Goal: Task Accomplishment & Management: Manage account settings

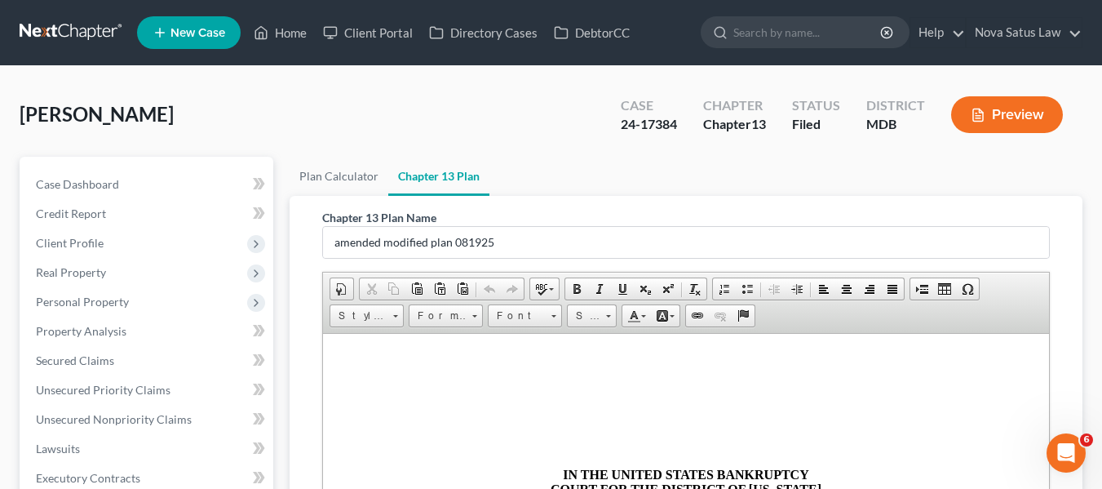
scroll to position [1325, 0]
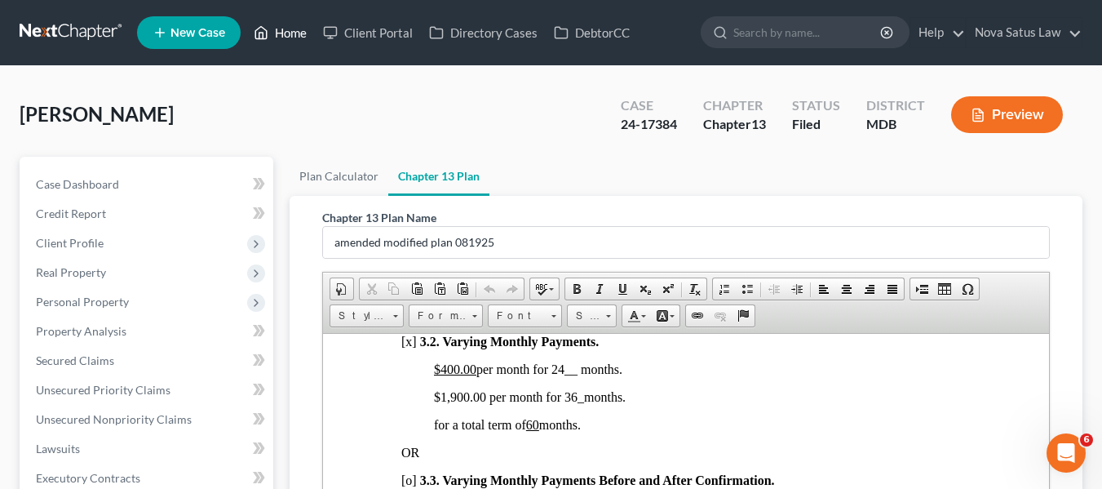
click at [290, 28] on link "Home" at bounding box center [280, 32] width 69 height 29
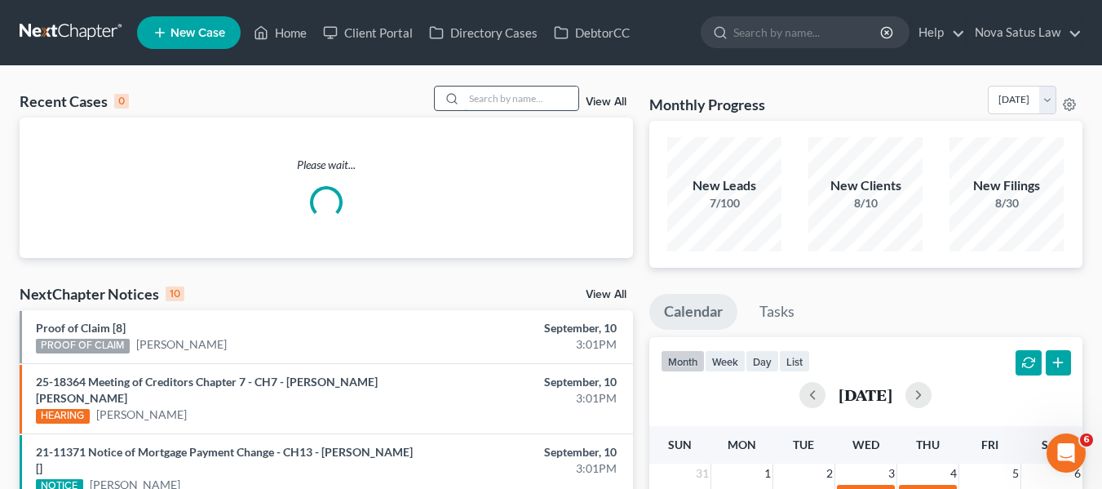
click at [503, 87] on input "search" at bounding box center [521, 98] width 114 height 24
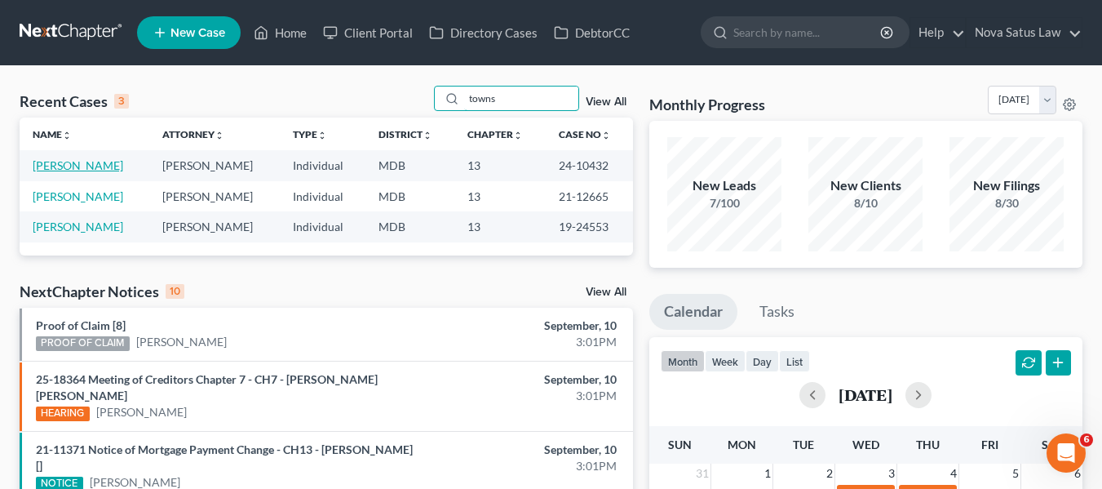
type input "towns"
click at [71, 166] on link "[PERSON_NAME]" at bounding box center [78, 165] width 91 height 14
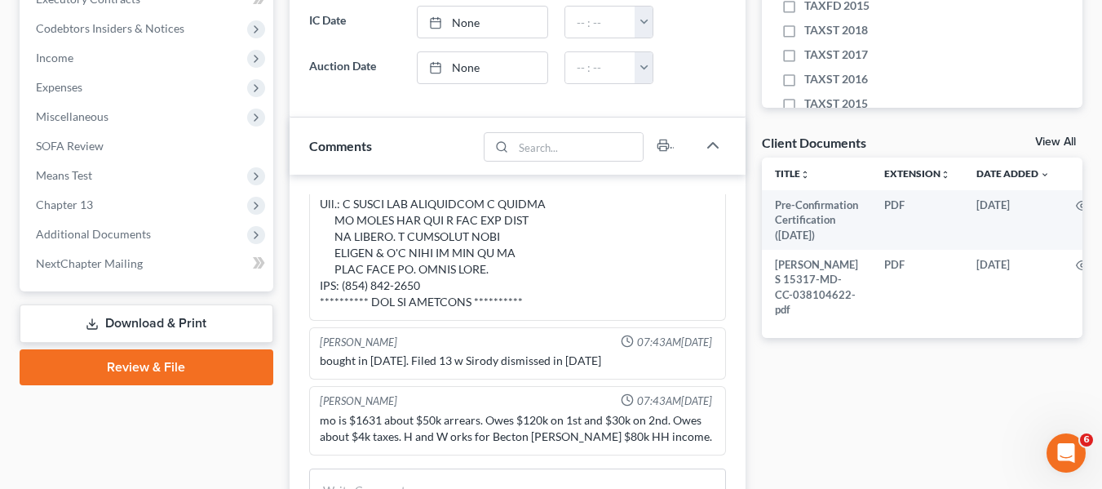
scroll to position [482, 0]
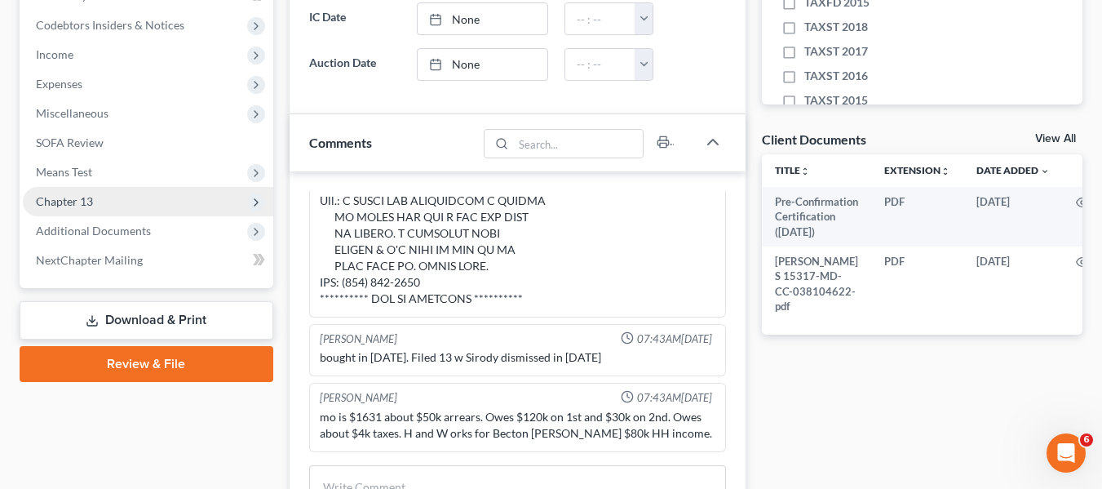
click at [74, 208] on span "Chapter 13" at bounding box center [148, 201] width 251 height 29
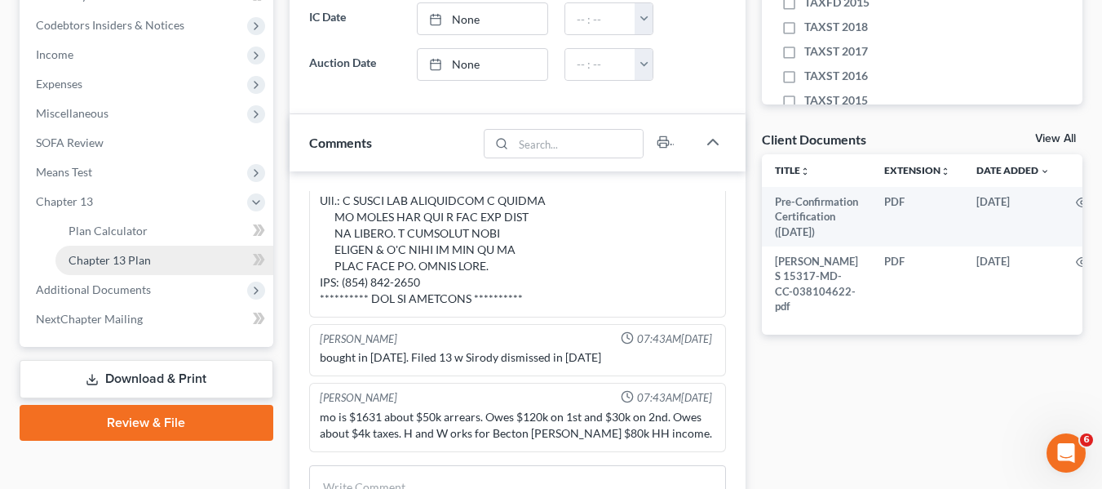
click at [100, 268] on link "Chapter 13 Plan" at bounding box center [164, 260] width 218 height 29
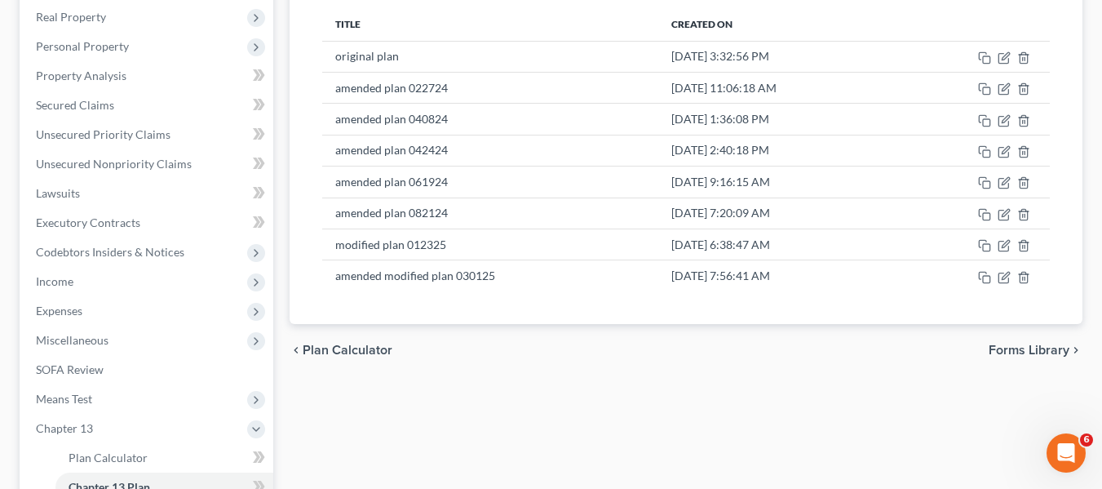
scroll to position [256, 0]
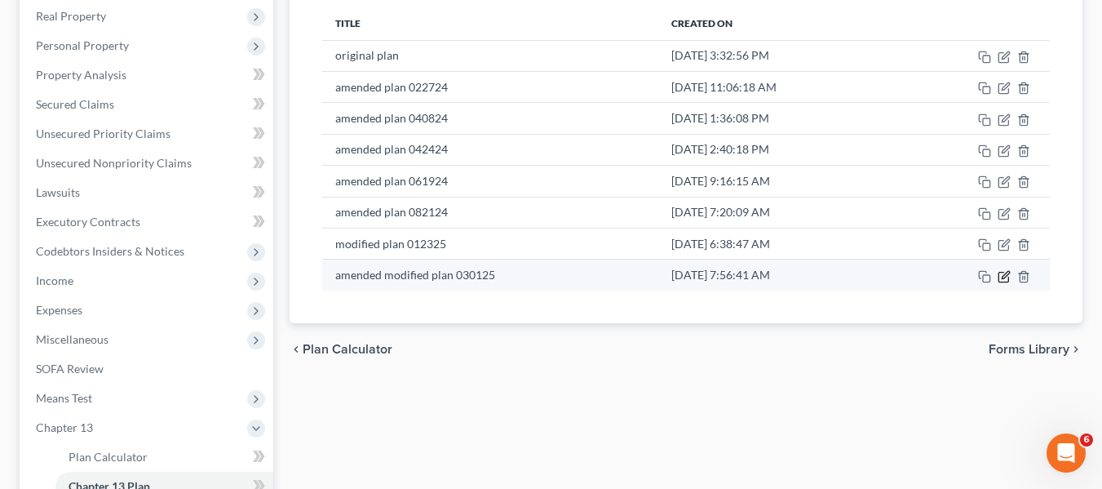
click at [1004, 277] on icon "button" at bounding box center [1004, 276] width 13 height 13
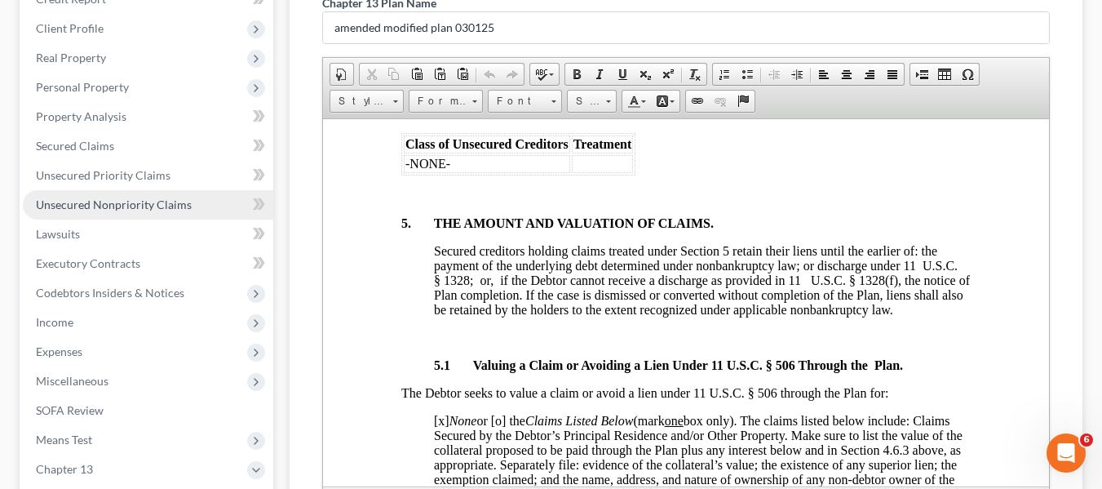
scroll to position [215, 0]
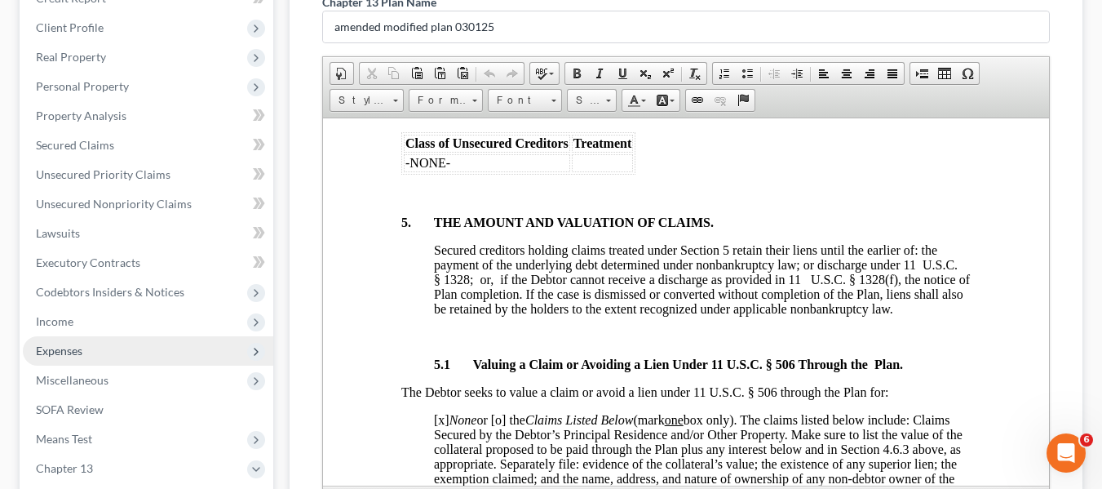
click at [78, 346] on span "Expenses" at bounding box center [59, 351] width 47 height 14
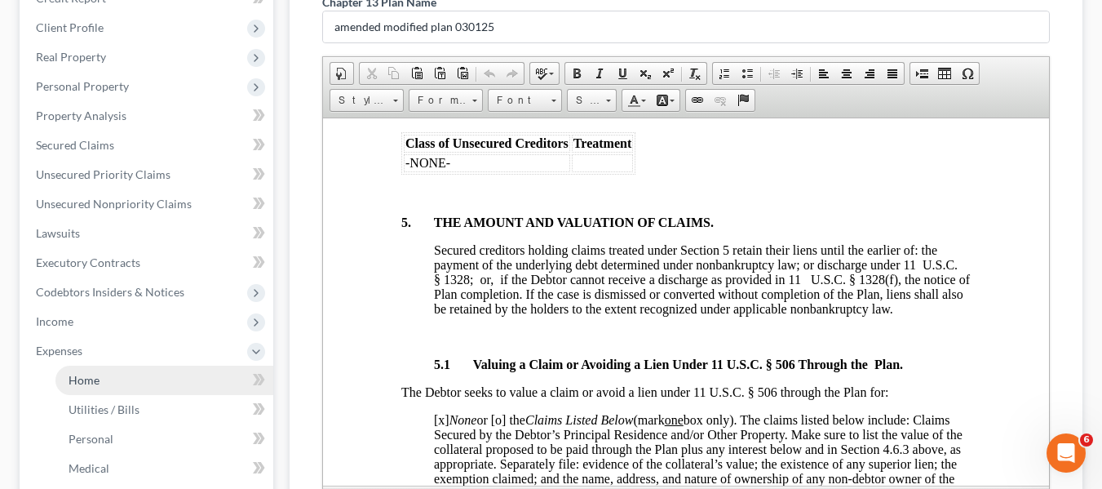
click at [95, 373] on span "Home" at bounding box center [84, 380] width 31 height 14
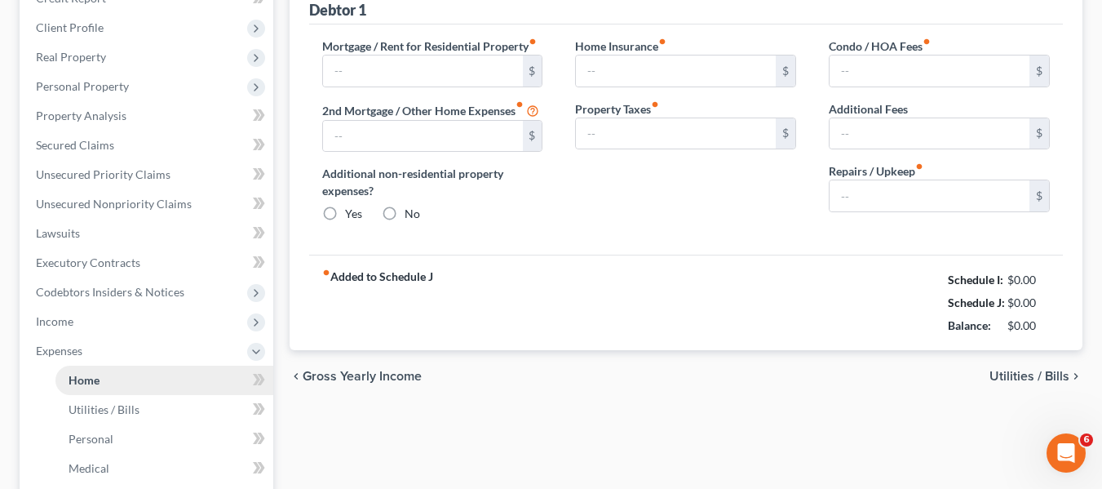
scroll to position [61, 0]
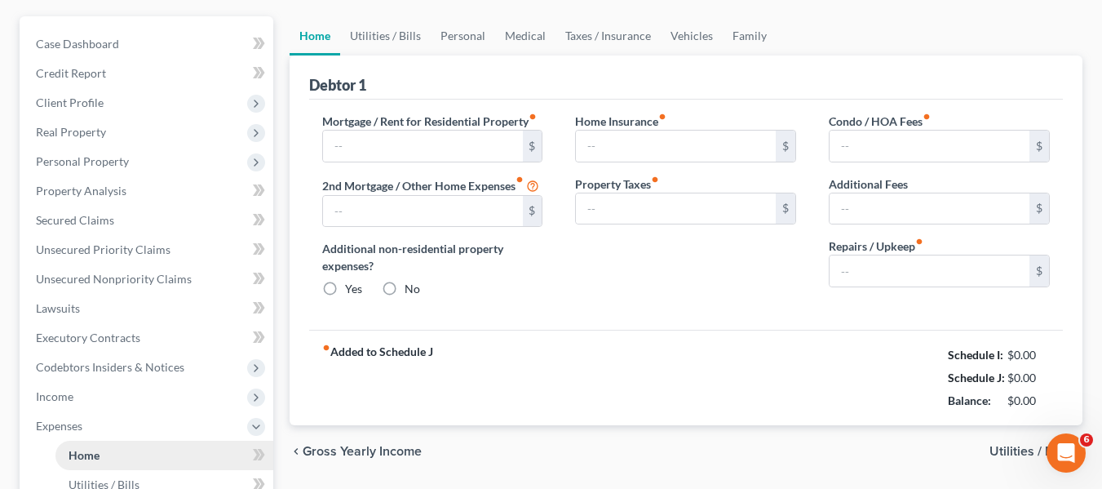
type input "1,675.00"
type input "0.00"
radio input "true"
type input "0.00"
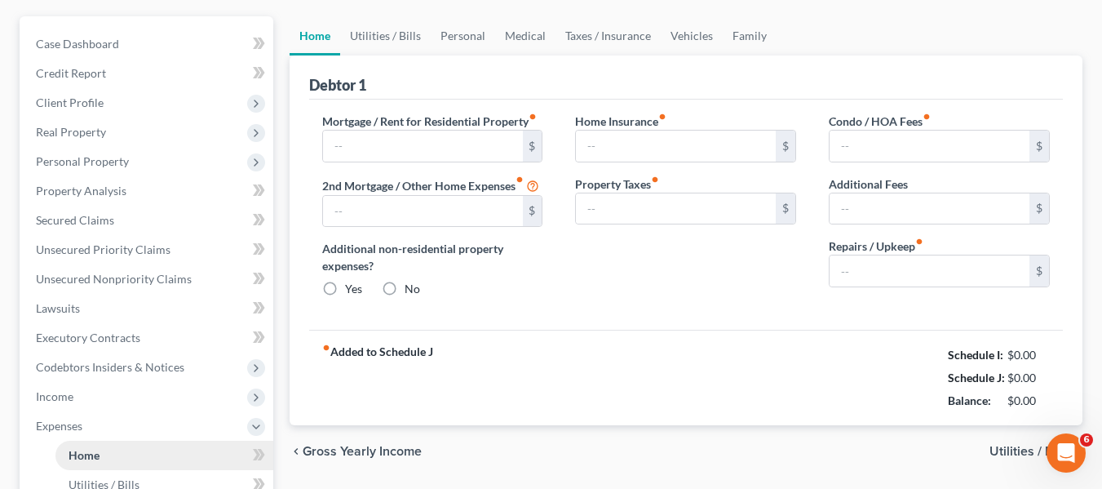
type input "0.00"
type input "100.00"
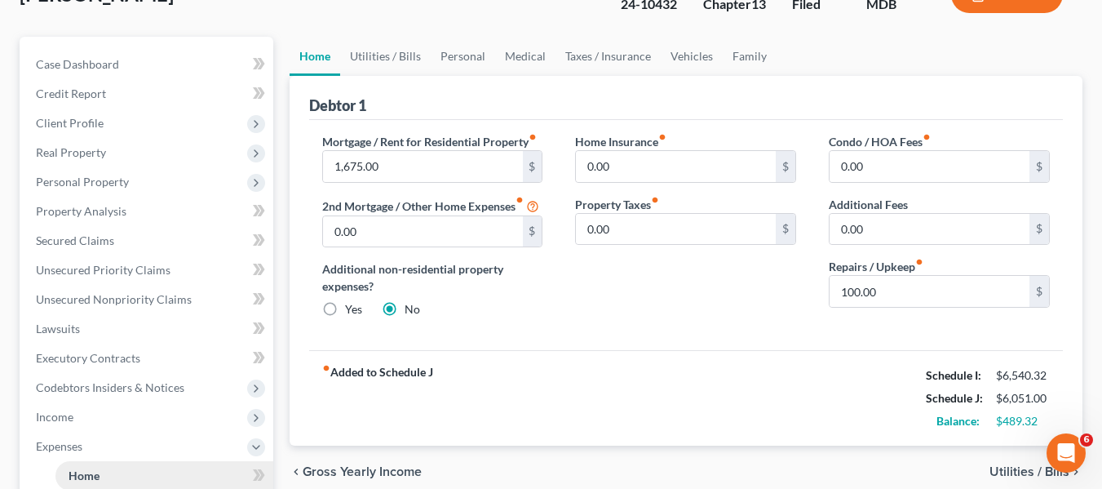
scroll to position [121, 0]
click at [82, 233] on span "Secured Claims" at bounding box center [75, 240] width 78 height 14
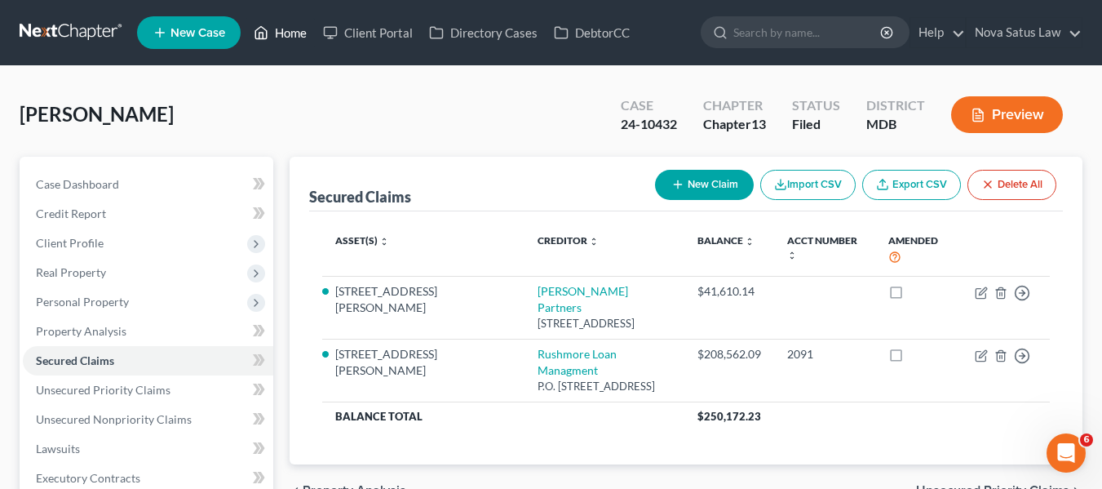
click at [300, 33] on link "Home" at bounding box center [280, 32] width 69 height 29
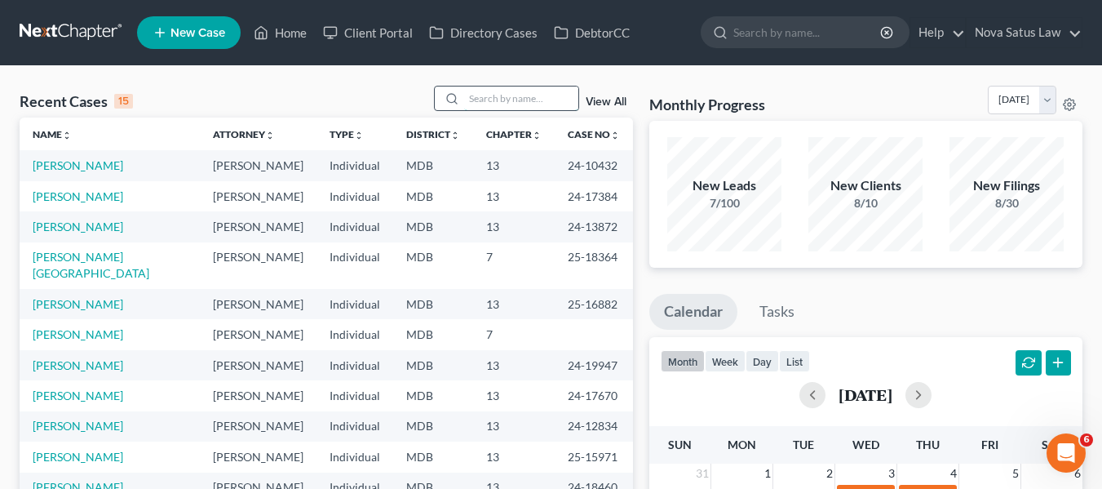
click at [510, 100] on input "search" at bounding box center [521, 98] width 114 height 24
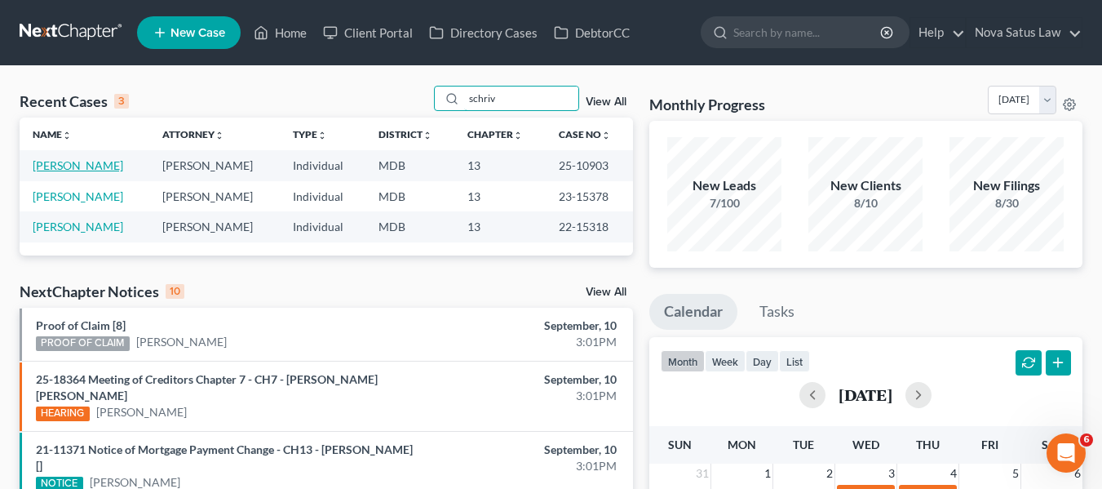
type input "schriv"
click at [82, 168] on link "[PERSON_NAME]" at bounding box center [78, 165] width 91 height 14
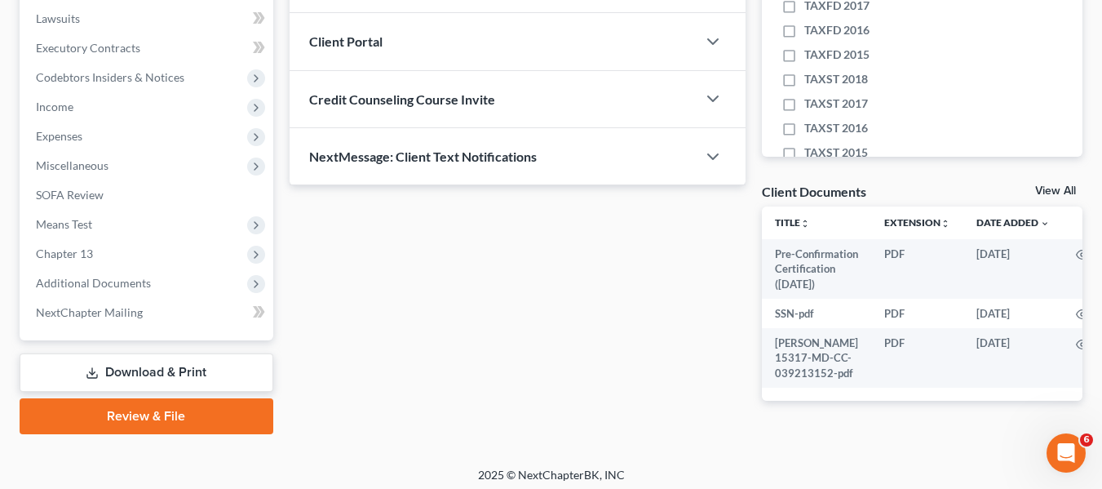
scroll to position [490, 0]
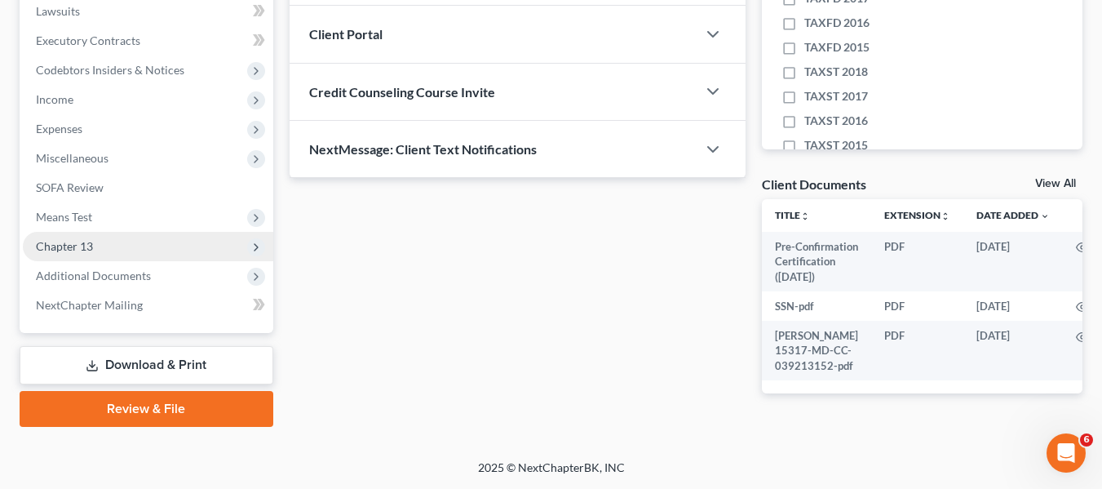
click at [69, 239] on span "Chapter 13" at bounding box center [64, 246] width 57 height 14
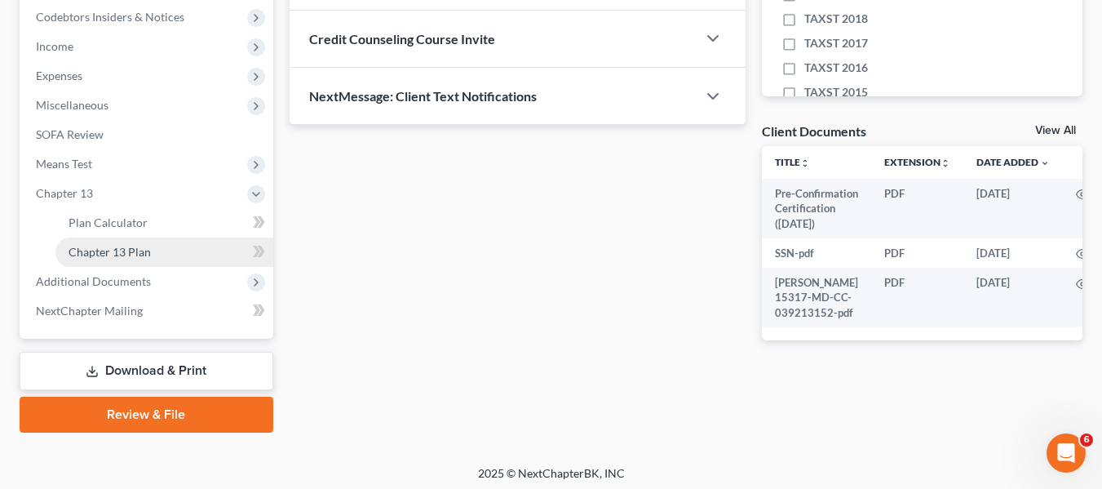
click at [95, 250] on span "Chapter 13 Plan" at bounding box center [110, 252] width 82 height 14
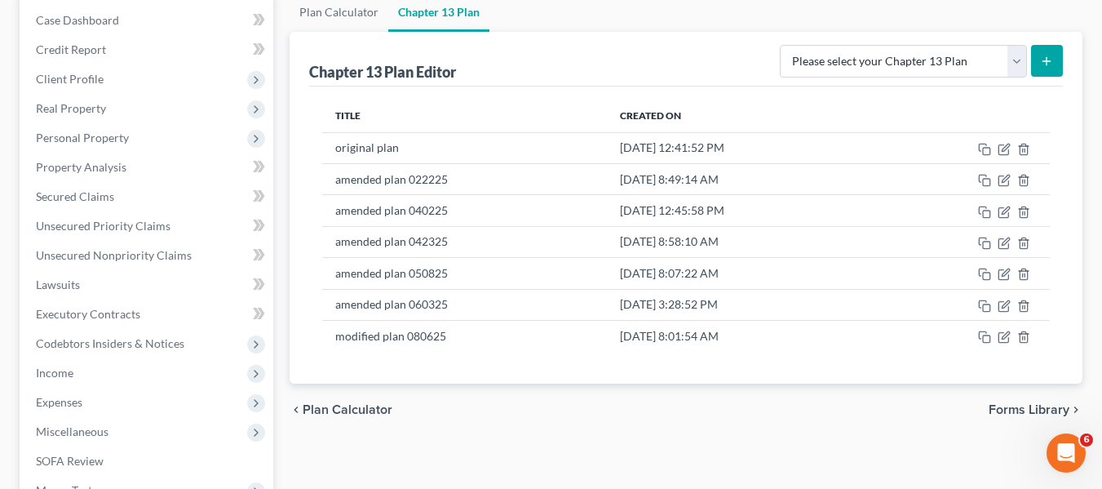
scroll to position [166, 0]
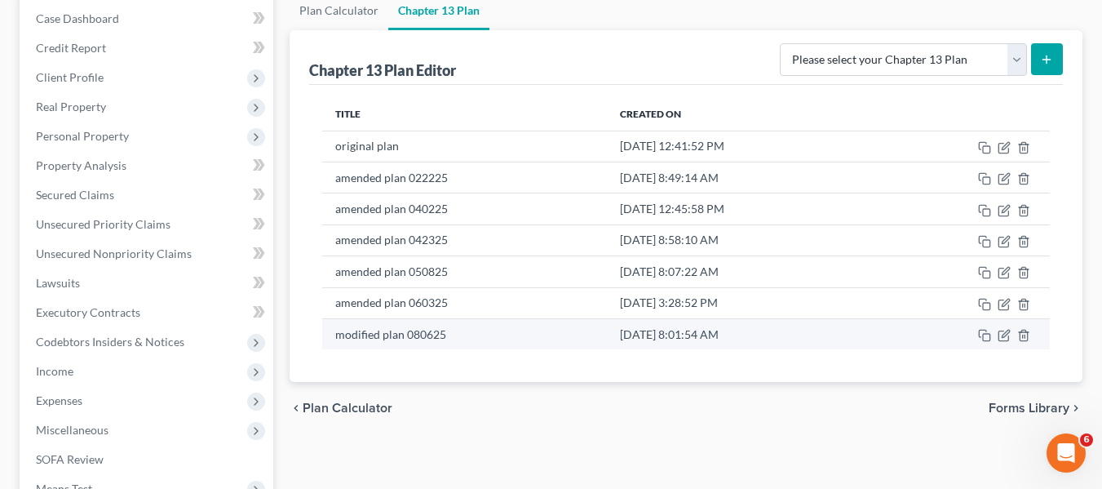
click at [997, 334] on td at bounding box center [963, 333] width 175 height 31
click at [1000, 339] on icon "button" at bounding box center [1004, 335] width 13 height 13
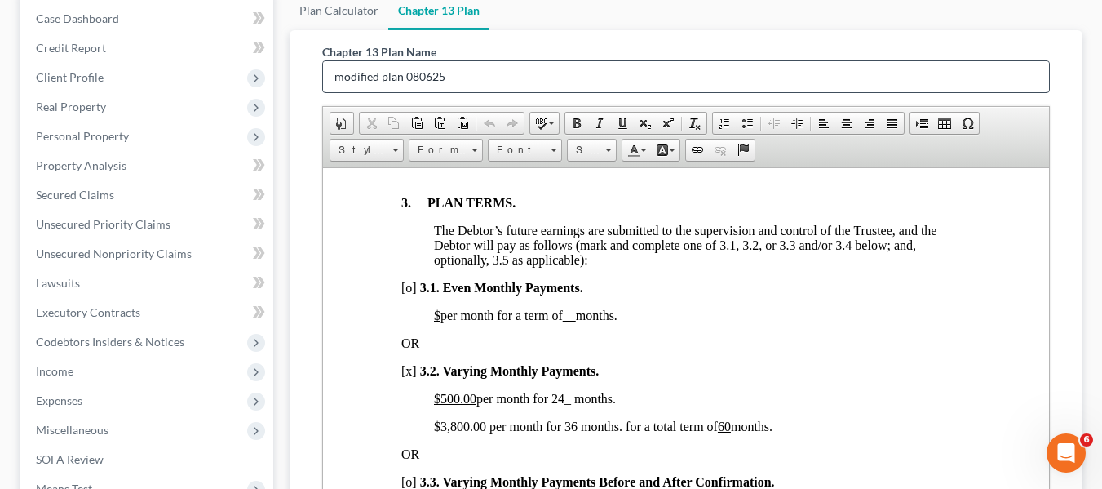
scroll to position [0, 0]
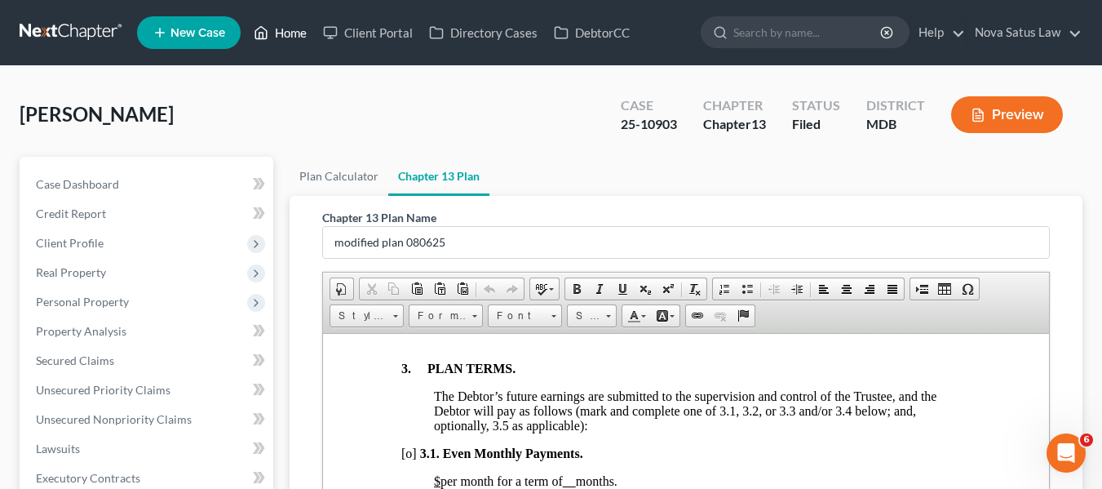
click at [278, 27] on link "Home" at bounding box center [280, 32] width 69 height 29
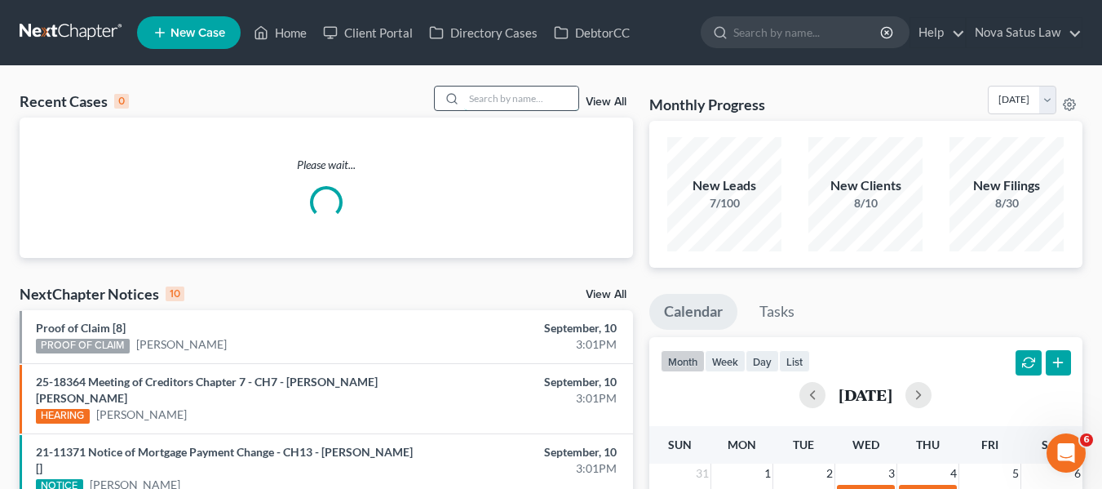
click at [505, 103] on input "search" at bounding box center [521, 98] width 114 height 24
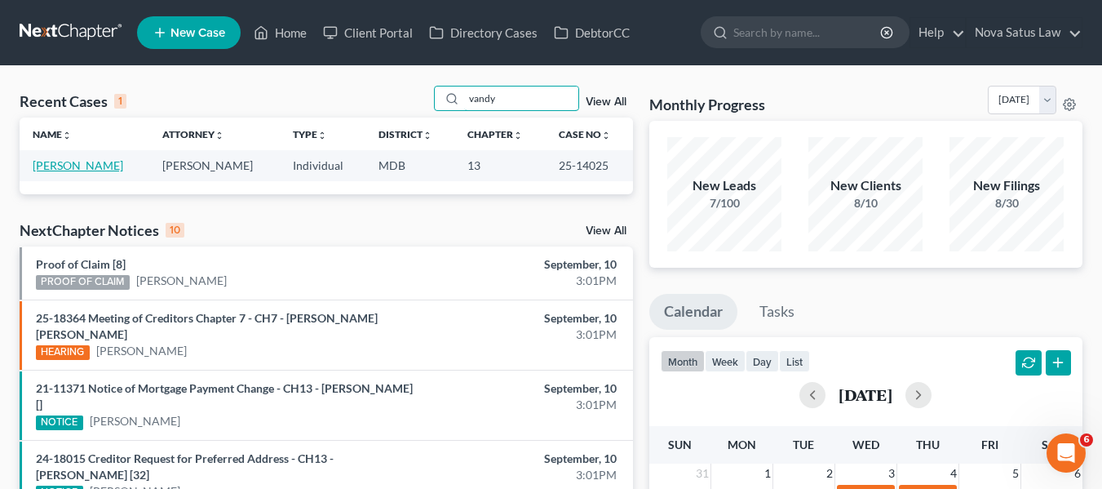
type input "vandy"
click at [74, 163] on link "[PERSON_NAME]" at bounding box center [78, 165] width 91 height 14
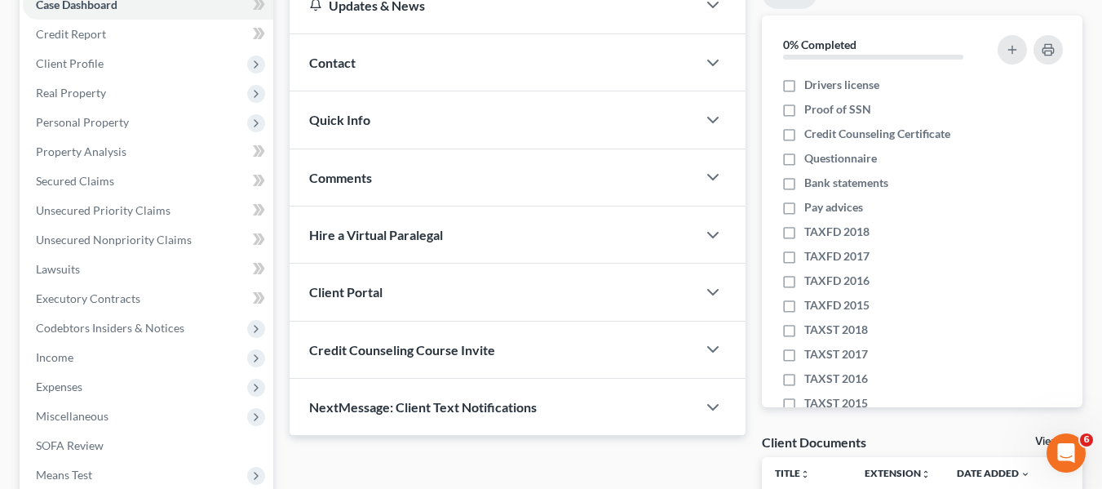
scroll to position [437, 0]
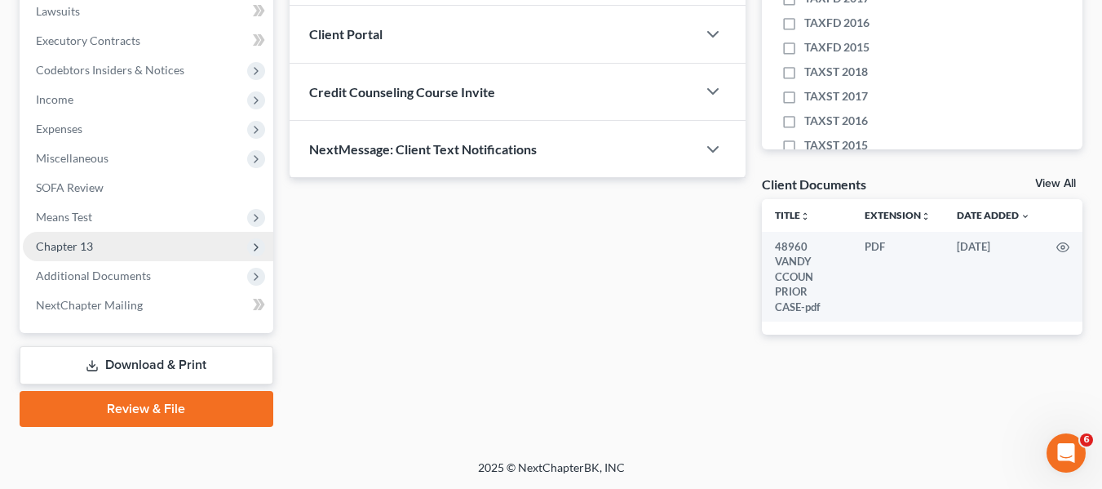
click at [70, 249] on span "Chapter 13" at bounding box center [64, 246] width 57 height 14
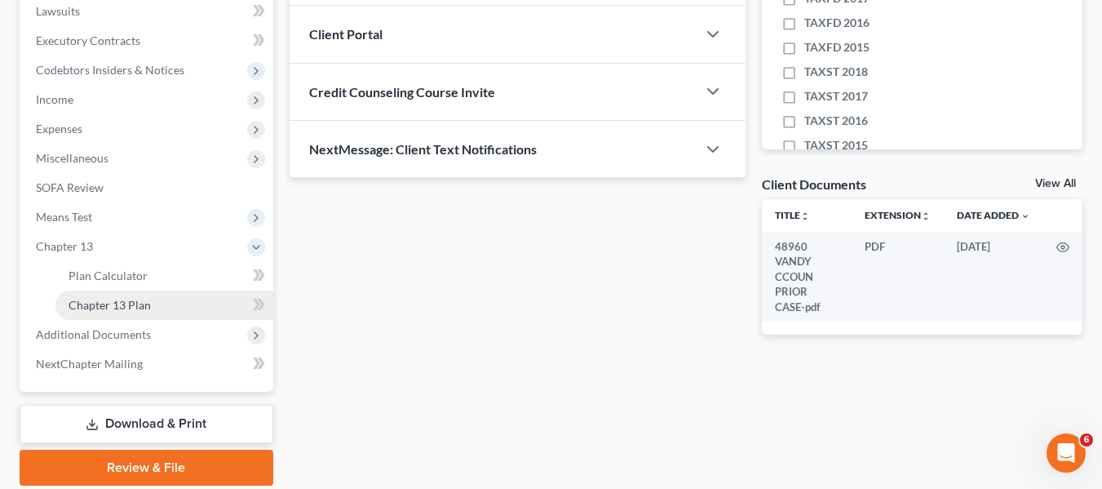
click at [96, 304] on span "Chapter 13 Plan" at bounding box center [110, 305] width 82 height 14
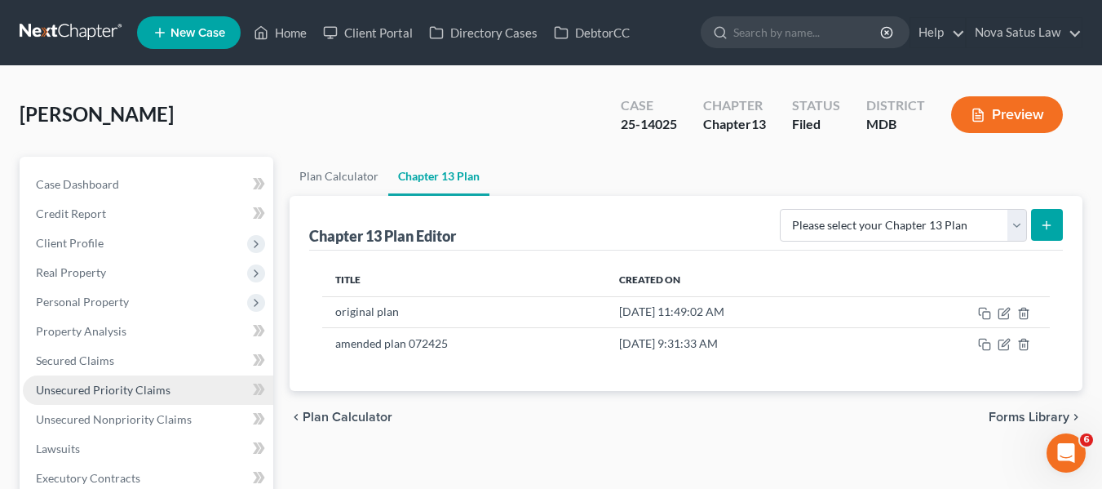
click at [91, 397] on link "Unsecured Priority Claims" at bounding box center [148, 389] width 251 height 29
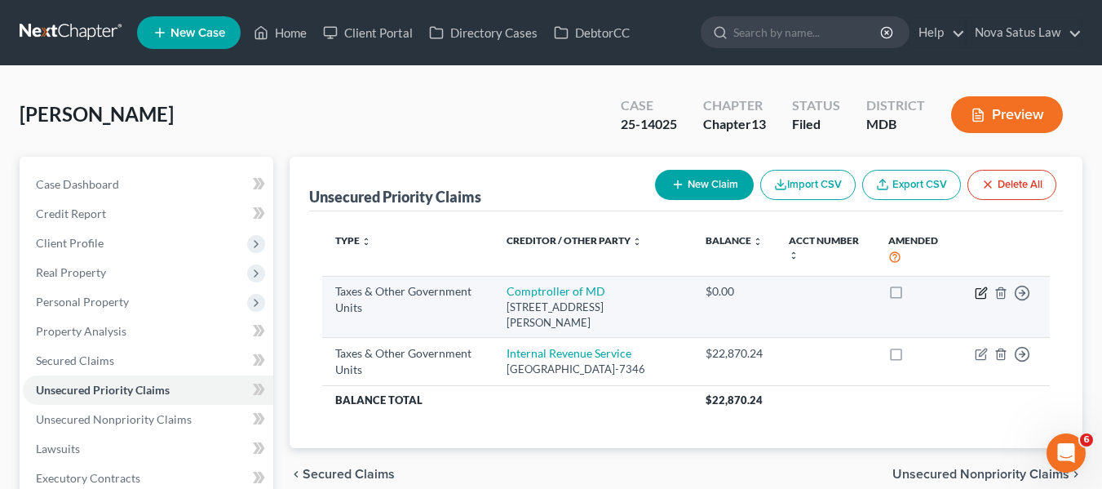
click at [982, 294] on icon "button" at bounding box center [982, 290] width 7 height 7
select select "2"
select select "21"
select select "0"
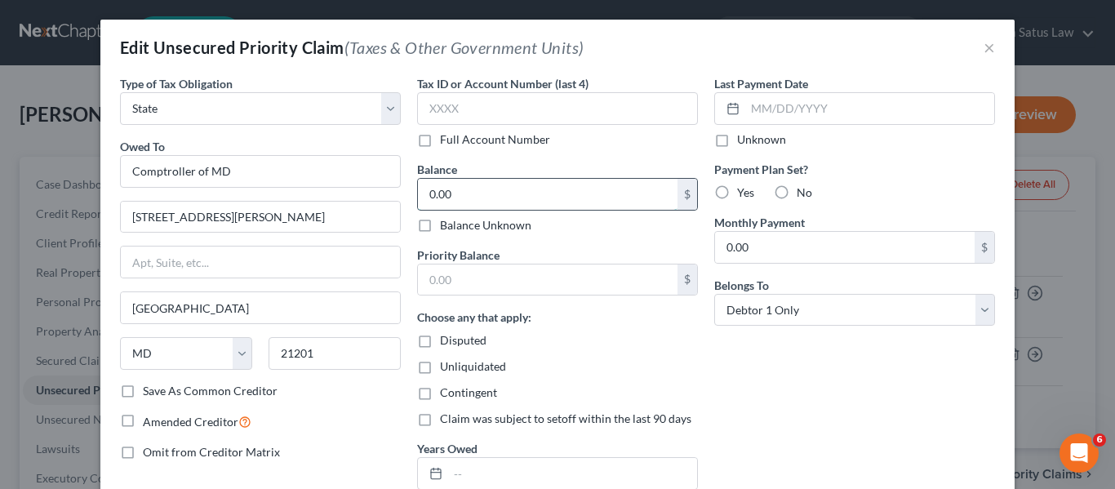
click at [483, 188] on input "0.00" at bounding box center [547, 194] width 259 height 31
type input "4,947"
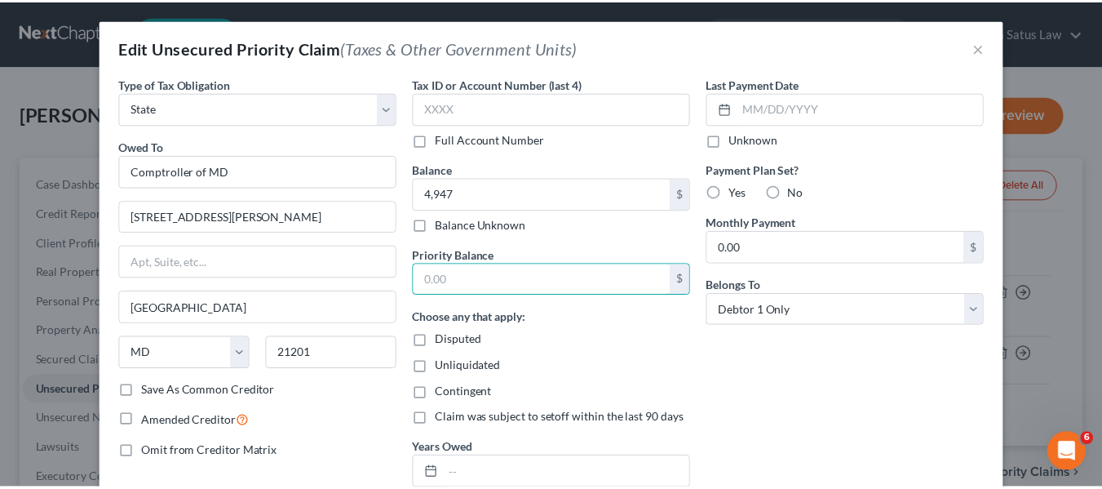
scroll to position [163, 0]
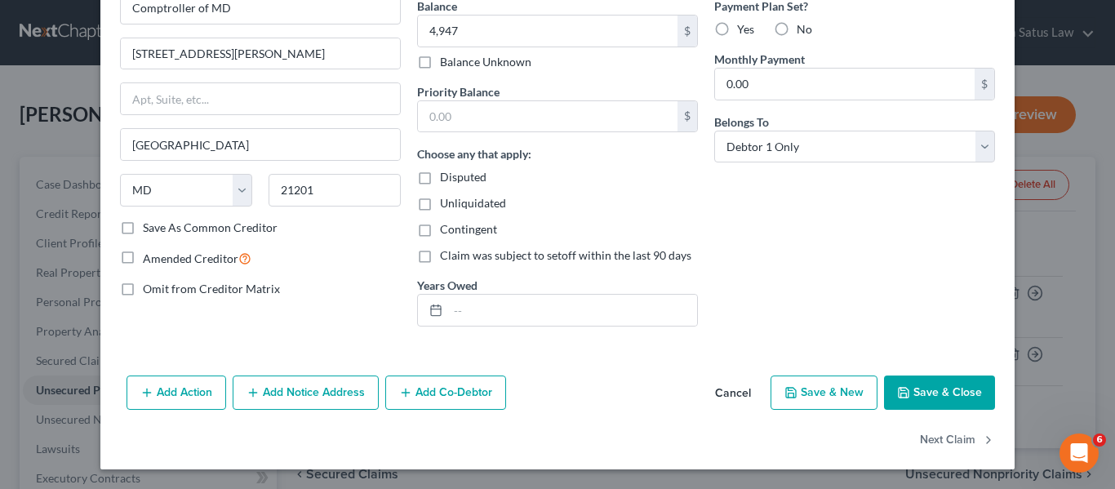
click at [902, 386] on icon "button" at bounding box center [903, 392] width 13 height 13
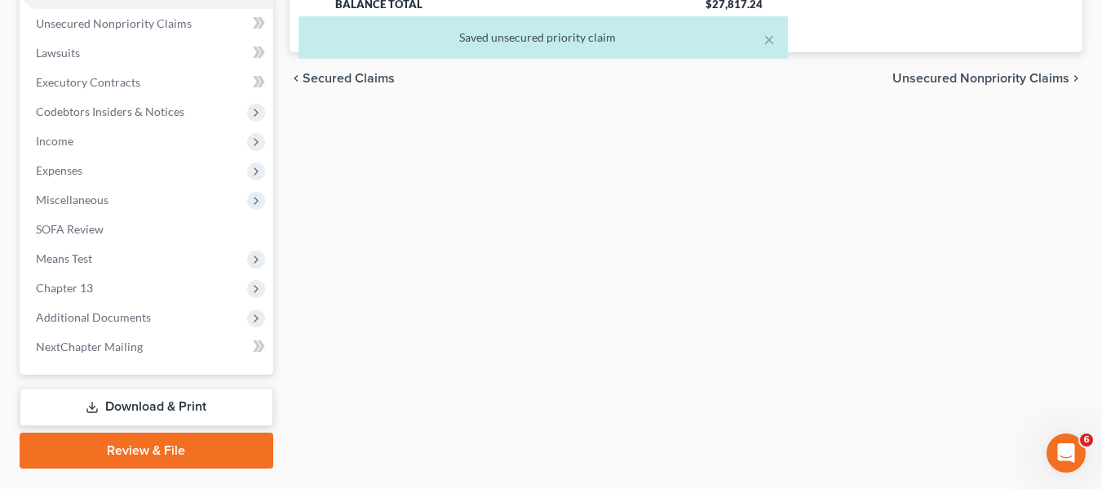
scroll to position [437, 0]
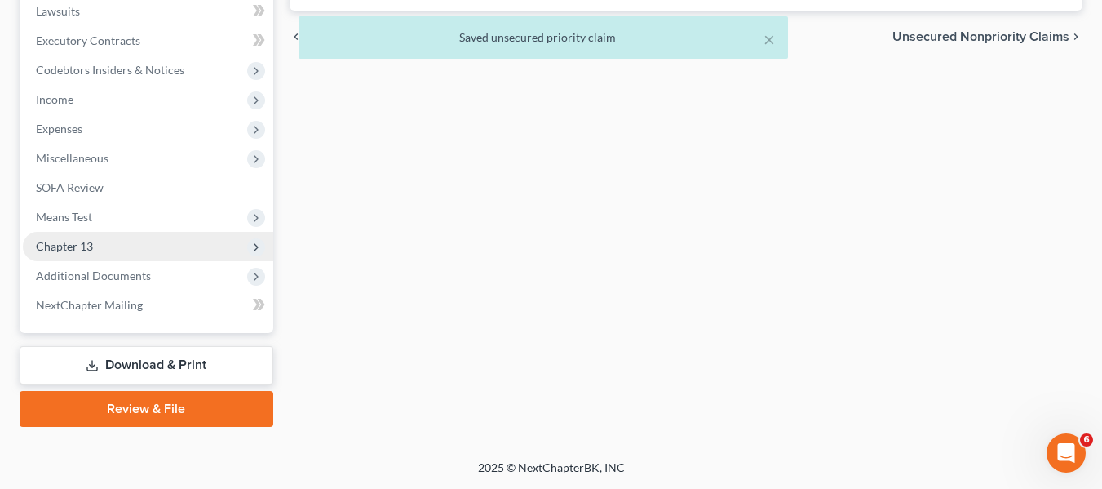
click at [98, 254] on span "Chapter 13" at bounding box center [148, 246] width 251 height 29
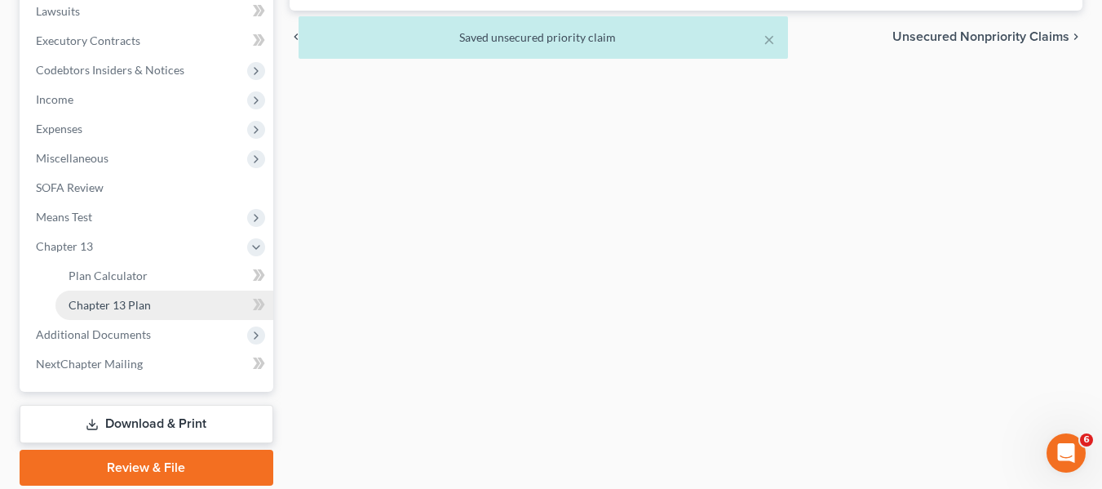
click at [115, 301] on span "Chapter 13 Plan" at bounding box center [110, 305] width 82 height 14
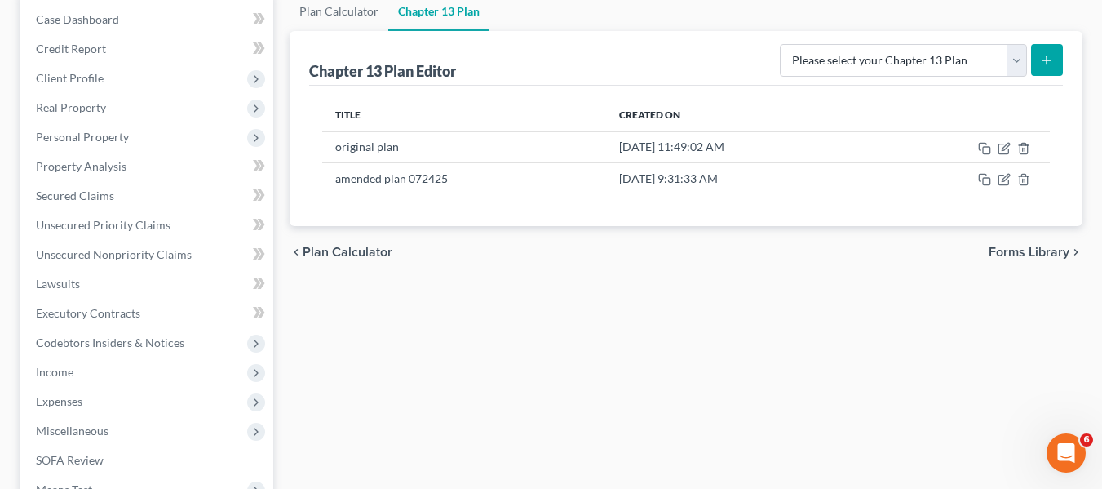
scroll to position [166, 0]
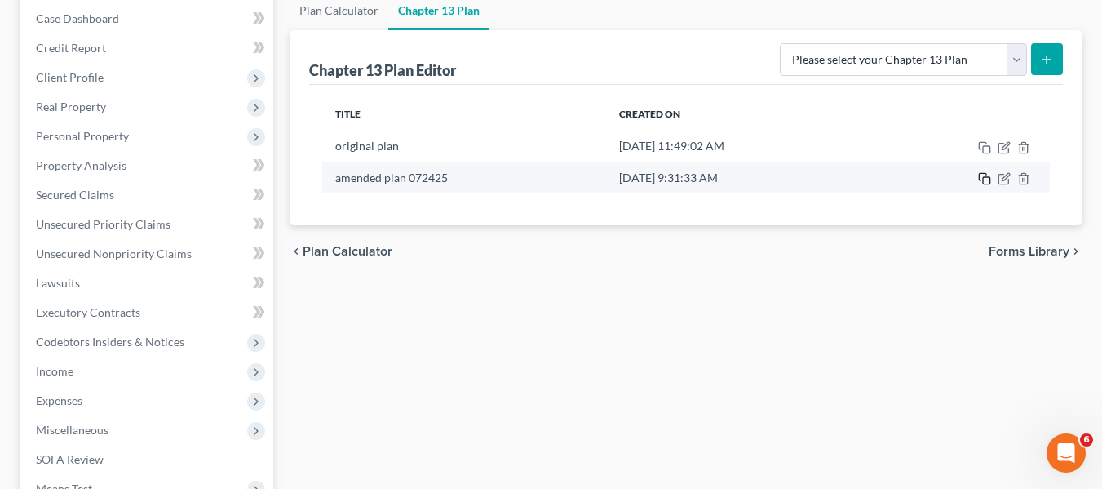
click at [984, 181] on icon "button" at bounding box center [984, 178] width 13 height 13
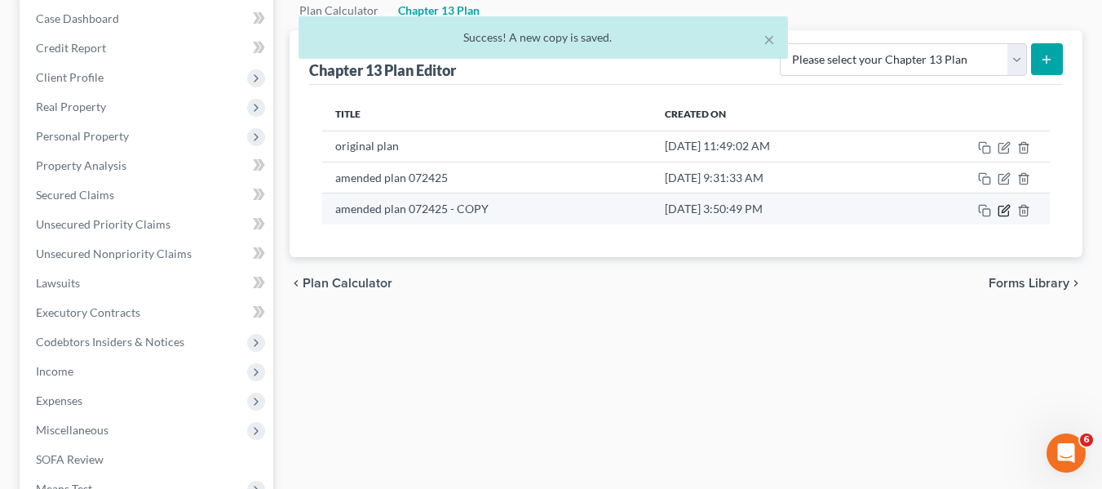
click at [1001, 207] on icon "button" at bounding box center [1004, 210] width 13 height 13
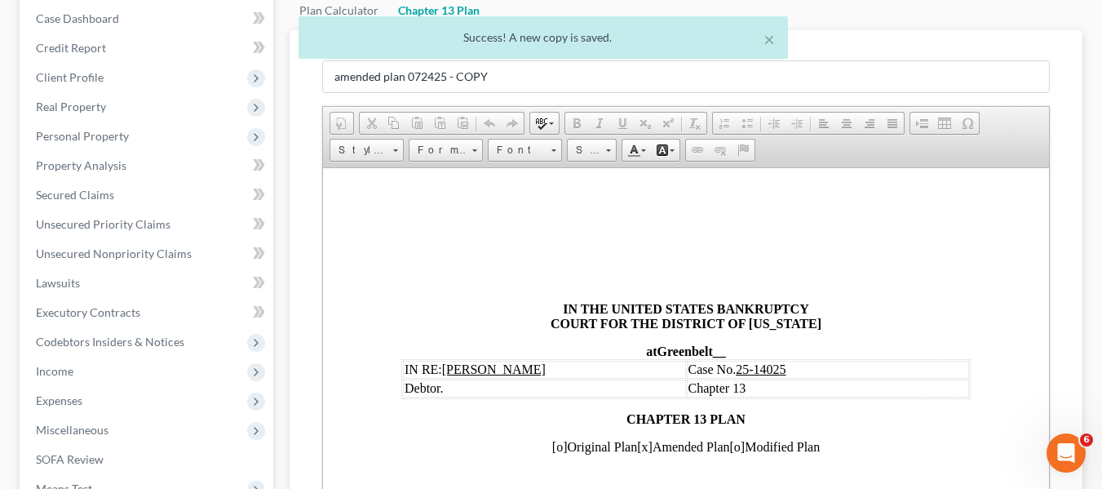
scroll to position [0, 0]
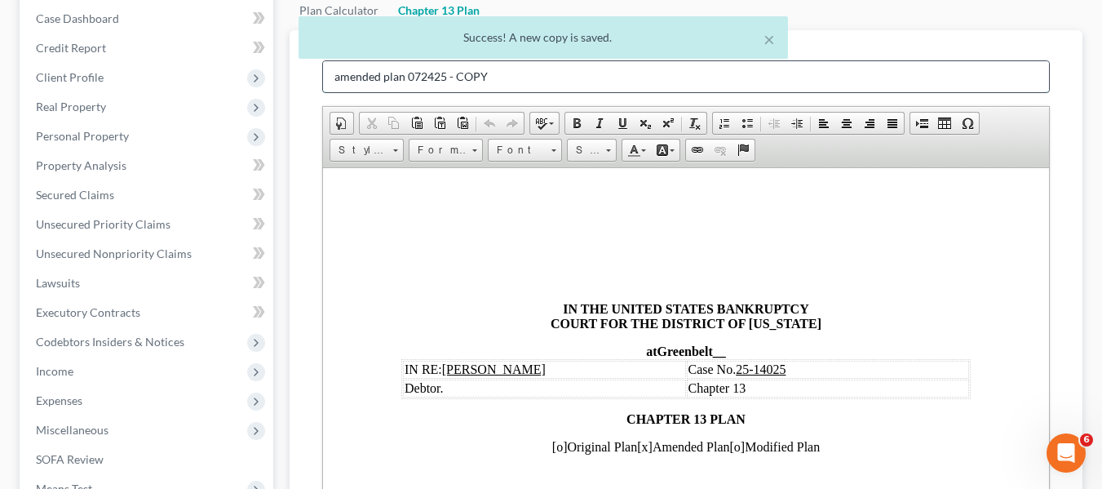
click at [542, 78] on input "amended plan 072425 - COPY" at bounding box center [686, 76] width 726 height 31
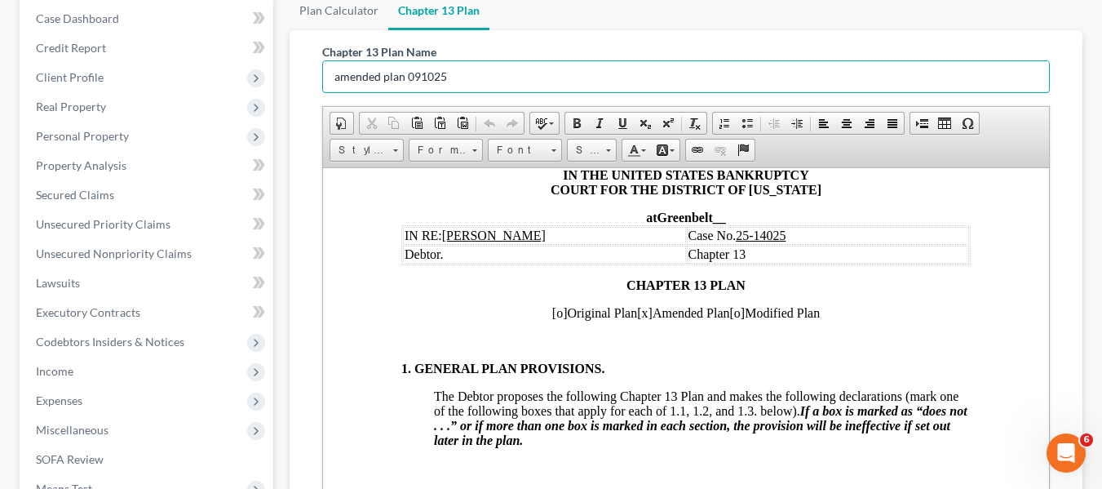
scroll to position [496, 0]
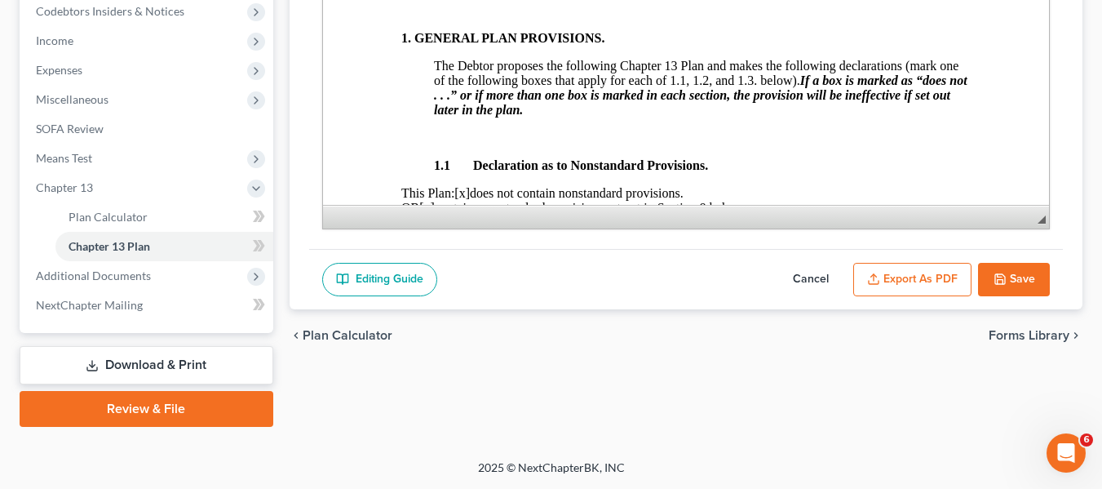
type input "amended plan 091025"
click at [879, 281] on icon "button" at bounding box center [873, 279] width 13 height 13
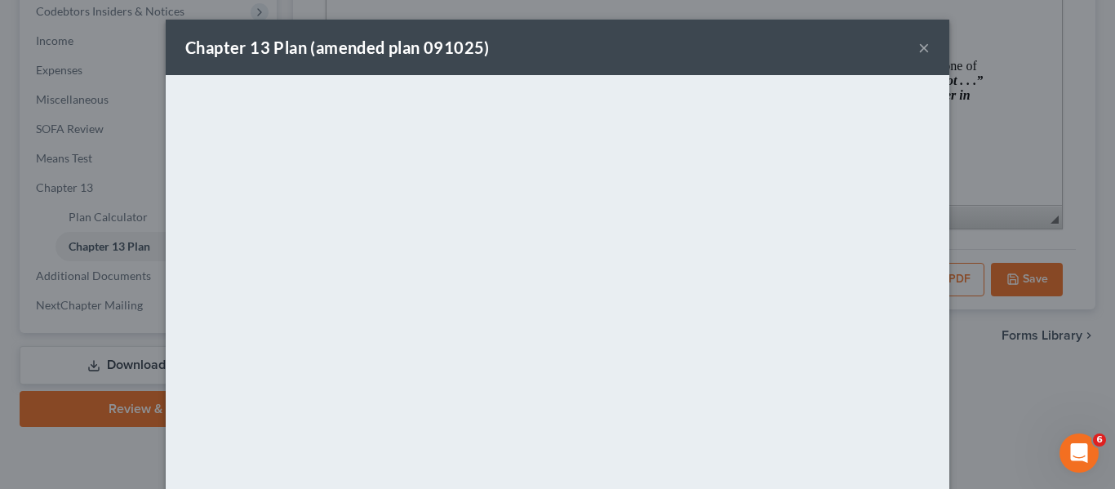
click at [918, 47] on button "×" at bounding box center [923, 48] width 11 height 20
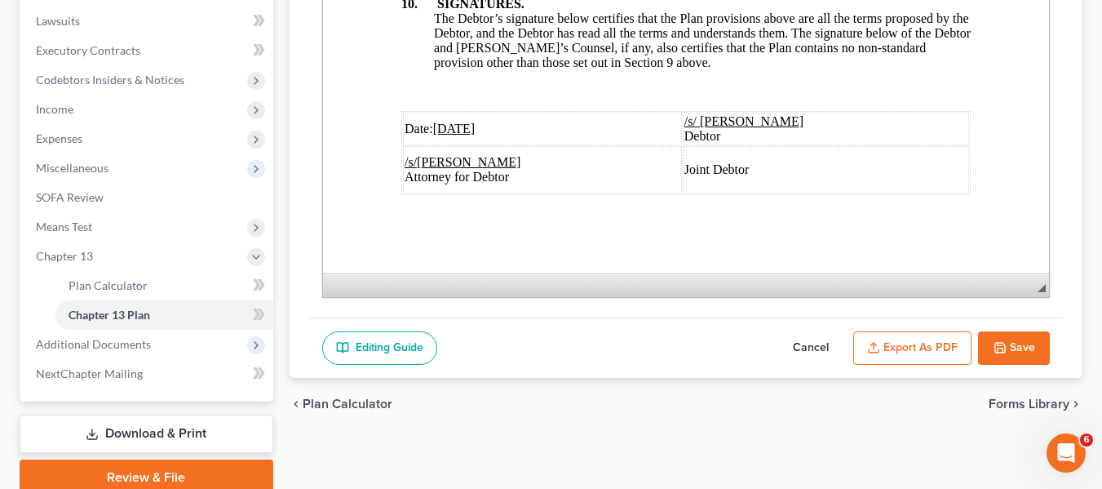
scroll to position [6361, 0]
click at [444, 122] on u "[DATE]" at bounding box center [453, 129] width 42 height 14
click at [898, 350] on button "Export as PDF" at bounding box center [912, 348] width 118 height 34
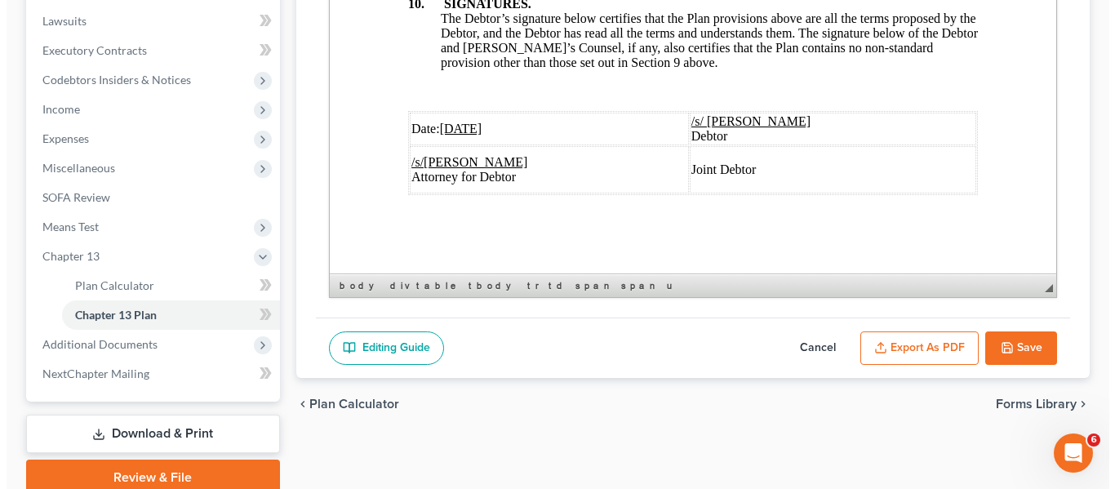
scroll to position [6303, 0]
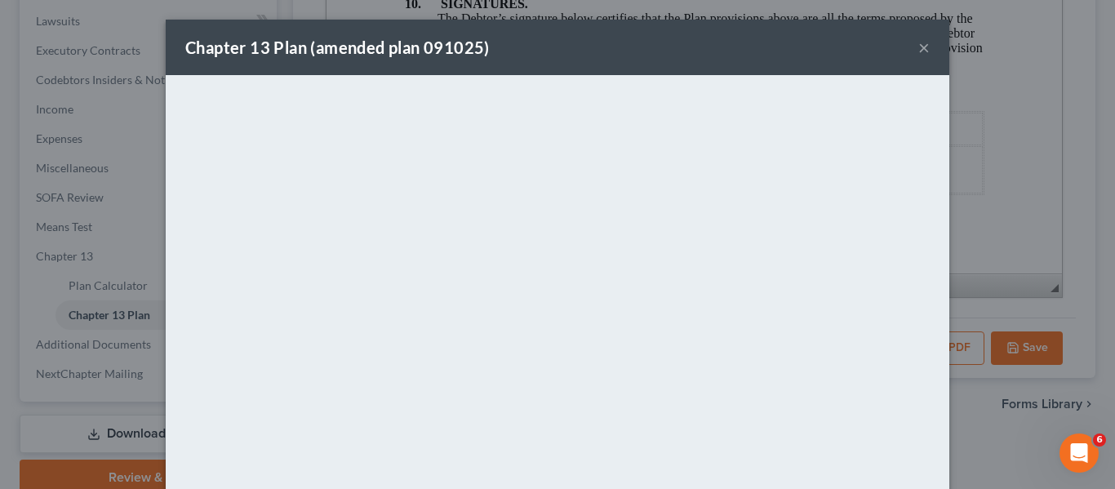
click at [669, 42] on div "Chapter 13 Plan (amended plan 091025) ×" at bounding box center [557, 47] width 783 height 55
click at [918, 48] on button "×" at bounding box center [923, 48] width 11 height 20
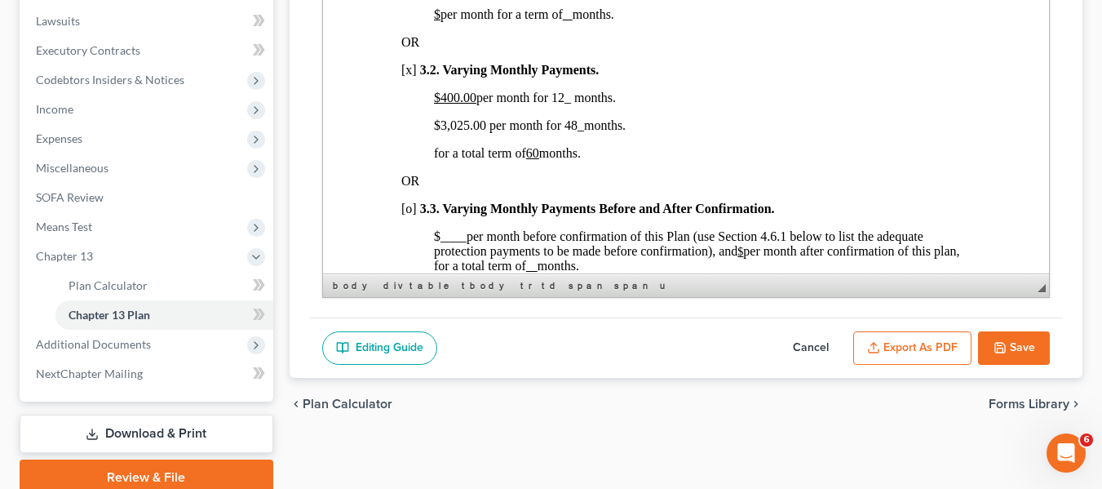
scroll to position [1168, 0]
click at [1025, 331] on button "Save" at bounding box center [1014, 348] width 72 height 34
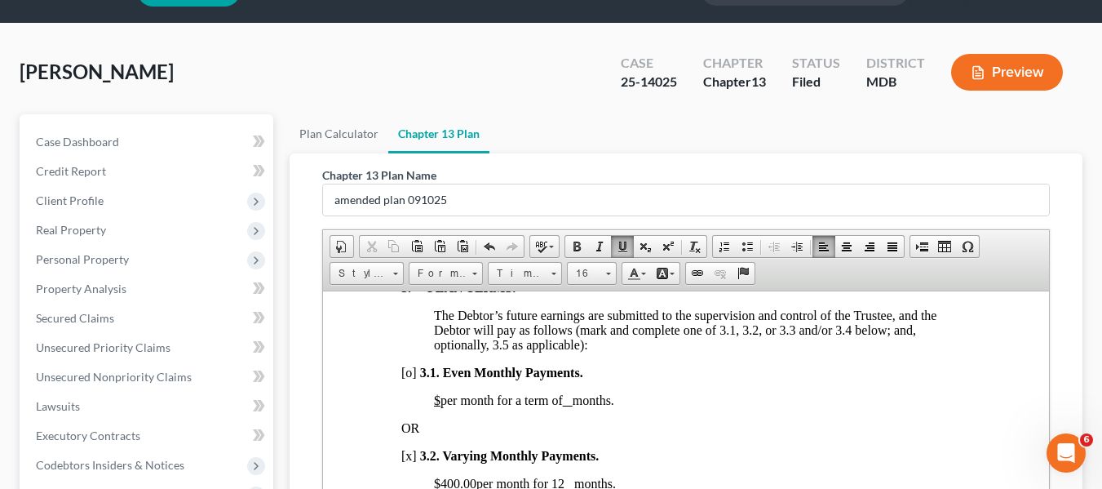
scroll to position [0, 0]
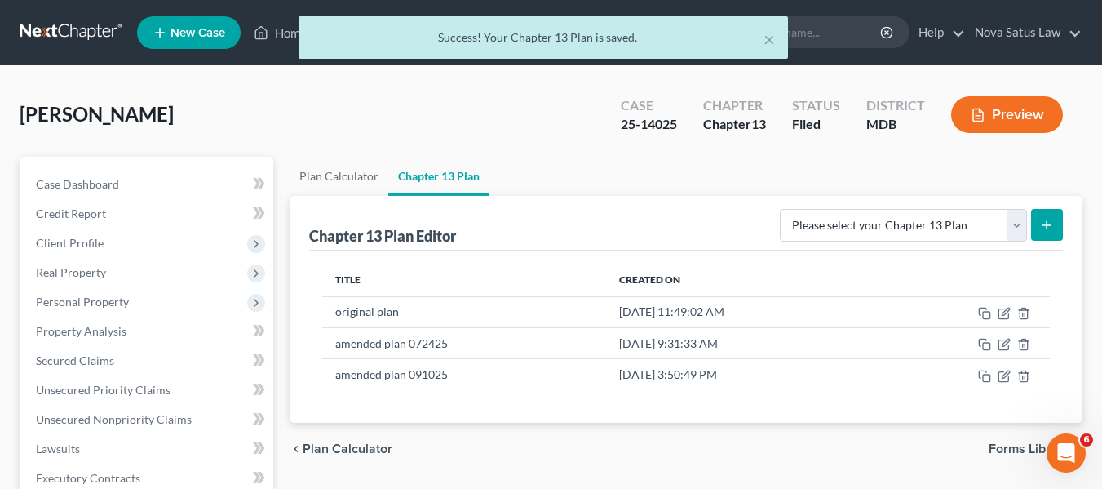
click at [280, 35] on div "× Success! Your Chapter 13 Plan is saved." at bounding box center [543, 41] width 1102 height 51
click at [282, 35] on div "× Success! Your Chapter 13 Plan is saved." at bounding box center [543, 41] width 1102 height 51
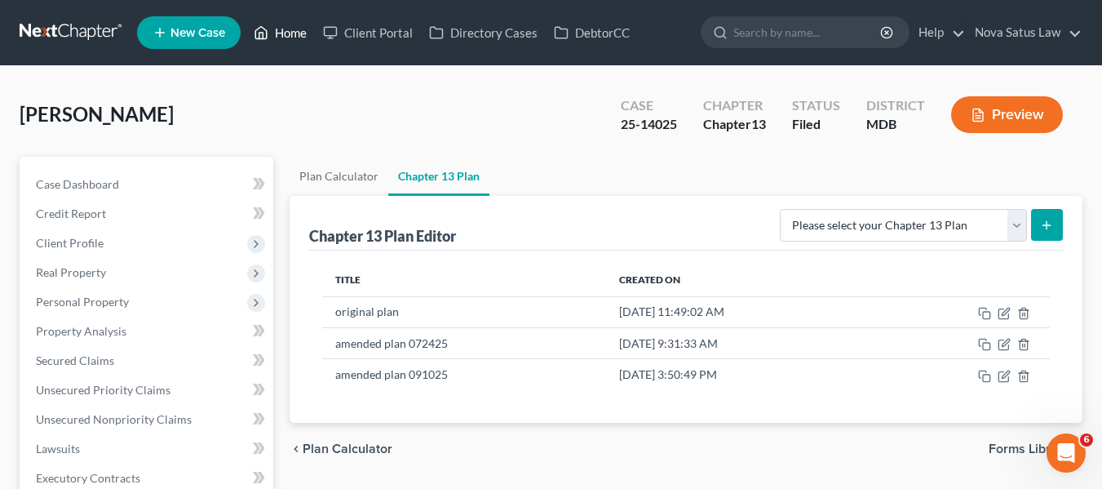
click at [289, 33] on link "Home" at bounding box center [280, 32] width 69 height 29
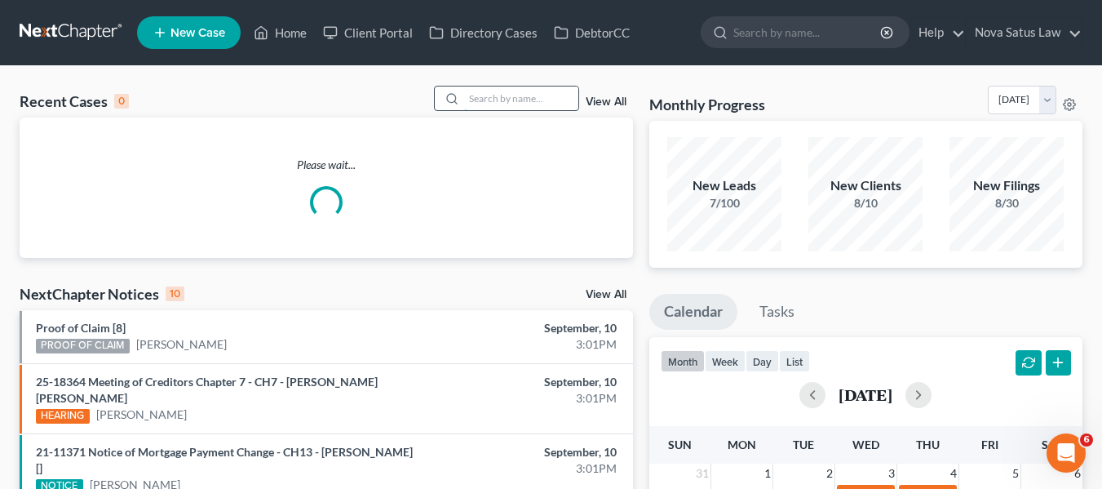
click at [488, 97] on input "search" at bounding box center [521, 98] width 114 height 24
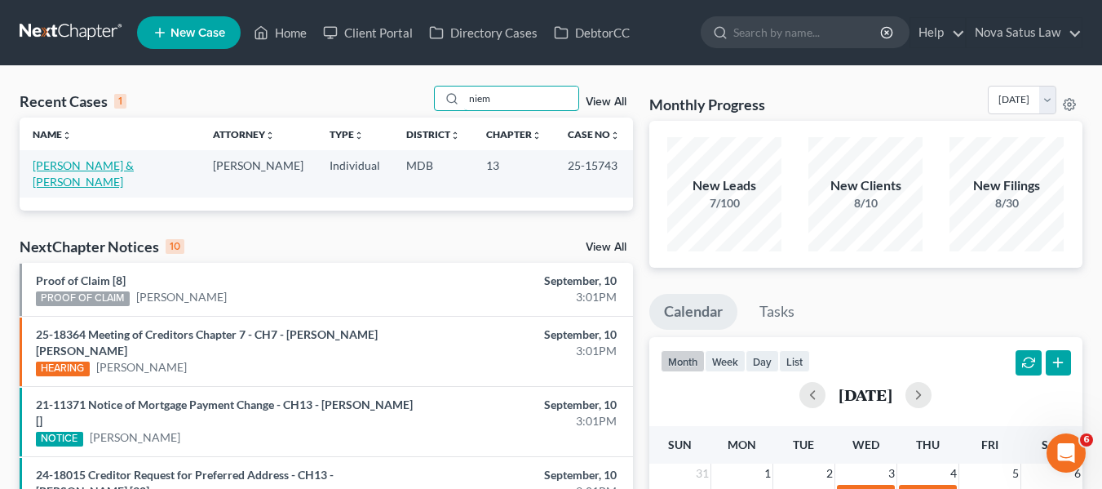
type input "niem"
click at [91, 166] on link "[PERSON_NAME] & [PERSON_NAME]" at bounding box center [83, 173] width 101 height 30
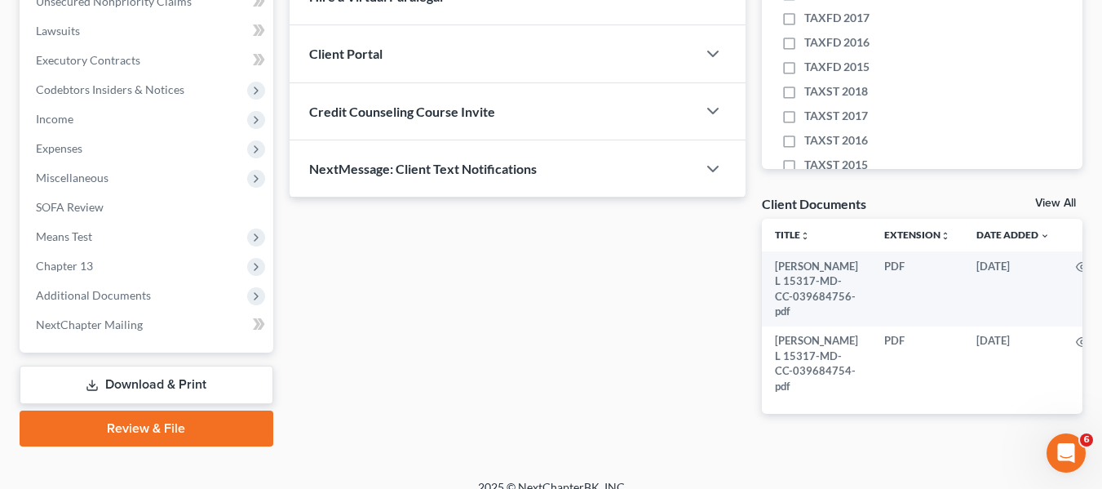
scroll to position [492, 0]
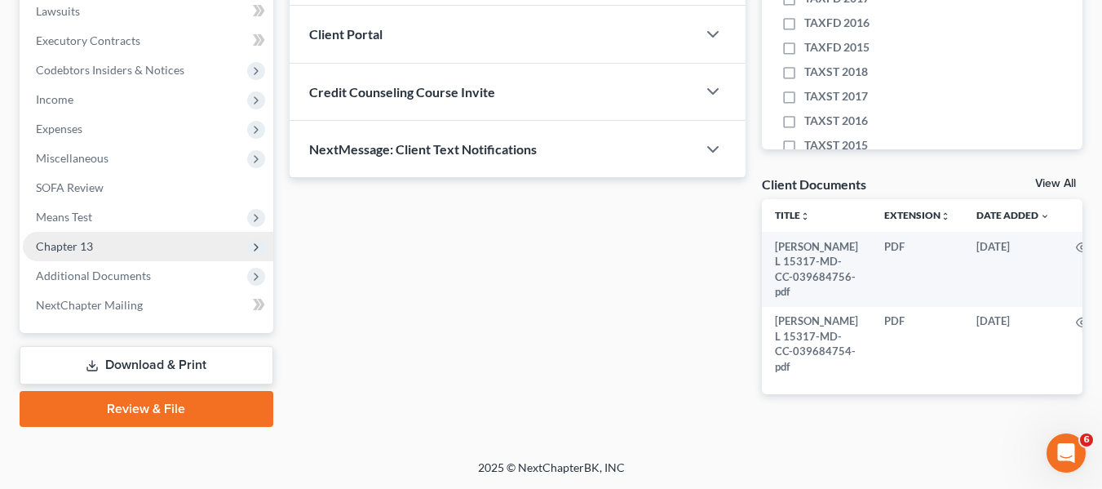
click at [78, 239] on span "Chapter 13" at bounding box center [64, 246] width 57 height 14
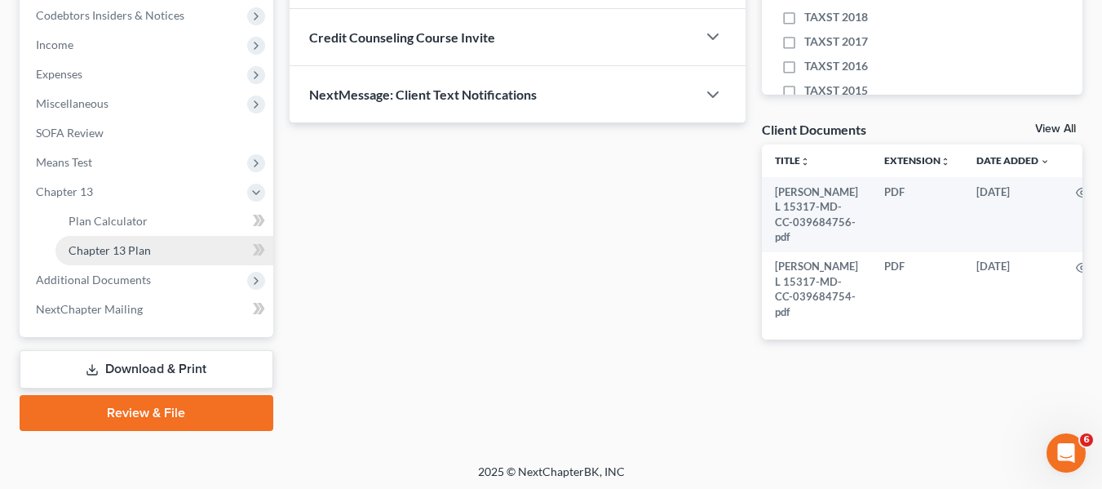
click at [86, 251] on span "Chapter 13 Plan" at bounding box center [110, 250] width 82 height 14
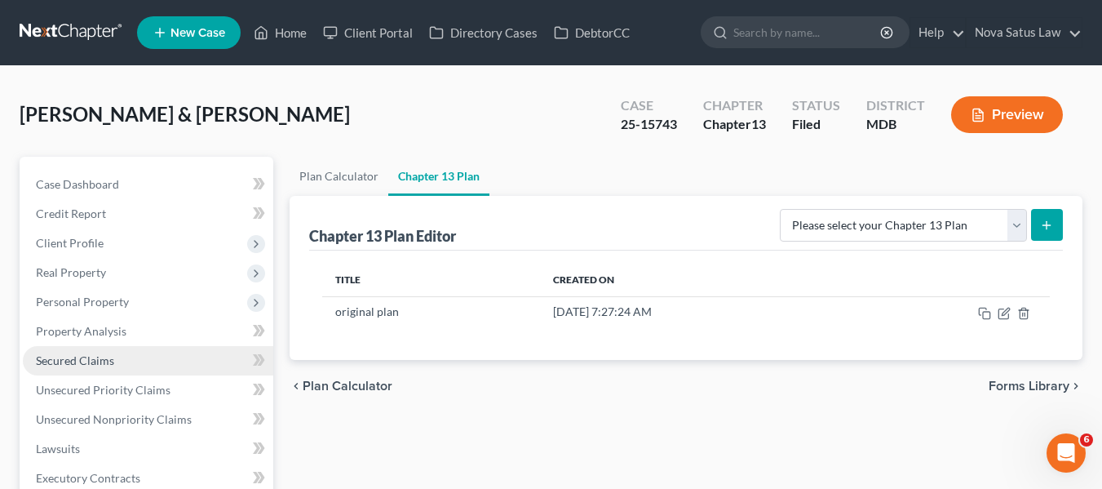
click at [73, 354] on span "Secured Claims" at bounding box center [75, 360] width 78 height 14
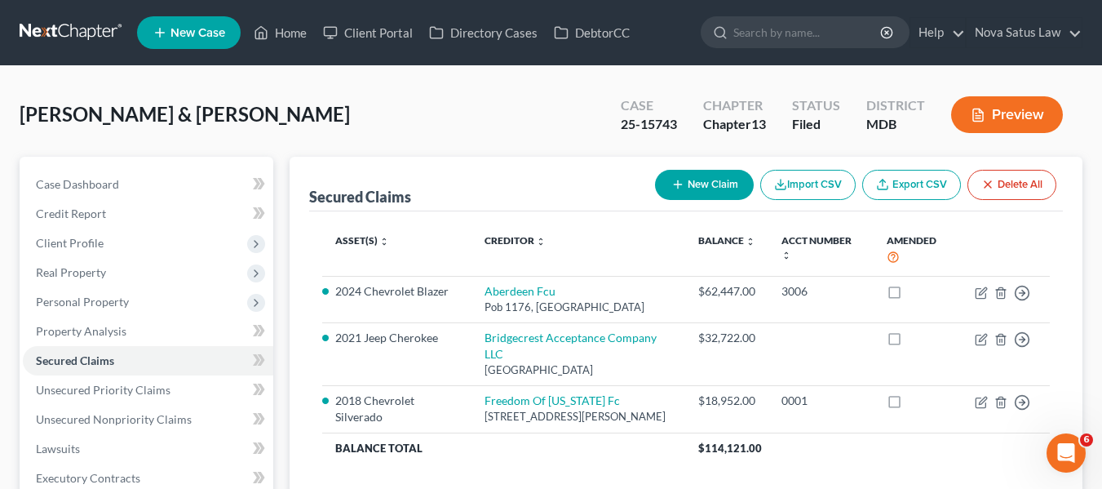
scroll to position [126, 0]
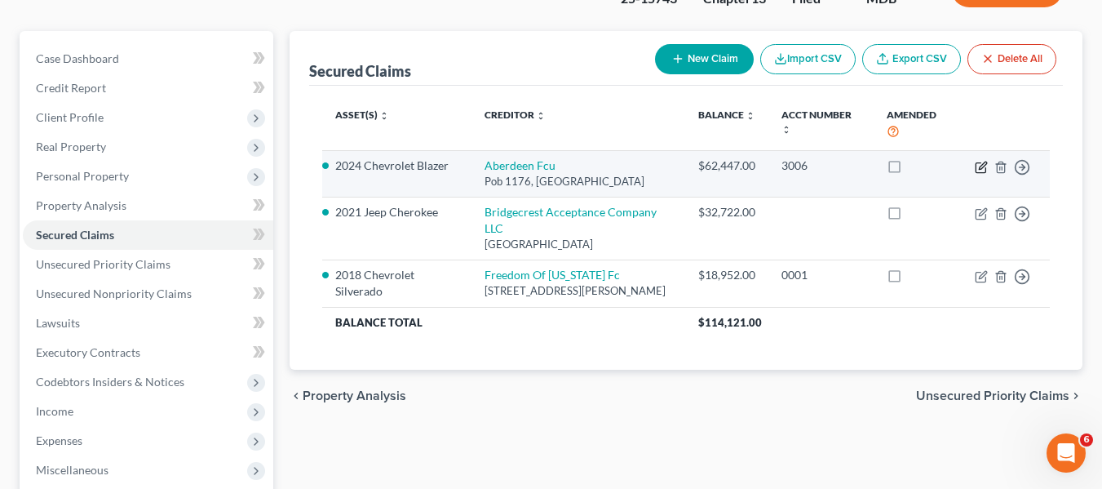
click at [984, 161] on icon "button" at bounding box center [981, 167] width 13 height 13
select select "21"
select select "0"
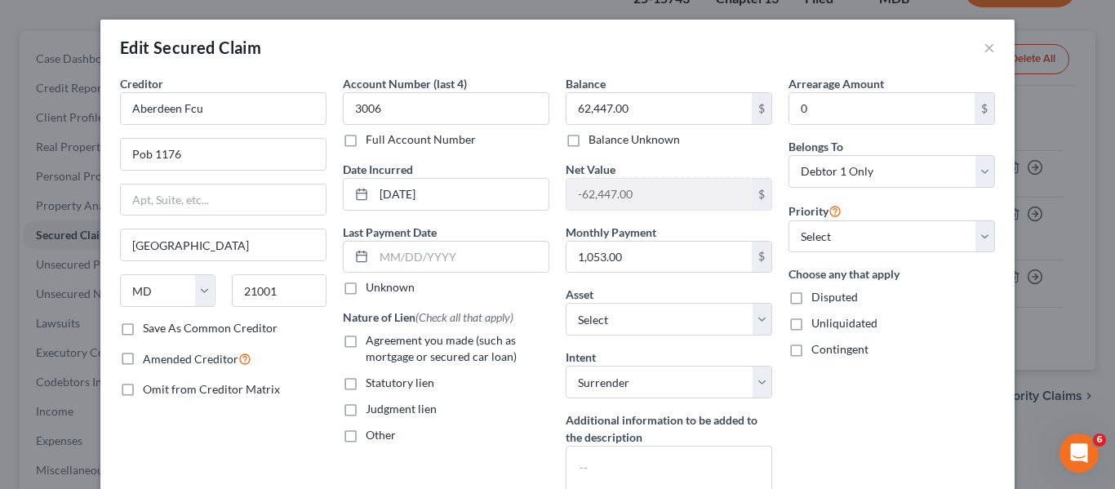
click at [989, 47] on div "Edit Secured Claim ×" at bounding box center [557, 47] width 914 height 55
click at [983, 48] on button "×" at bounding box center [988, 48] width 11 height 20
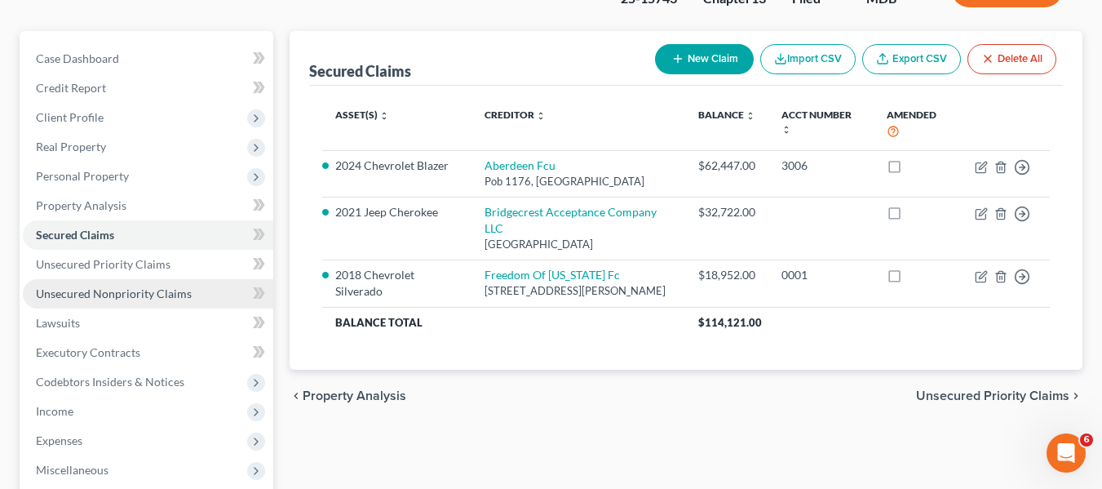
click at [50, 283] on link "Unsecured Nonpriority Claims" at bounding box center [148, 293] width 251 height 29
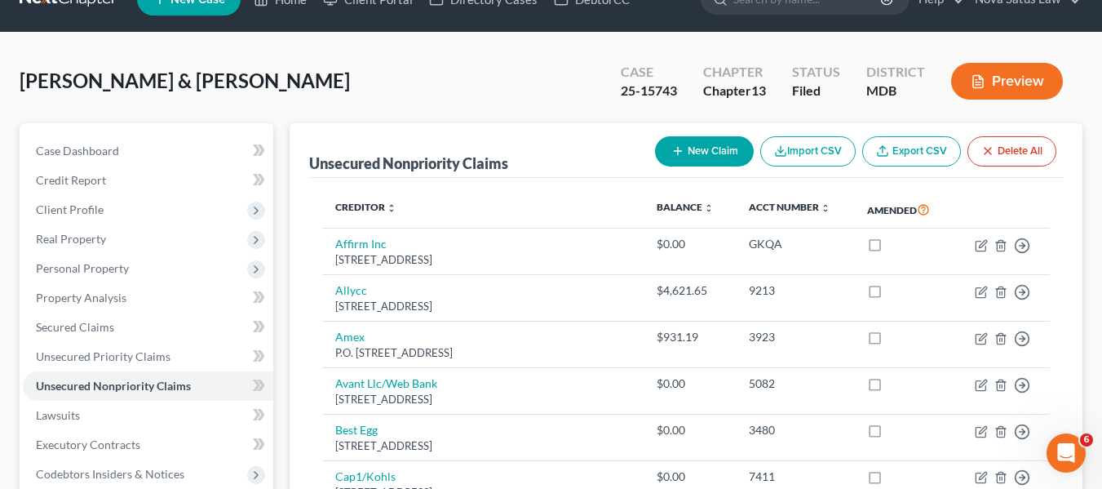
scroll to position [119, 0]
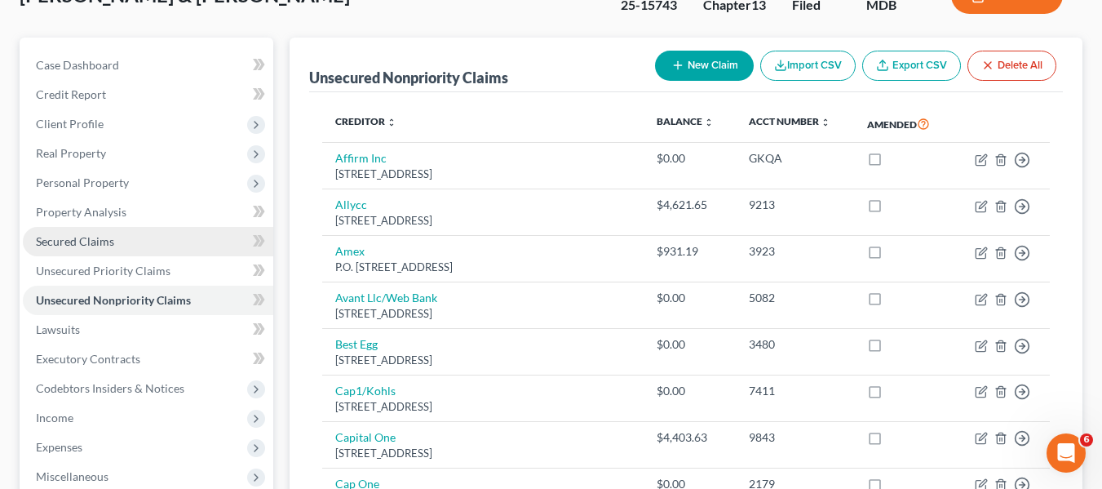
click at [76, 245] on span "Secured Claims" at bounding box center [75, 241] width 78 height 14
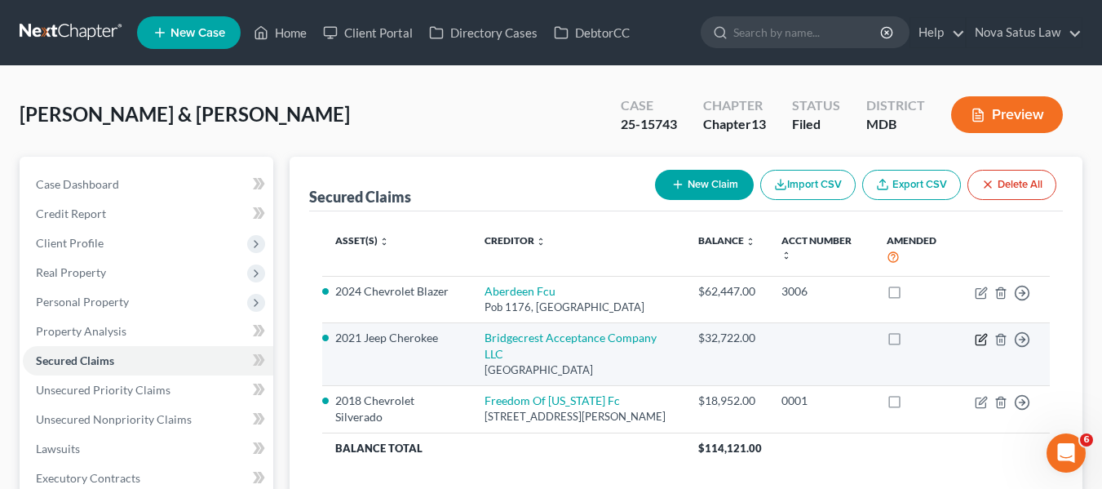
click at [980, 337] on icon "button" at bounding box center [981, 339] width 13 height 13
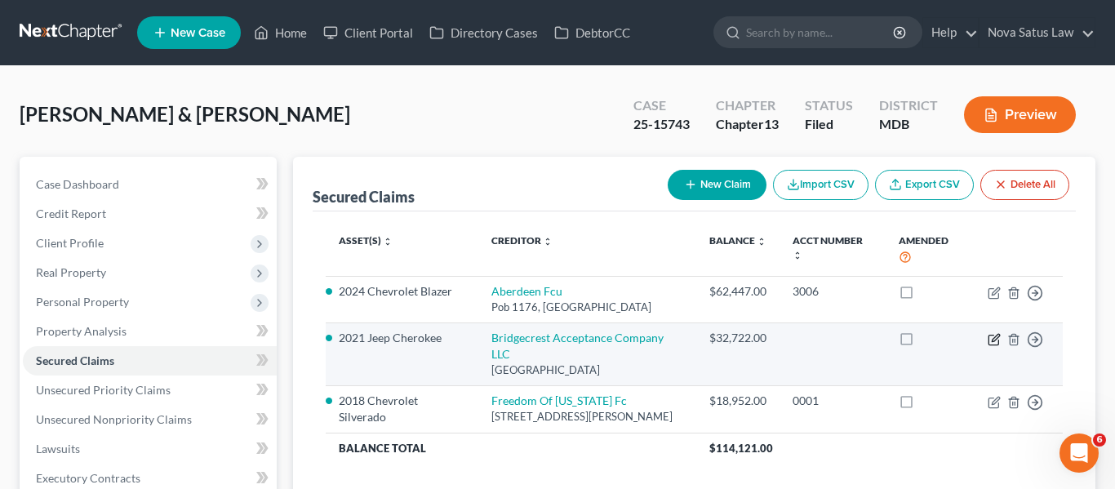
select select "3"
select select "5"
select select "2"
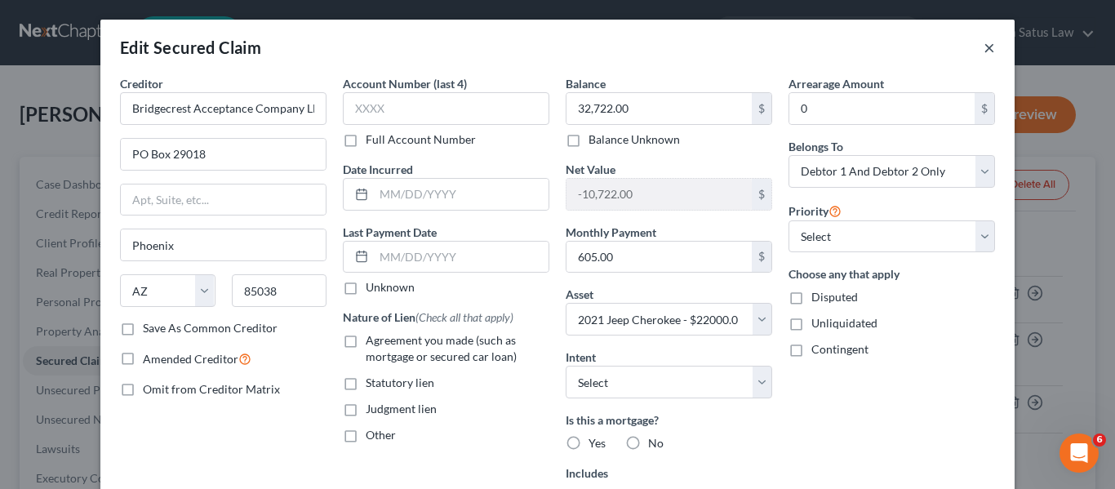
click at [983, 47] on button "×" at bounding box center [988, 48] width 11 height 20
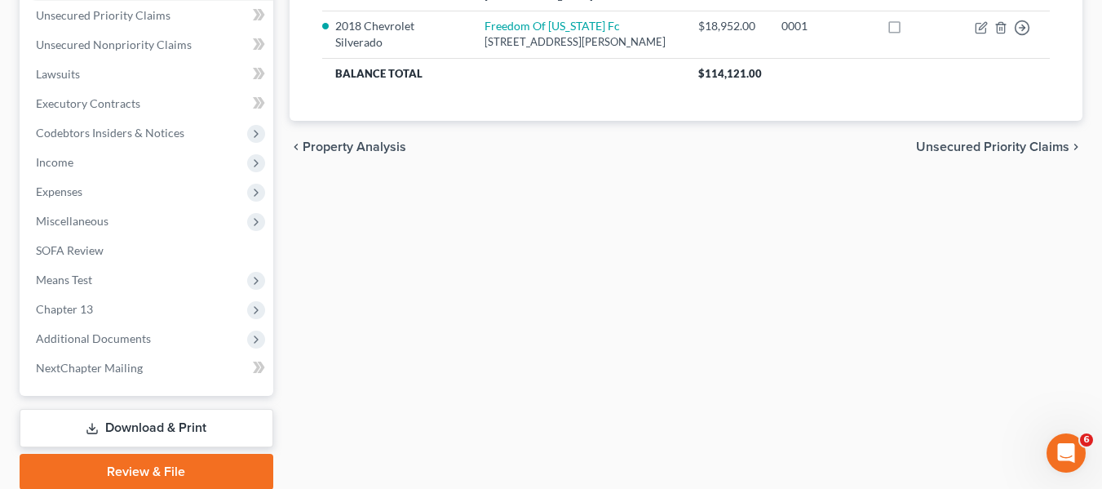
scroll to position [375, 0]
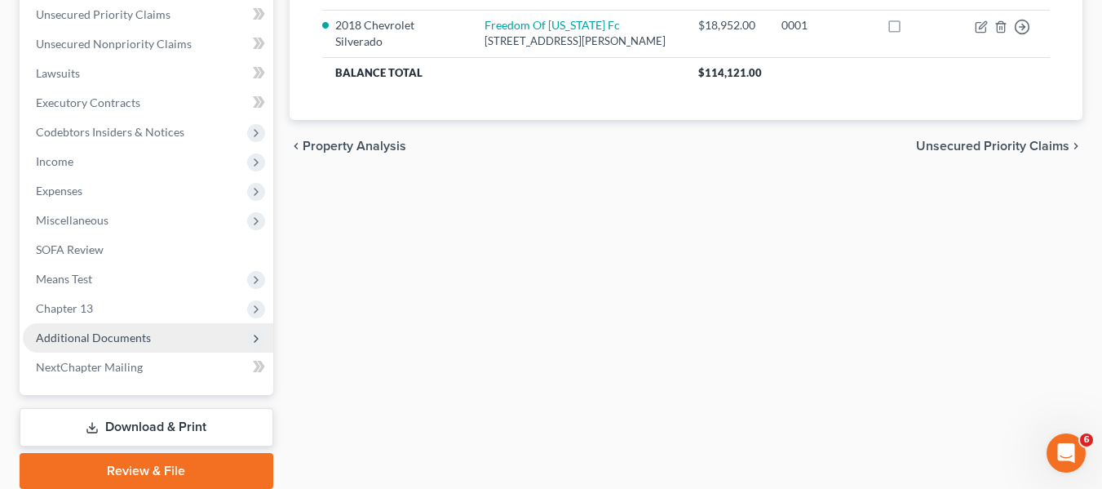
click at [84, 325] on span "Additional Documents" at bounding box center [148, 337] width 251 height 29
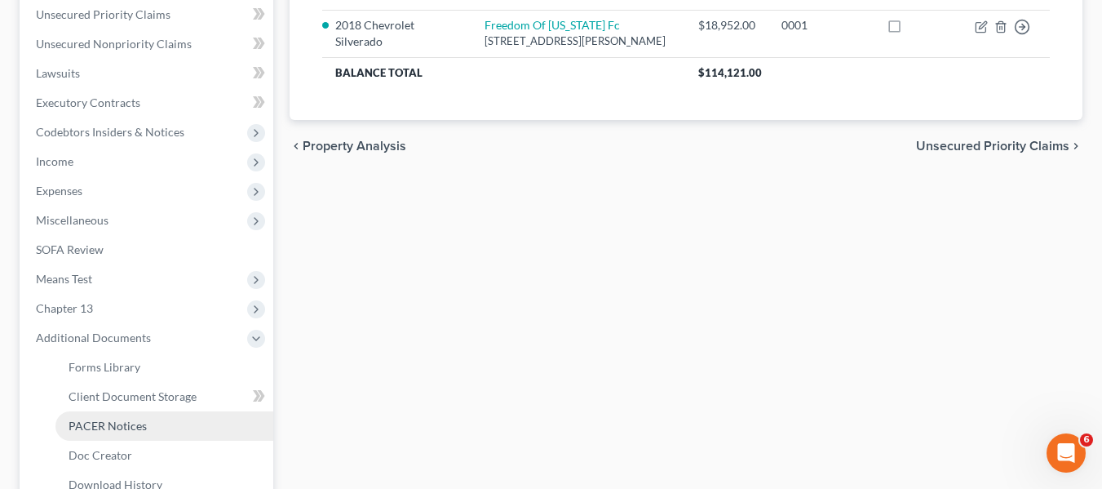
click at [95, 422] on span "PACER Notices" at bounding box center [108, 426] width 78 height 14
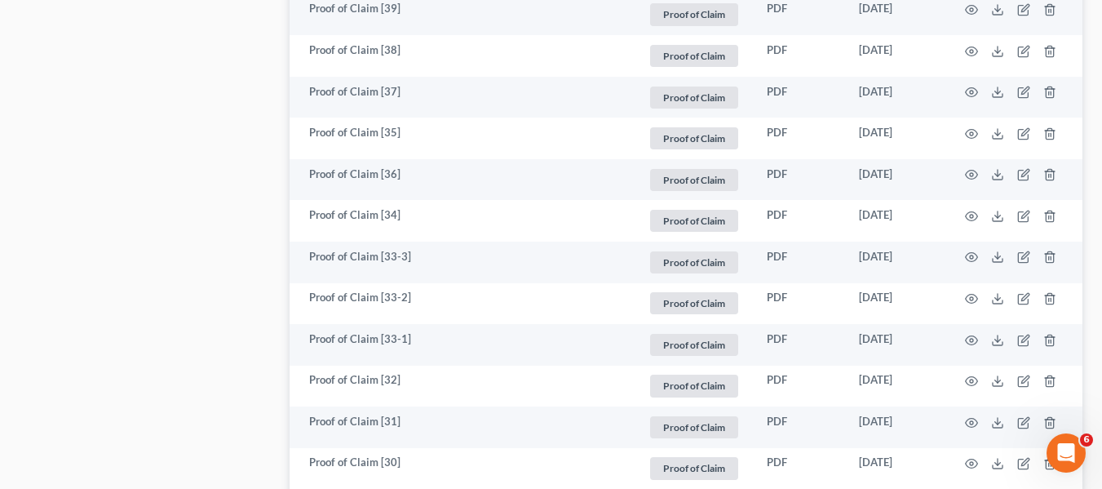
scroll to position [1185, 0]
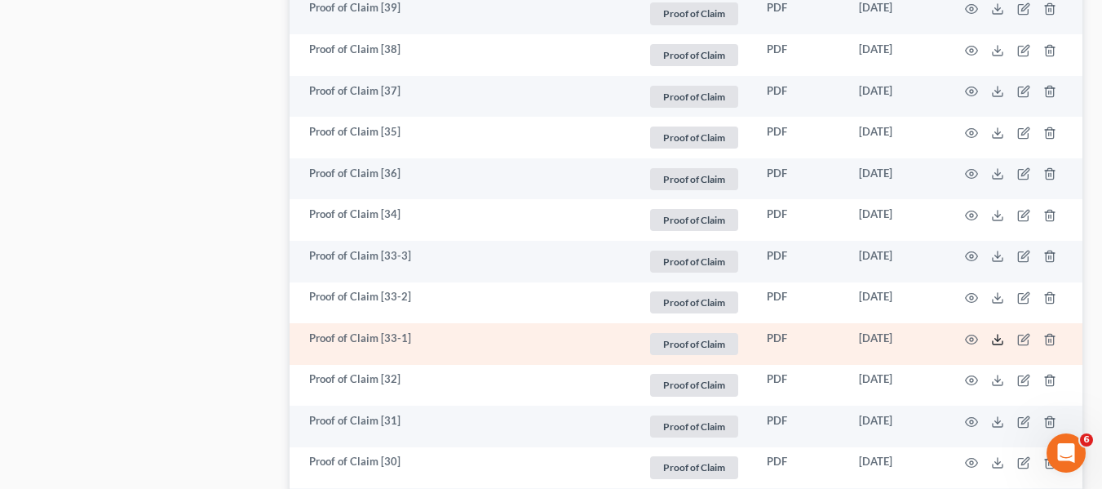
click at [992, 339] on icon at bounding box center [997, 339] width 13 height 13
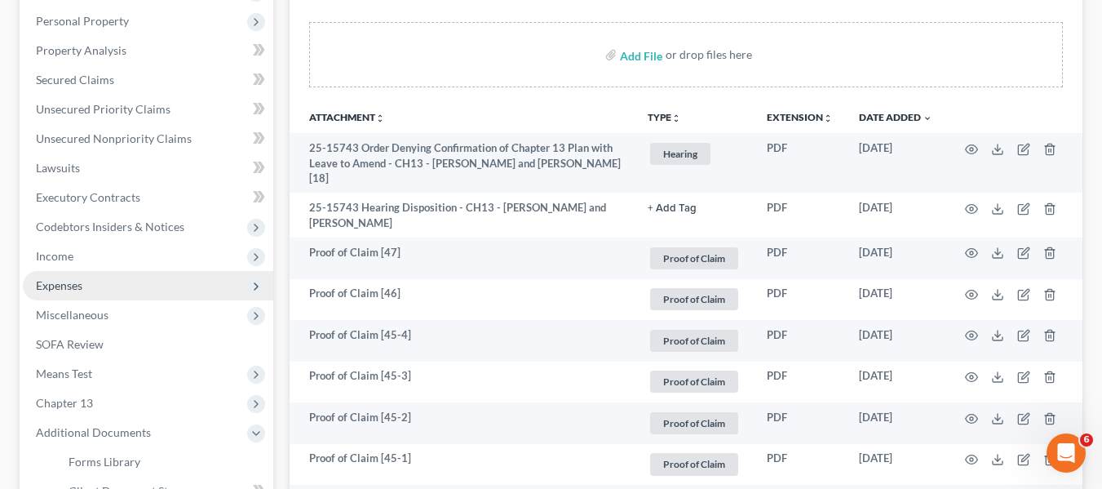
scroll to position [280, 0]
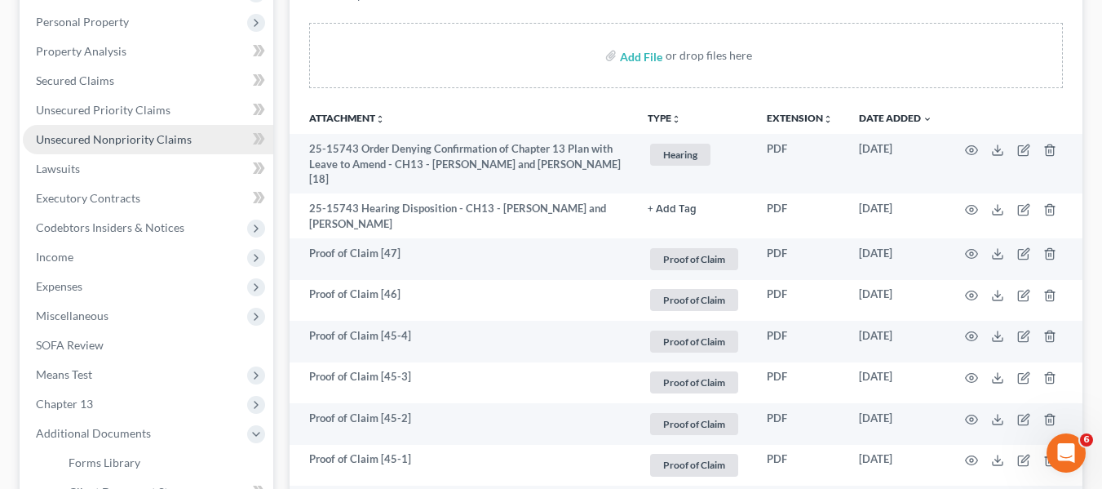
click at [98, 139] on span "Unsecured Nonpriority Claims" at bounding box center [114, 139] width 156 height 14
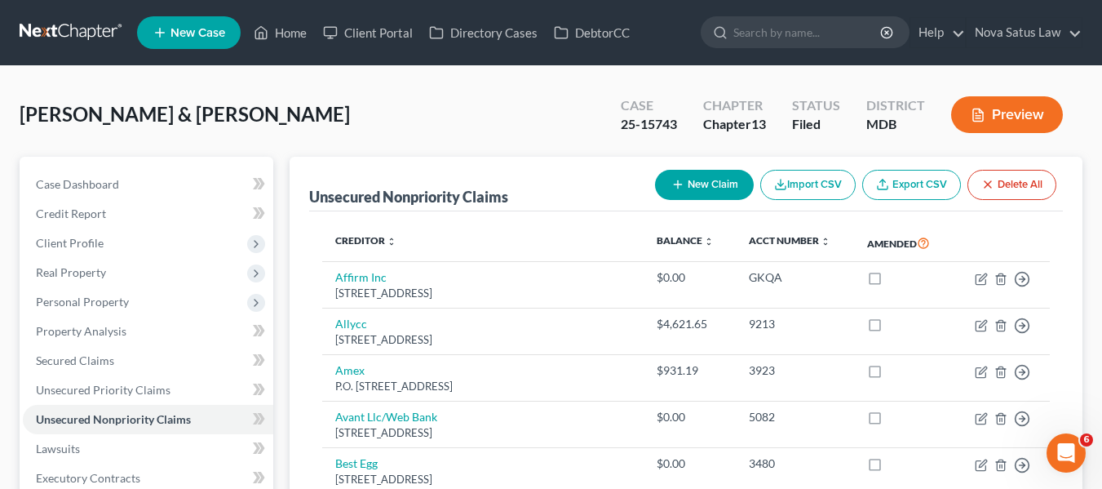
click at [686, 187] on button "New Claim" at bounding box center [704, 185] width 99 height 30
select select "2"
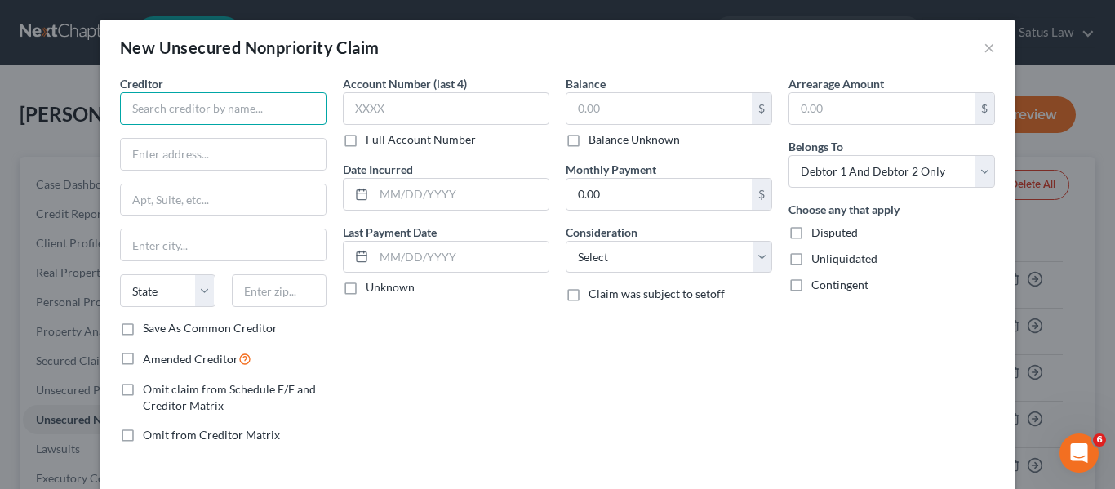
click at [238, 96] on input "text" at bounding box center [223, 108] width 206 height 33
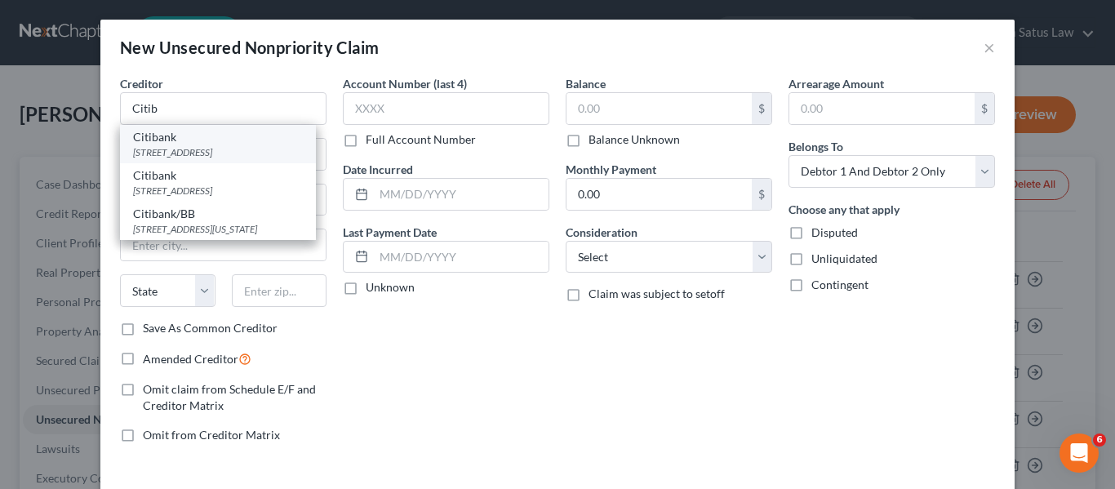
click at [222, 153] on div "[STREET_ADDRESS]" at bounding box center [218, 152] width 170 height 14
type input "Citibank"
type input "[STREET_ADDRESS]"
type input "Urbandale"
select select "16"
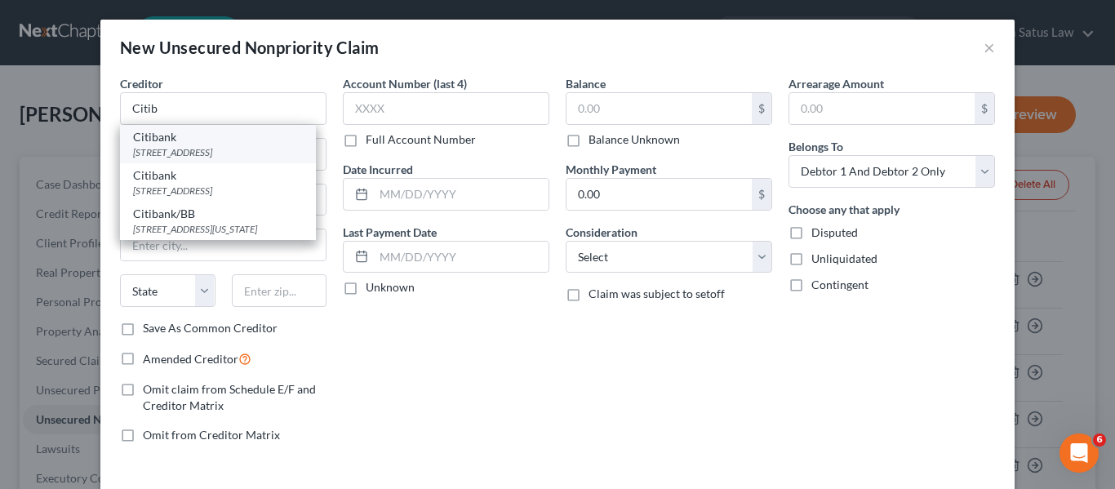
type input "50323"
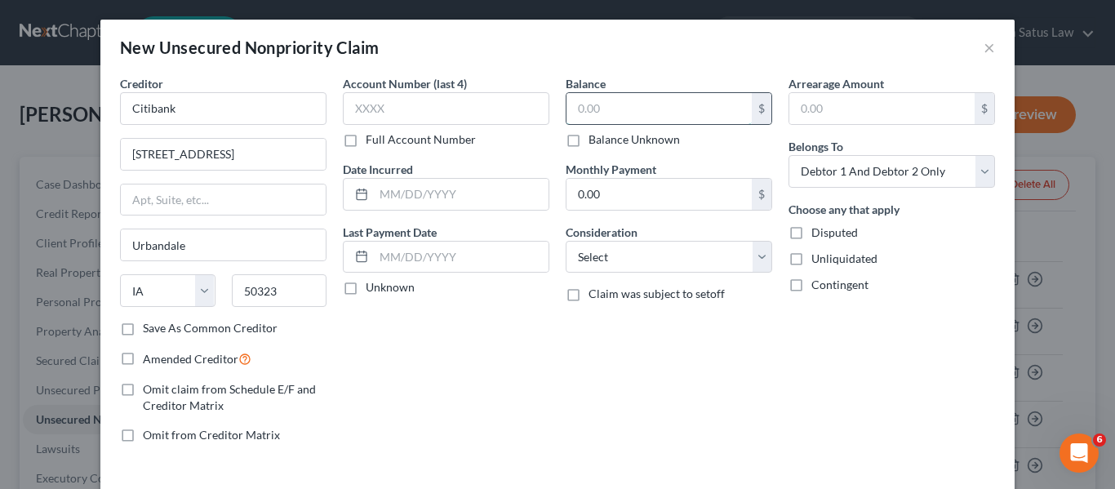
click at [594, 95] on input "text" at bounding box center [658, 108] width 185 height 31
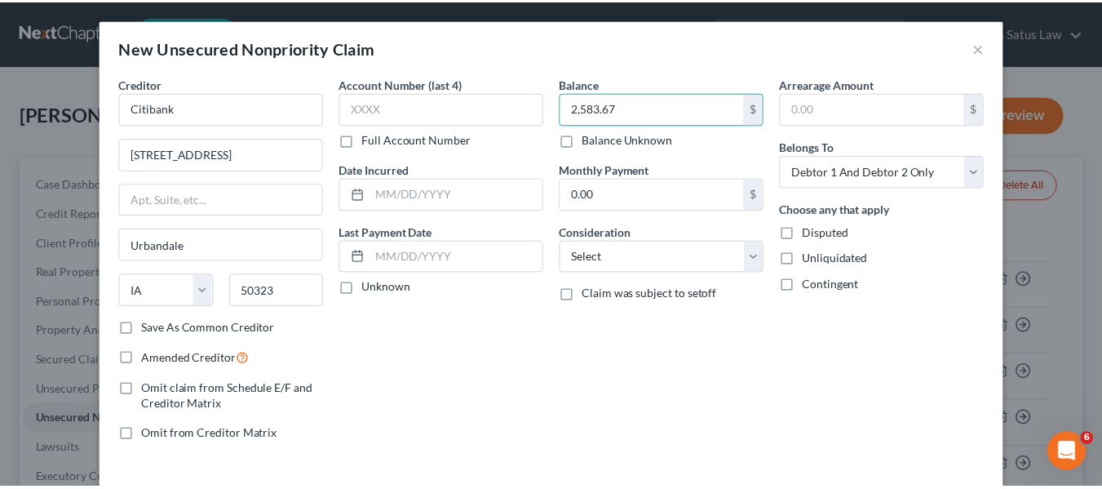
scroll to position [69, 0]
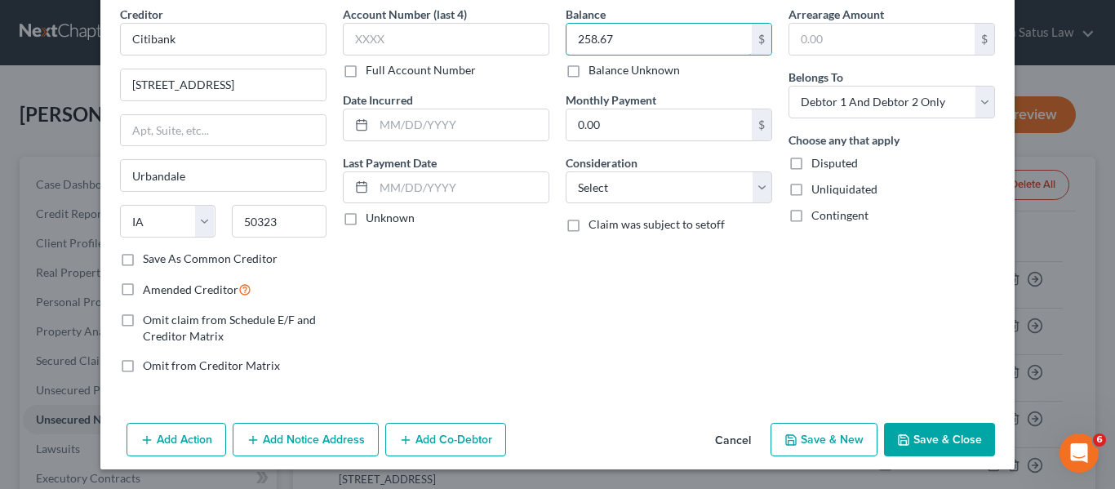
type input "258.67"
click at [902, 446] on button "Save & Close" at bounding box center [939, 440] width 111 height 34
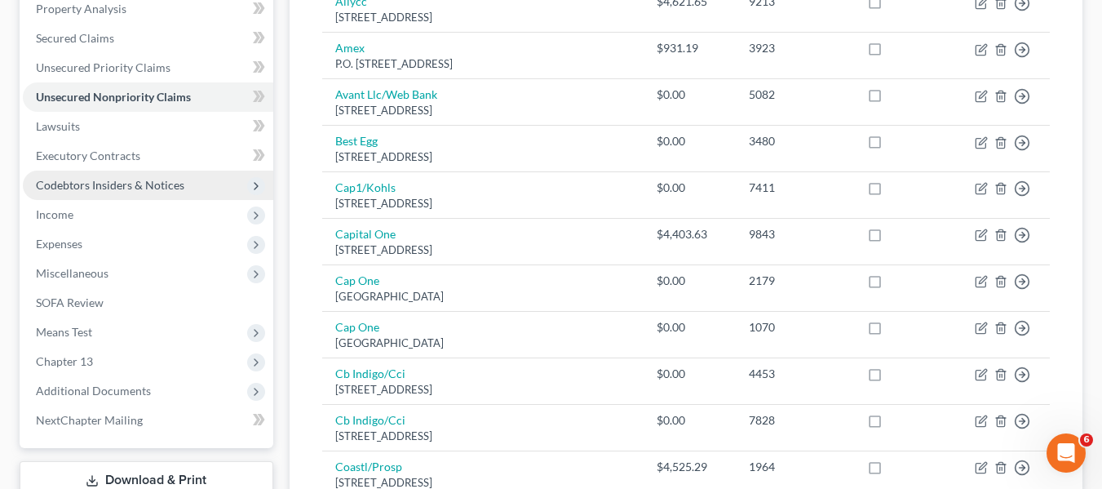
scroll to position [320, 0]
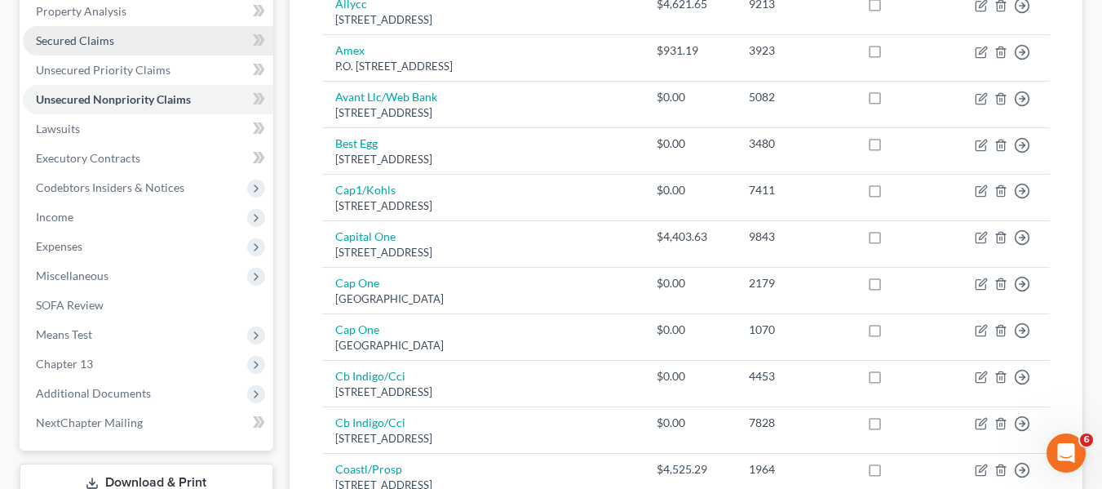
click at [135, 52] on link "Secured Claims" at bounding box center [148, 40] width 251 height 29
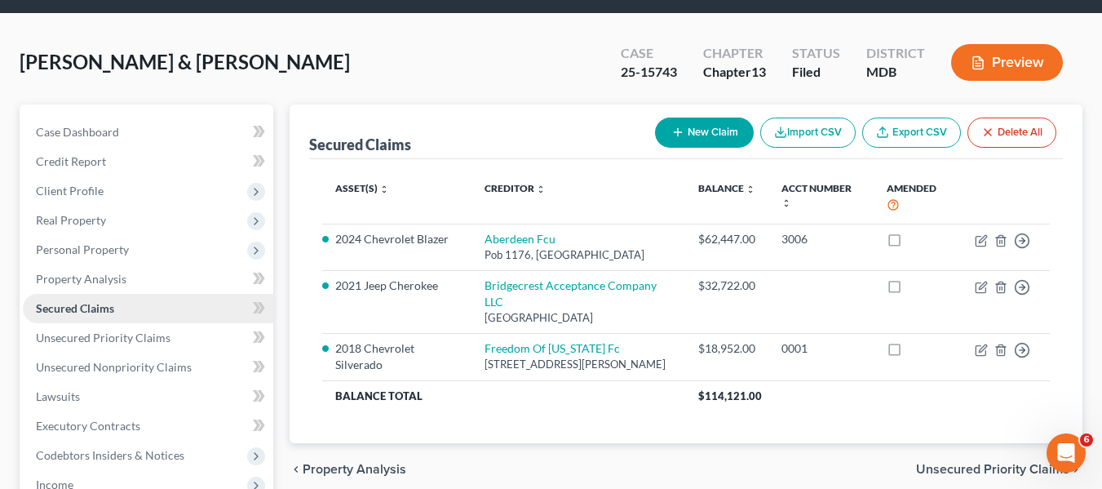
scroll to position [53, 0]
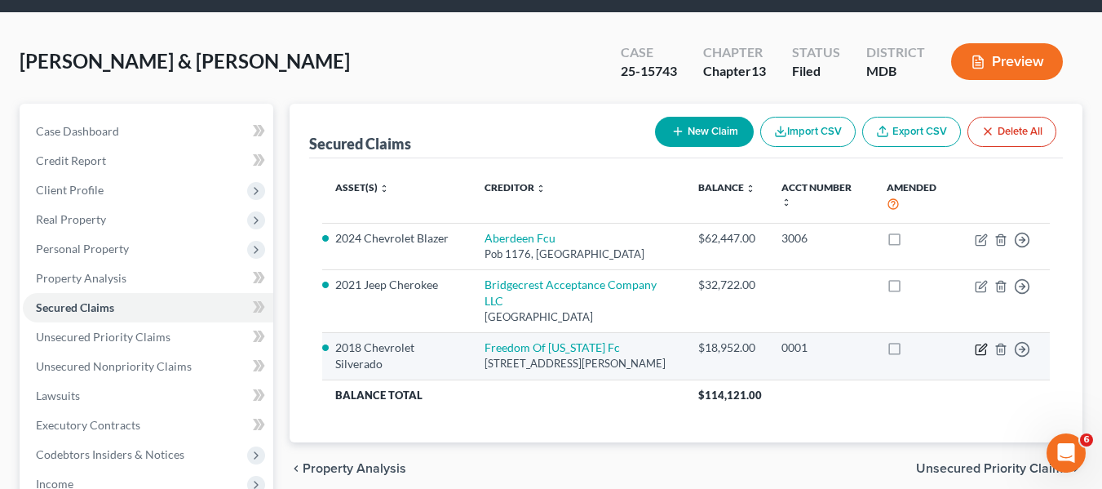
click at [985, 343] on icon "button" at bounding box center [981, 349] width 13 height 13
select select "21"
select select "4"
select select "1"
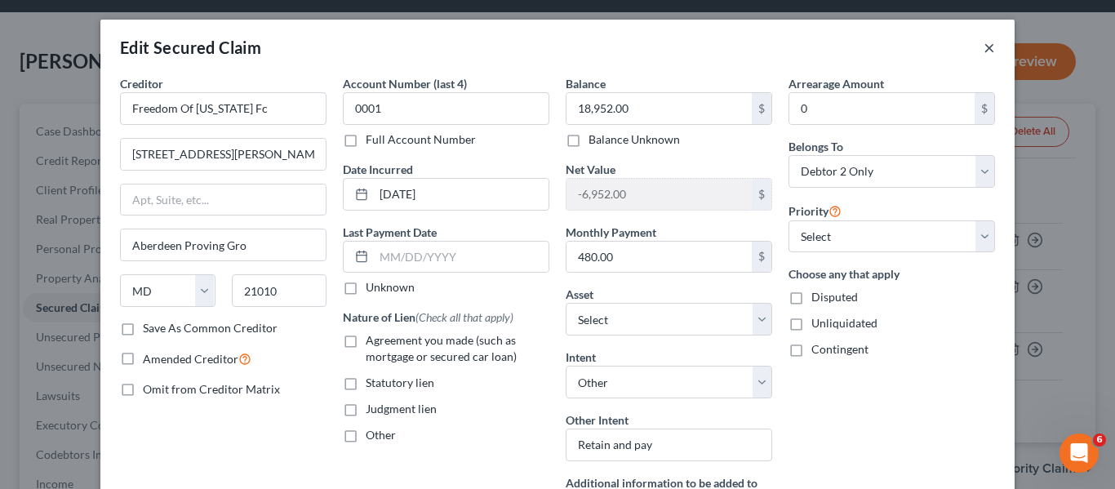
click at [983, 51] on button "×" at bounding box center [988, 48] width 11 height 20
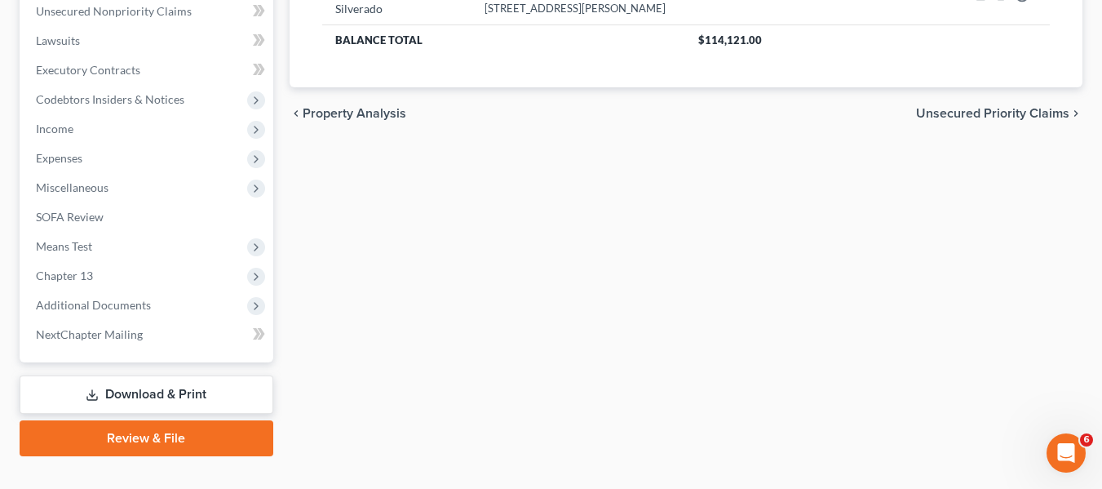
scroll to position [437, 0]
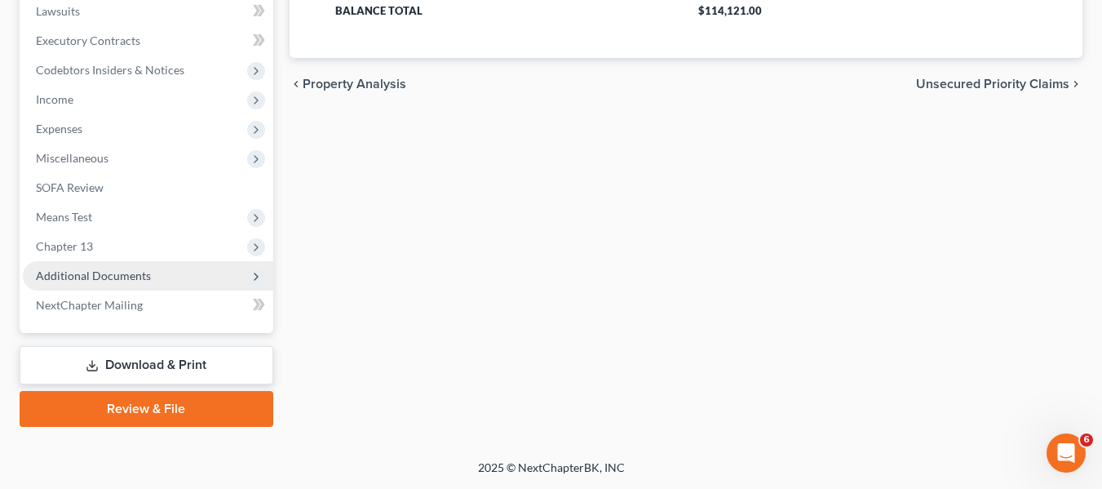
click at [112, 268] on span "Additional Documents" at bounding box center [93, 275] width 115 height 14
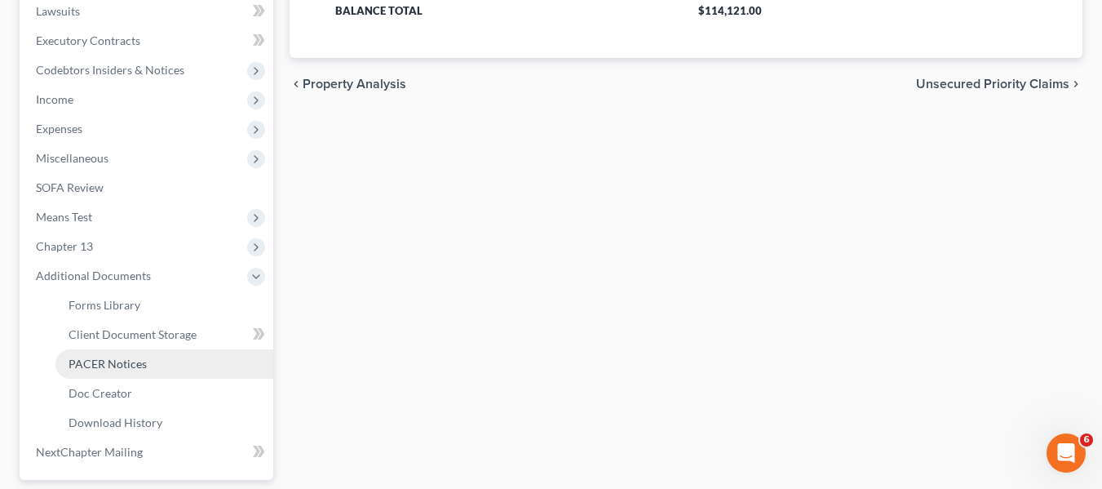
click at [126, 357] on span "PACER Notices" at bounding box center [108, 364] width 78 height 14
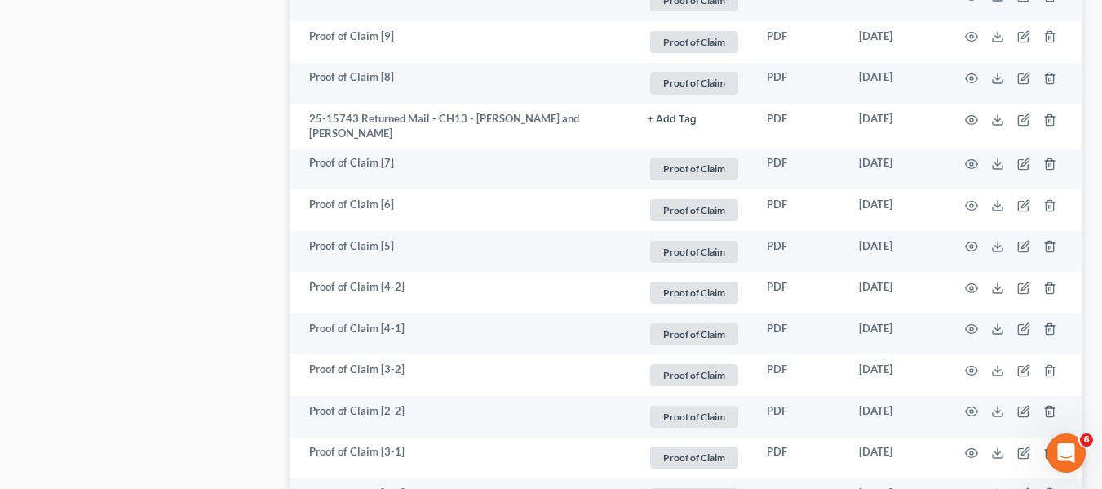
scroll to position [2964, 0]
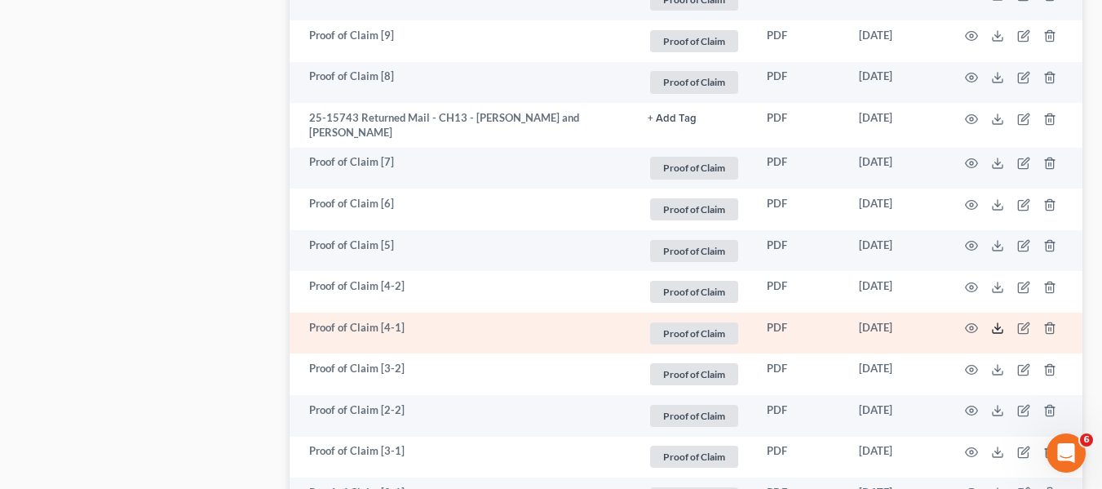
click at [998, 330] on line at bounding box center [998, 326] width 0 height 7
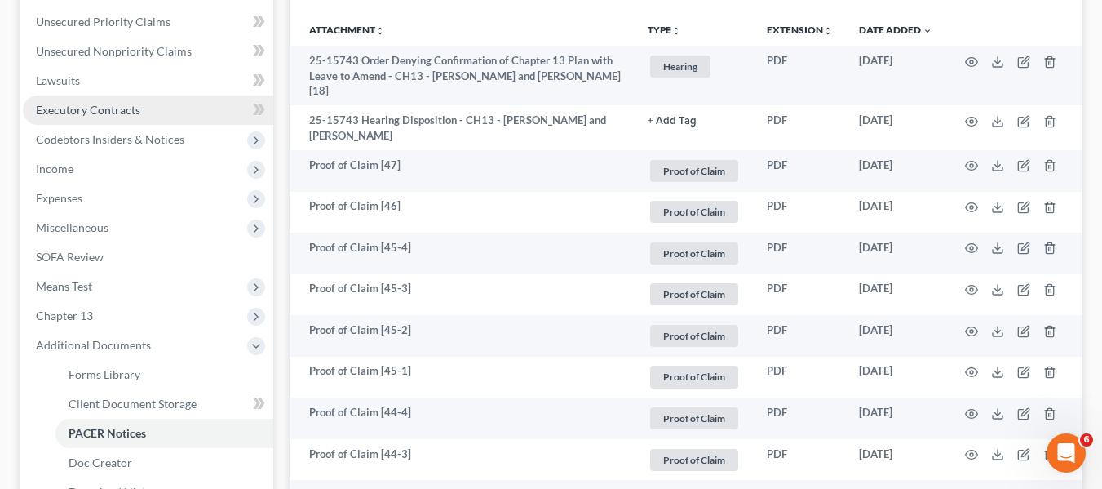
scroll to position [367, 0]
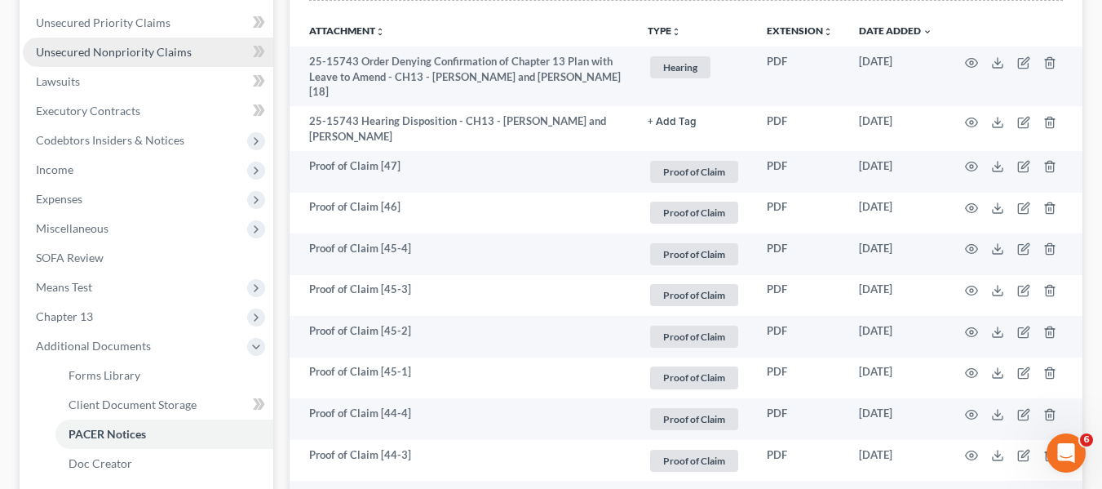
click at [100, 58] on span "Unsecured Nonpriority Claims" at bounding box center [114, 52] width 156 height 14
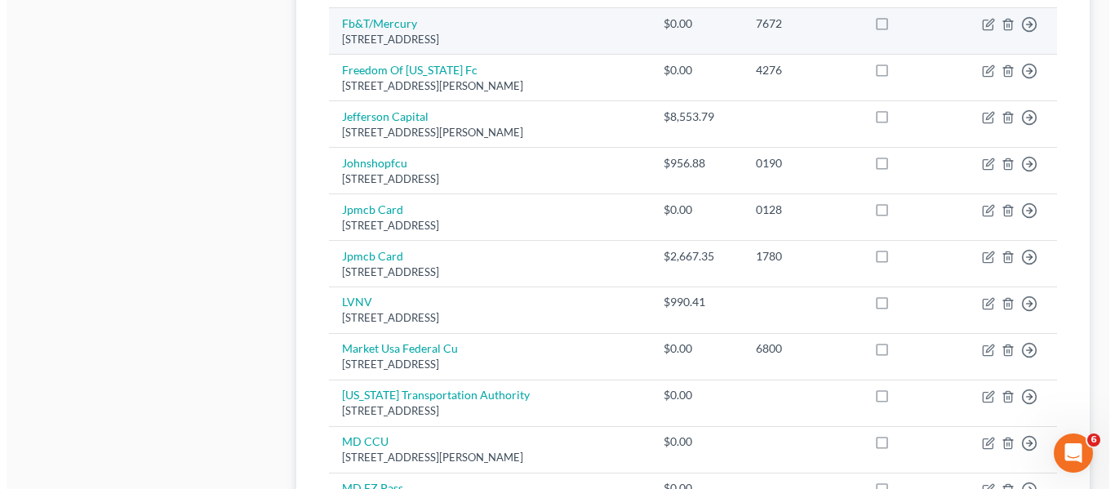
scroll to position [999, 0]
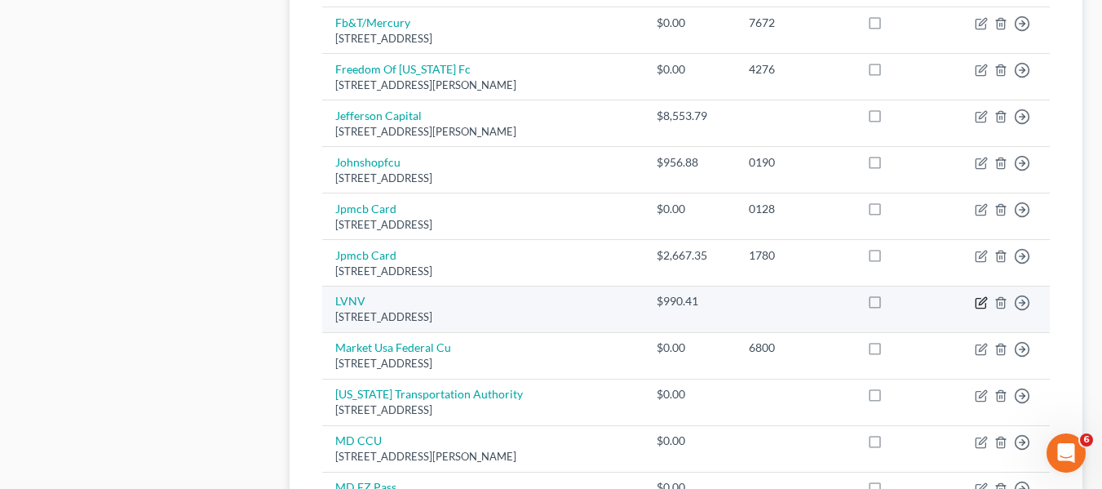
click at [982, 303] on icon "button" at bounding box center [981, 302] width 13 height 13
select select "42"
select select "2"
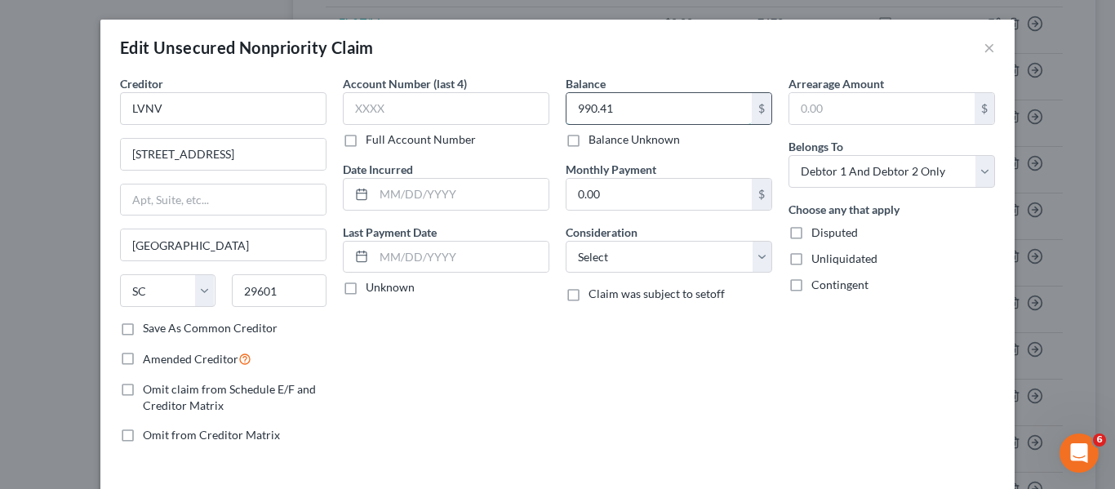
click at [672, 106] on input "990.41" at bounding box center [658, 108] width 185 height 31
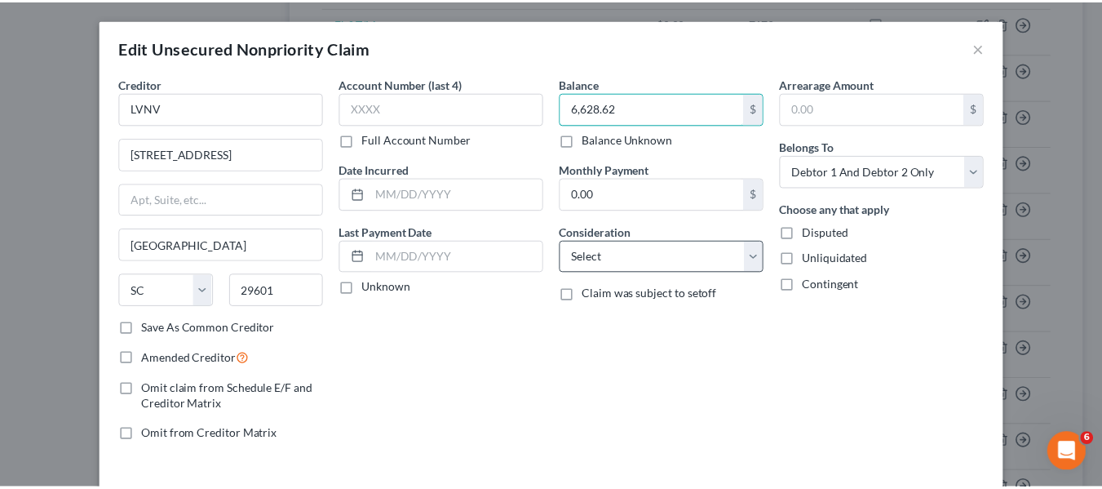
scroll to position [117, 0]
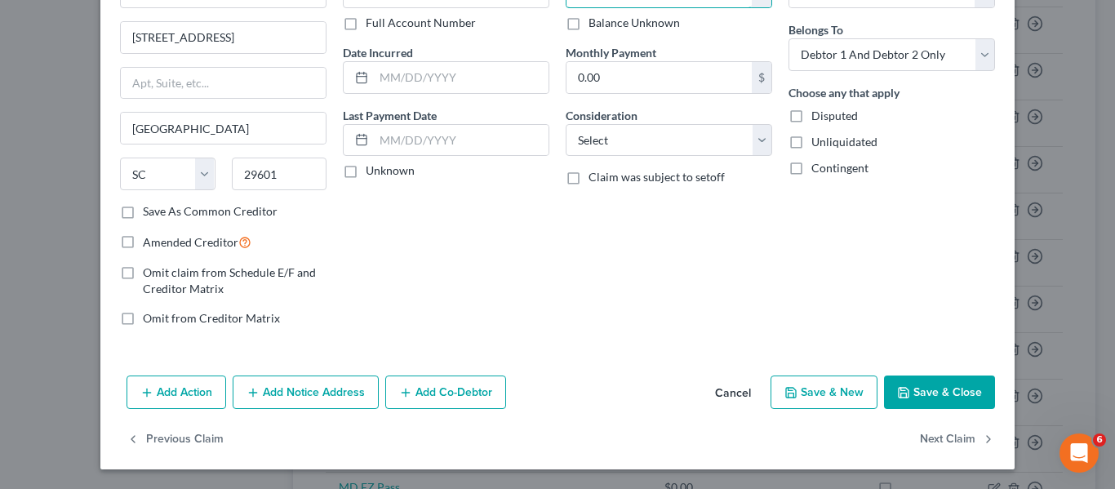
type input "6,628.62"
click at [893, 375] on button "Save & Close" at bounding box center [939, 392] width 111 height 34
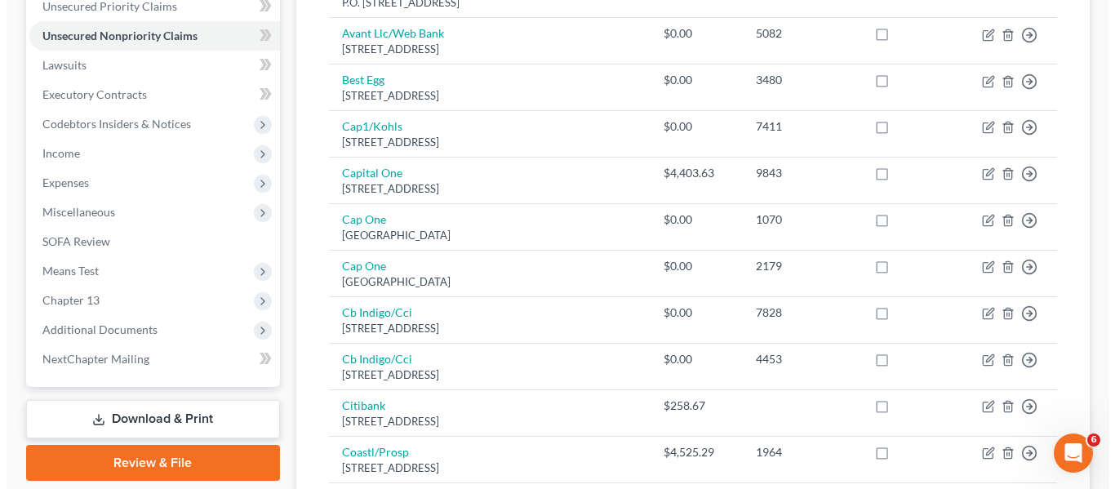
scroll to position [0, 0]
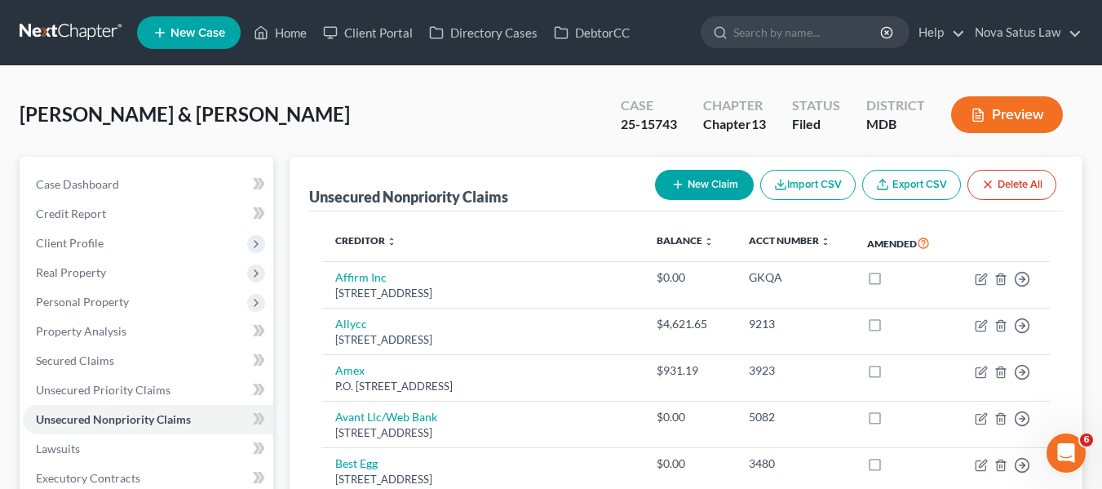
click at [697, 191] on button "New Claim" at bounding box center [704, 185] width 99 height 30
select select "2"
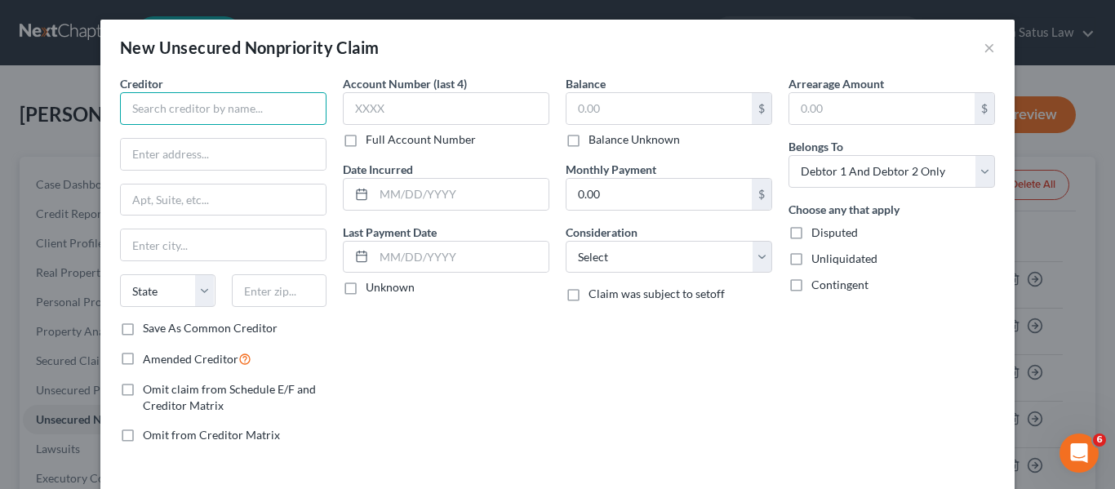
click at [190, 94] on input "text" at bounding box center [223, 108] width 206 height 33
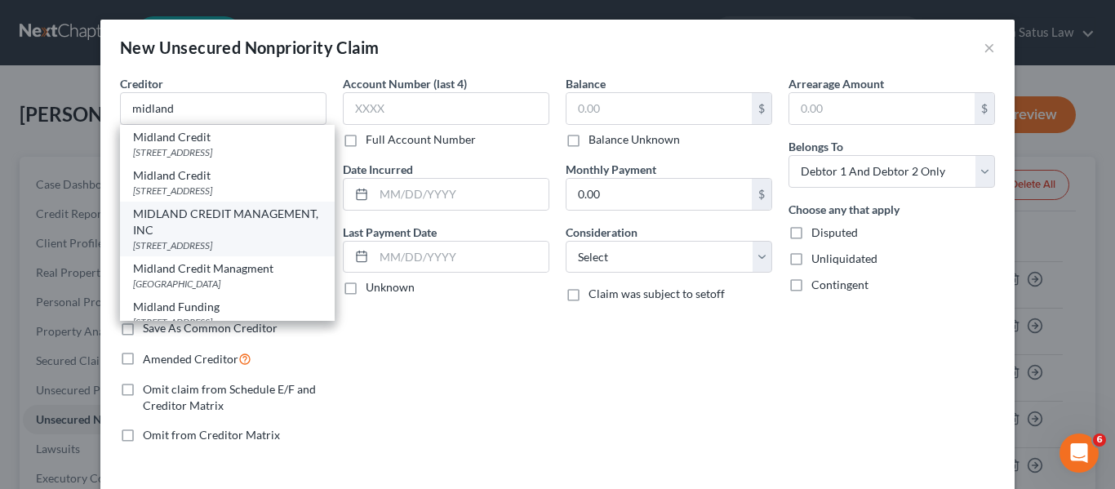
click at [202, 230] on div "MIDLAND CREDIT MANAGEMENT, INC" at bounding box center [227, 222] width 188 height 33
type input "MIDLAND CREDIT MANAGEMENT, INC"
type input "350 CAMINO DE LA REINA"
type input "Ste 100"
type input "[GEOGRAPHIC_DATA]"
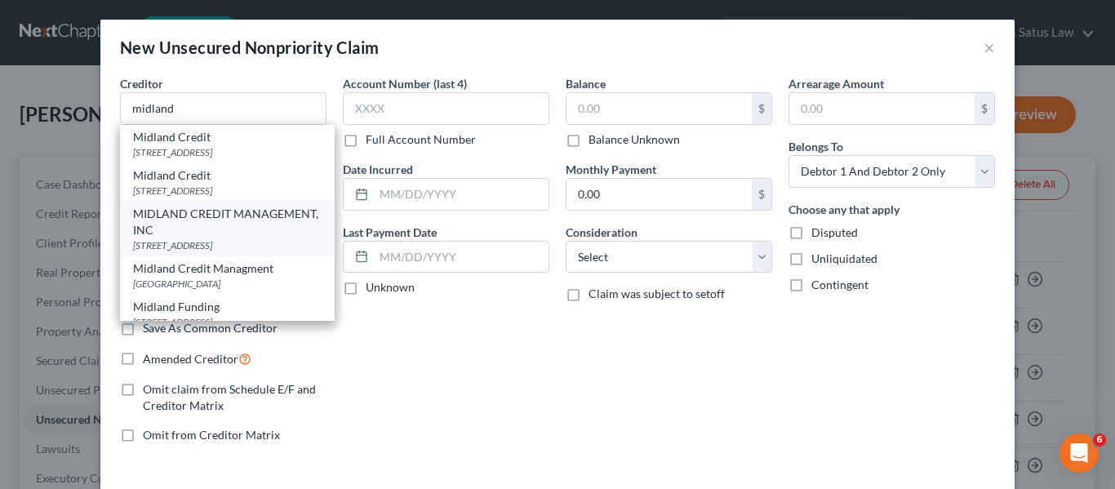
select select "4"
type input "92108"
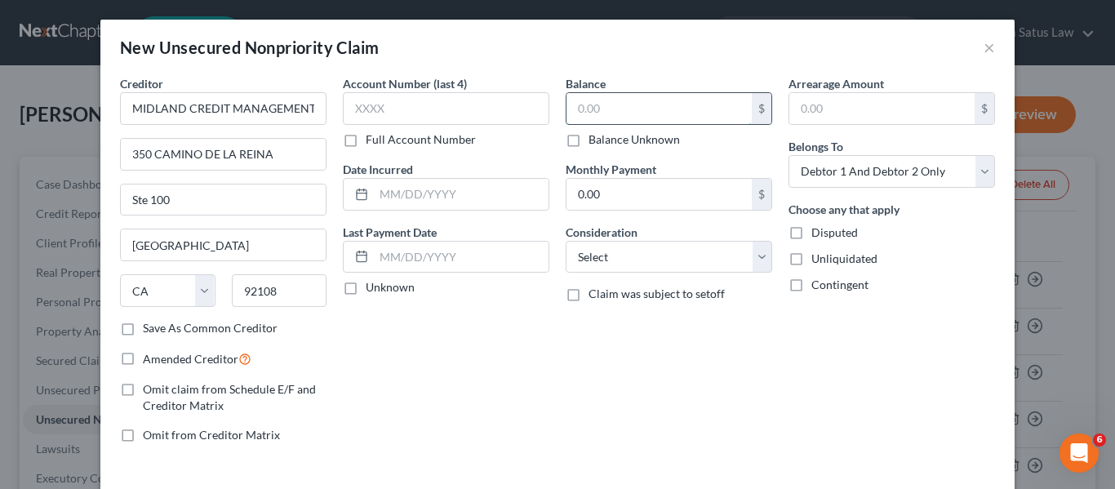
click at [601, 104] on input "text" at bounding box center [658, 108] width 185 height 31
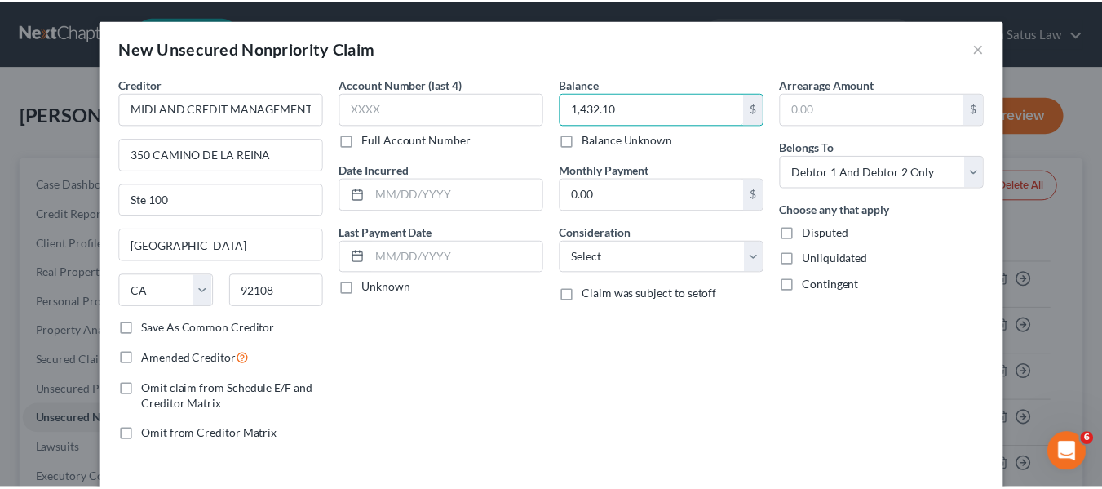
scroll to position [69, 0]
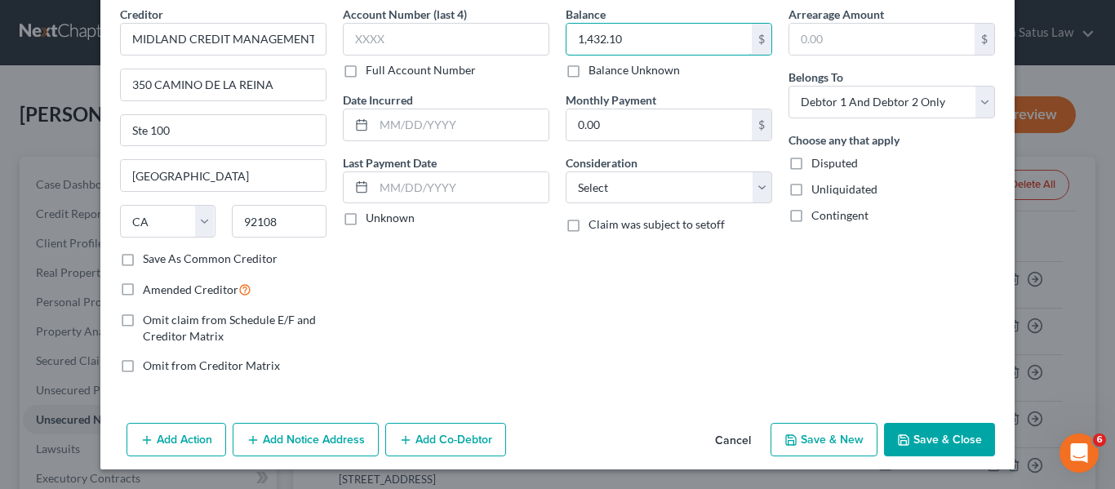
type input "1,432.10"
click at [921, 440] on button "Save & Close" at bounding box center [939, 440] width 111 height 34
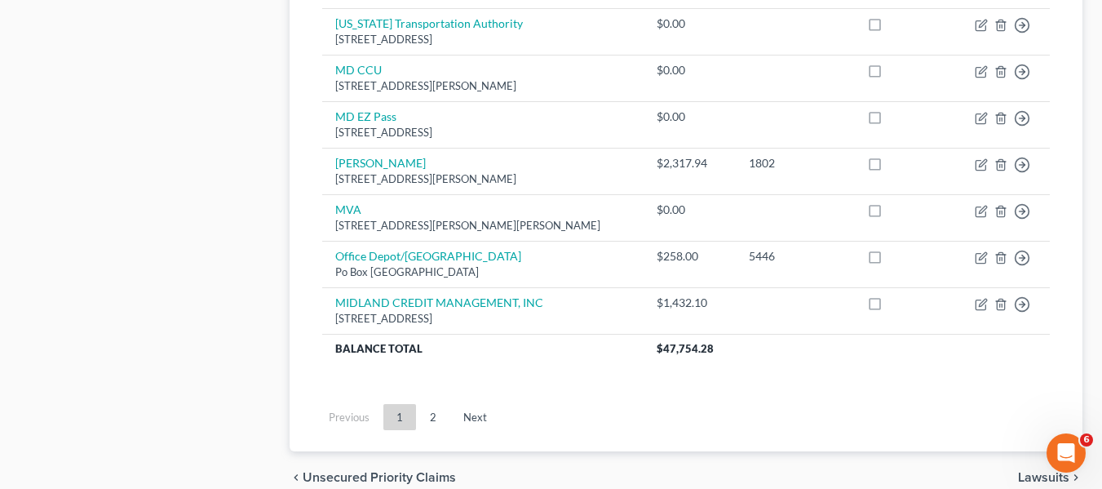
scroll to position [1370, 0]
click at [433, 421] on link "2" at bounding box center [433, 416] width 33 height 26
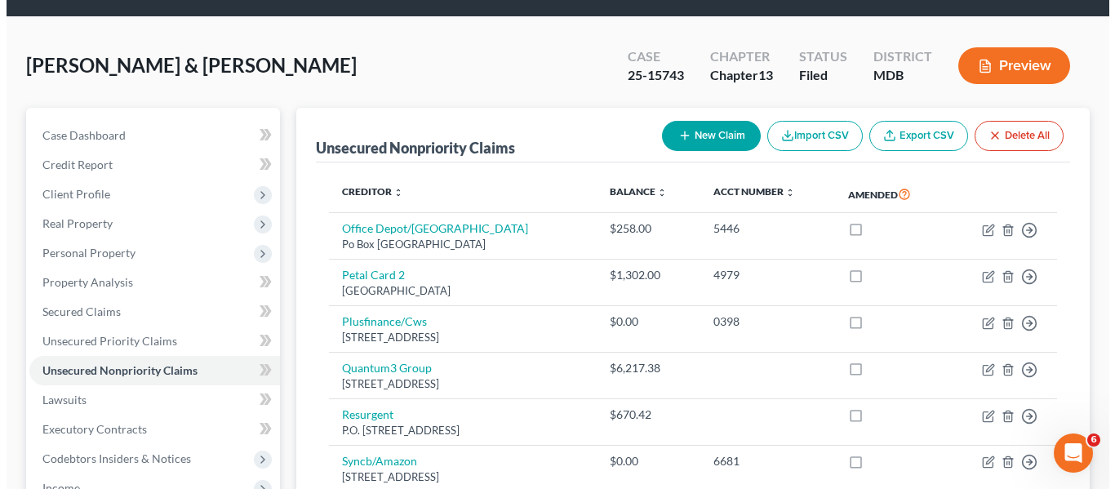
scroll to position [48, 0]
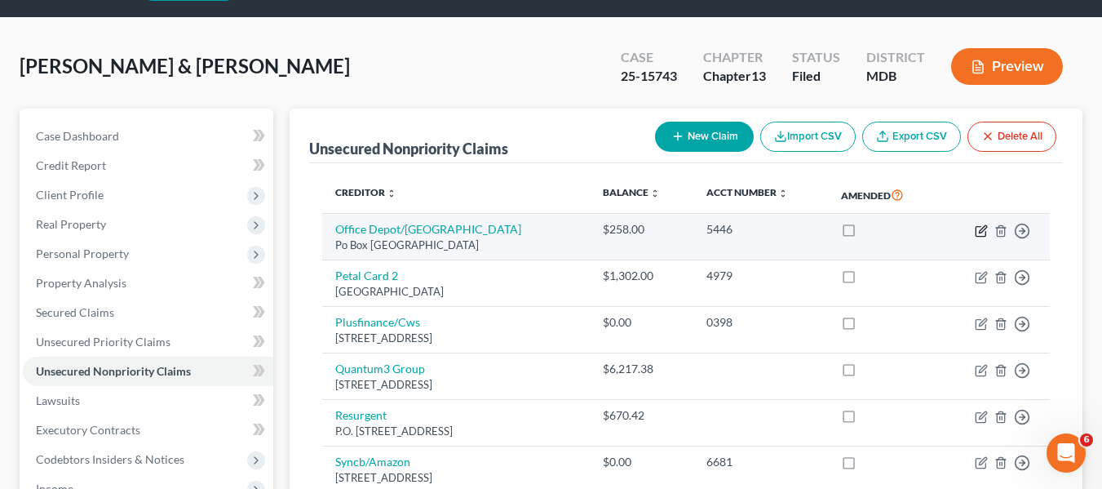
click at [975, 230] on icon "button" at bounding box center [981, 230] width 13 height 13
select select "44"
select select "2"
select select "0"
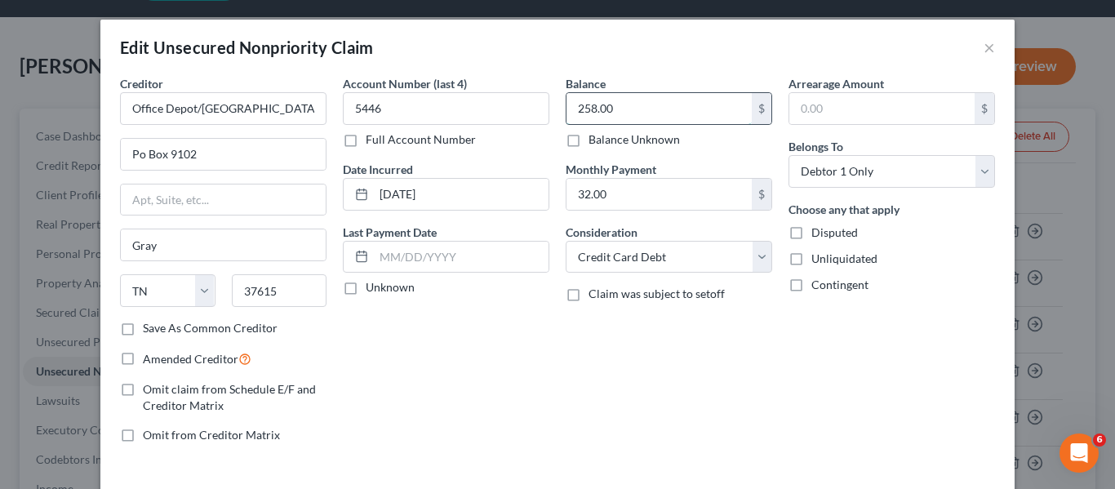
click at [667, 111] on input "258.00" at bounding box center [658, 108] width 185 height 31
type input "0"
click at [682, 184] on input "32.00" at bounding box center [658, 194] width 185 height 31
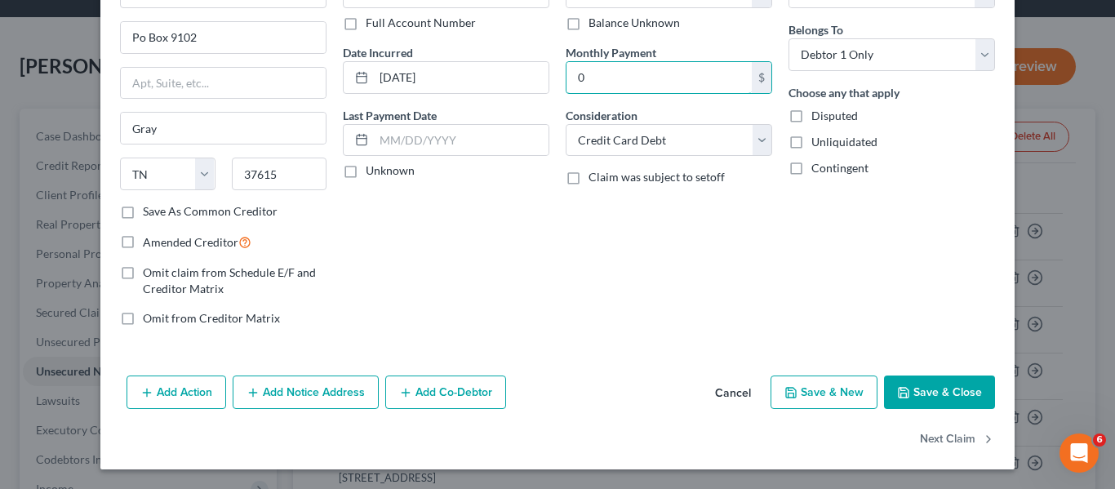
type input "0"
click at [894, 378] on button "Save & Close" at bounding box center [939, 392] width 111 height 34
type input "0.00"
type input "0"
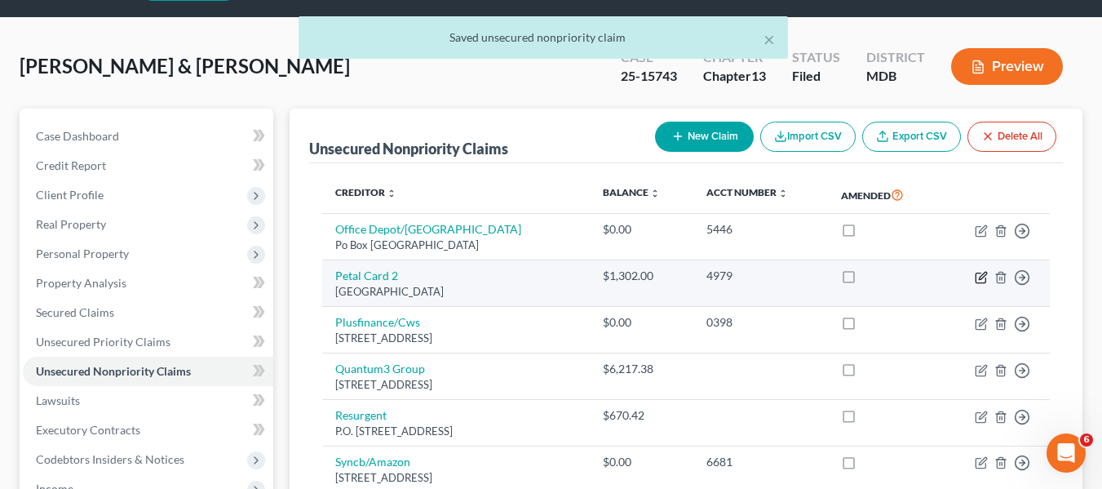
click at [979, 276] on icon "button" at bounding box center [981, 277] width 13 height 13
select select "10"
select select "2"
select select "0"
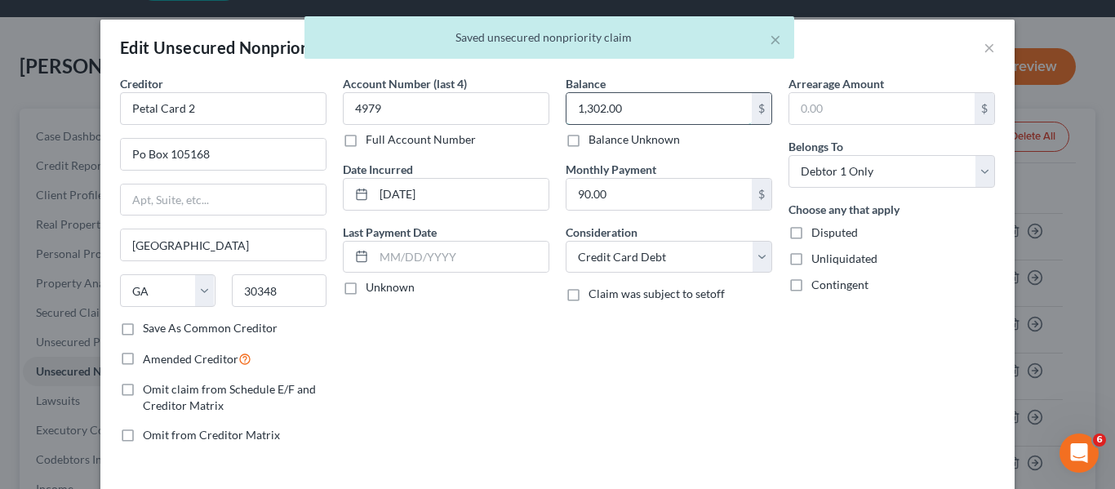
click at [682, 104] on input "1,302.00" at bounding box center [658, 108] width 185 height 31
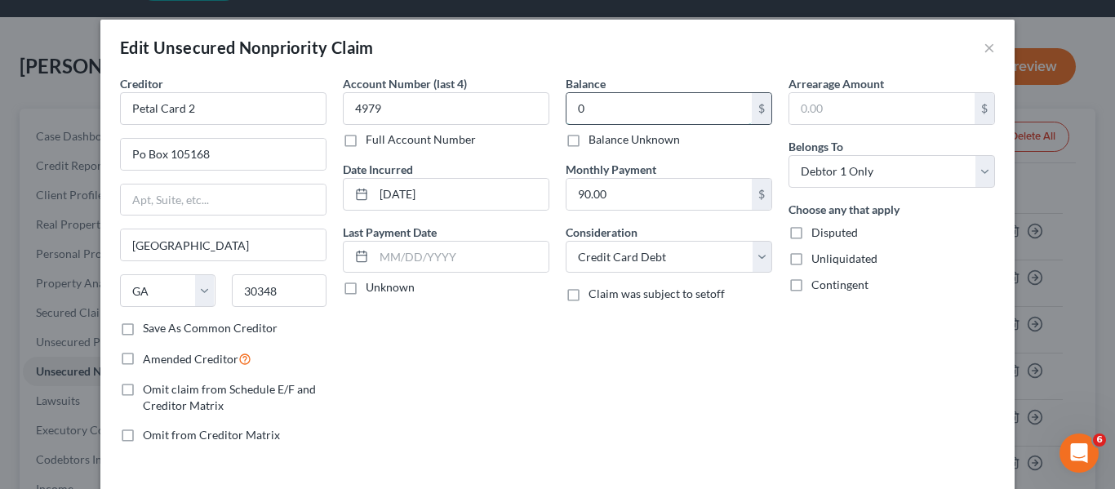
type input "0"
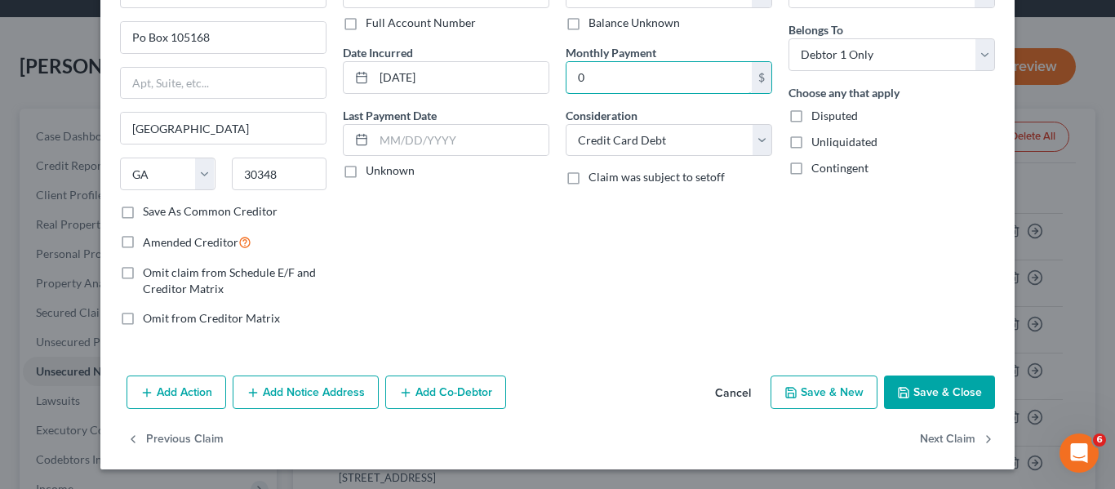
type input "0"
click at [932, 405] on button "Save & Close" at bounding box center [939, 392] width 111 height 34
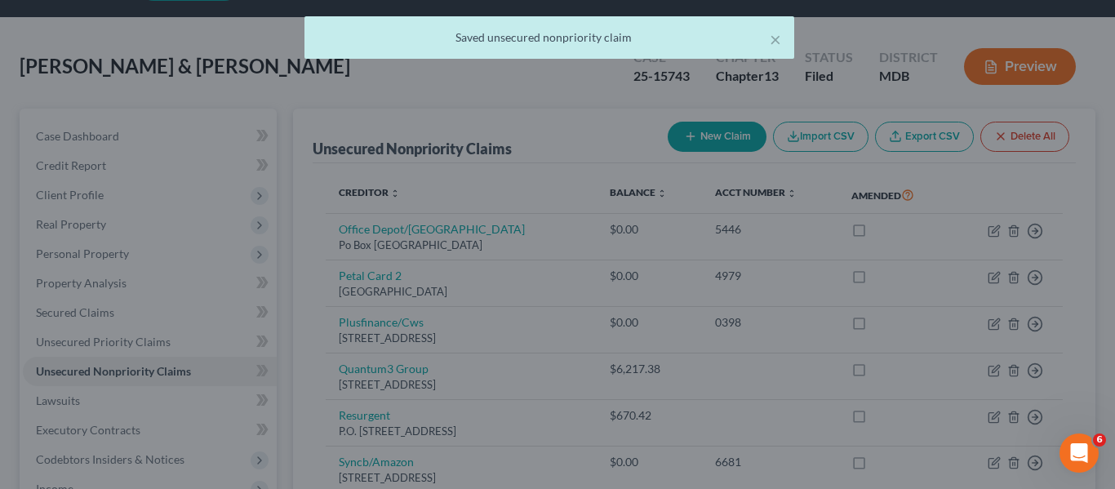
type input "0.00"
type input "0"
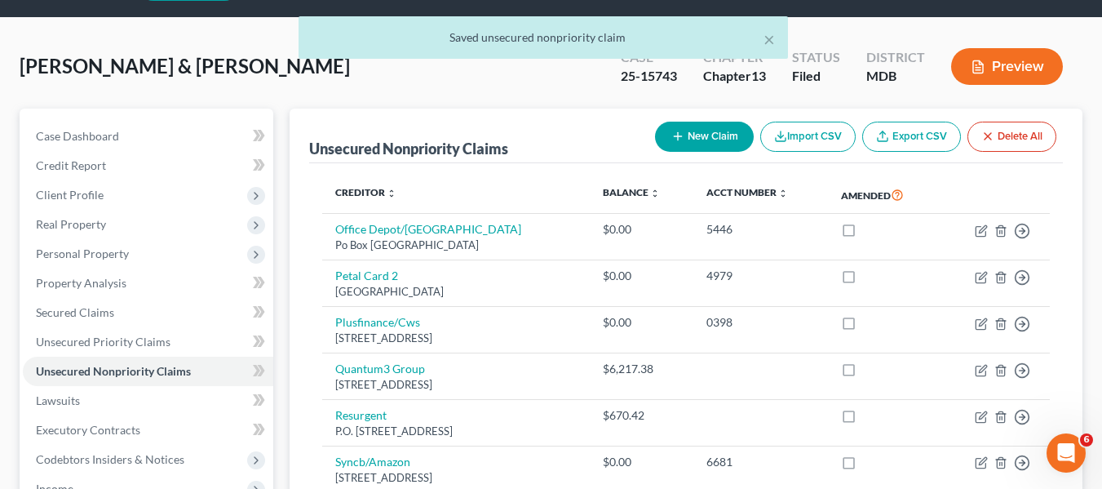
click at [696, 133] on button "New Claim" at bounding box center [704, 137] width 99 height 30
select select "2"
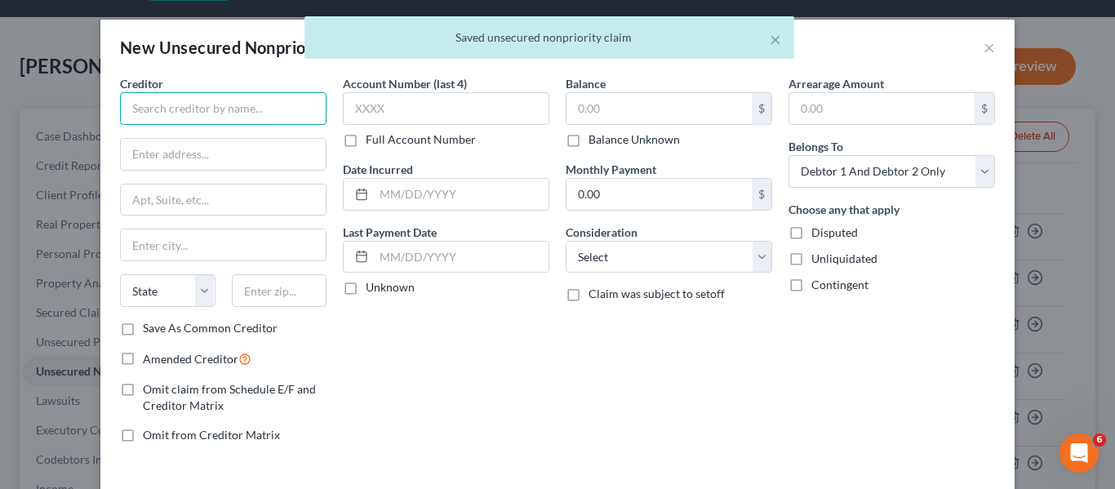
click at [238, 100] on input "text" at bounding box center [223, 108] width 206 height 33
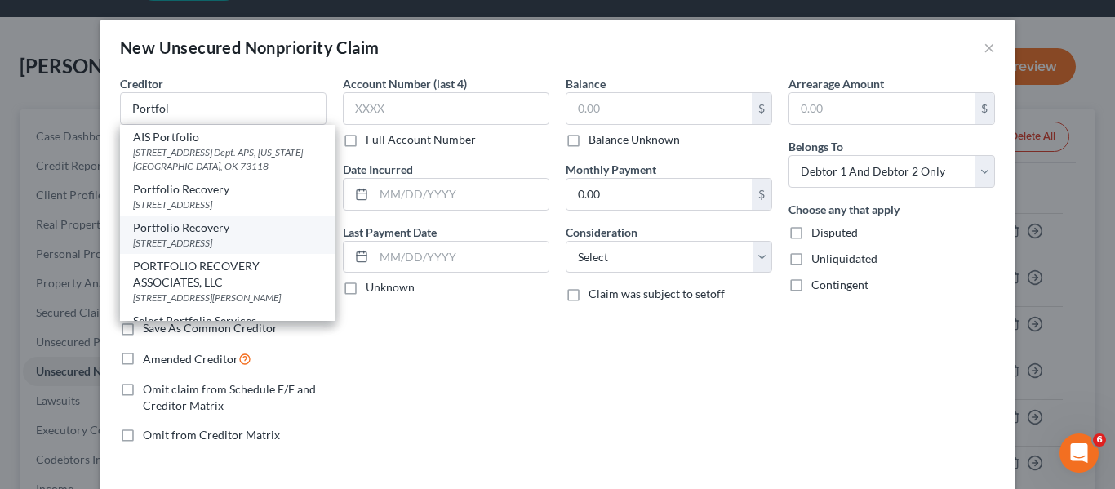
click at [225, 236] on div "Portfolio Recovery" at bounding box center [227, 227] width 188 height 16
type input "Portfolio Recovery"
type input "[STREET_ADDRESS]"
type input "[GEOGRAPHIC_DATA]"
select select "48"
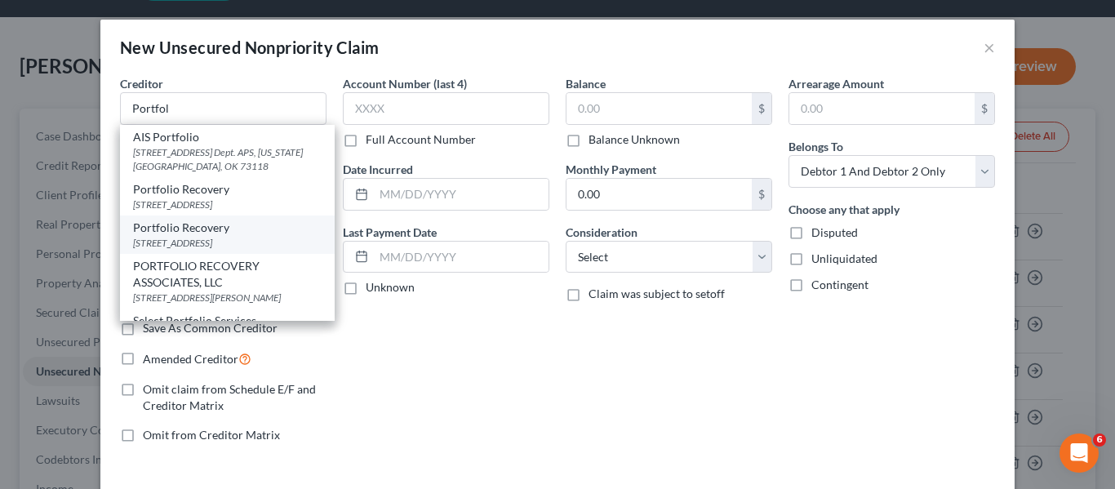
type input "23502"
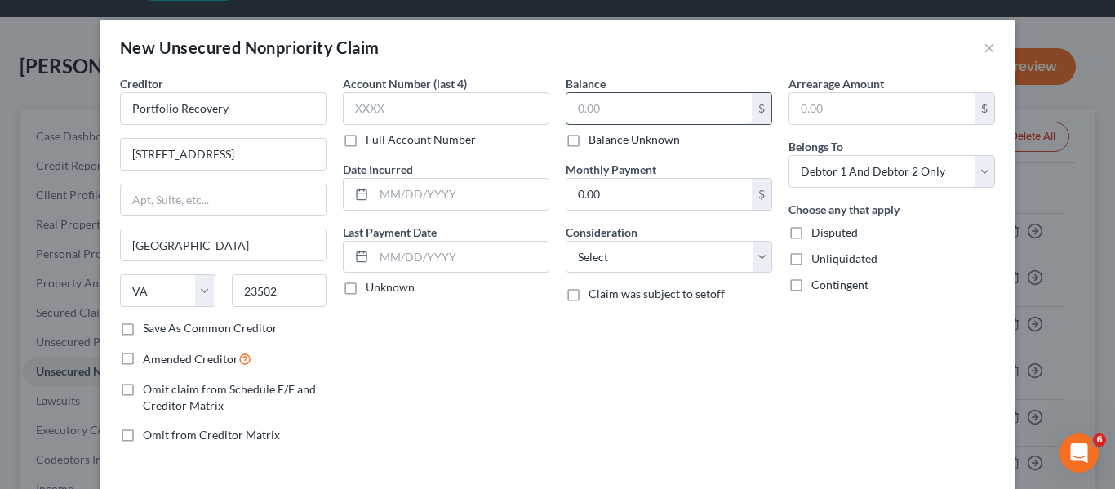
click at [579, 96] on input "text" at bounding box center [658, 108] width 185 height 31
type input "2"
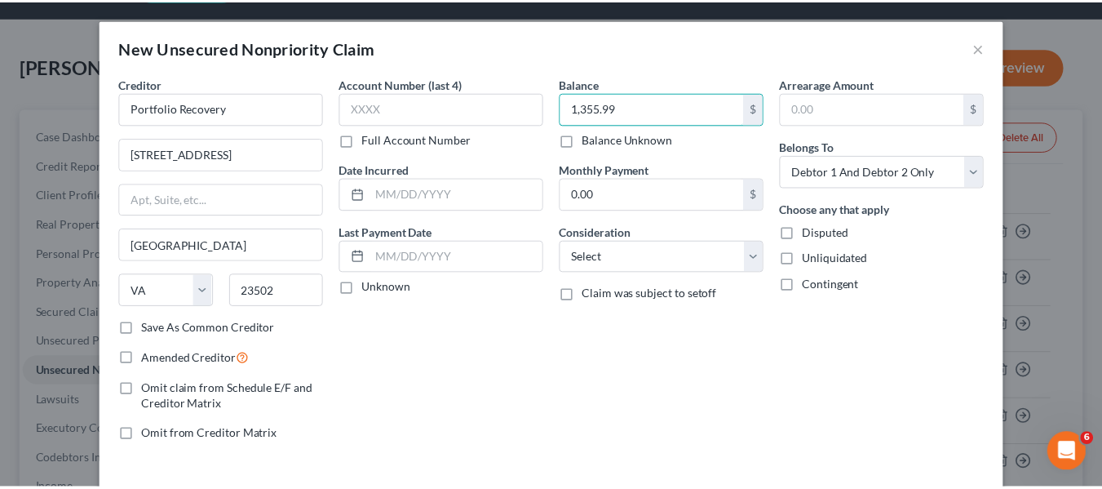
scroll to position [69, 0]
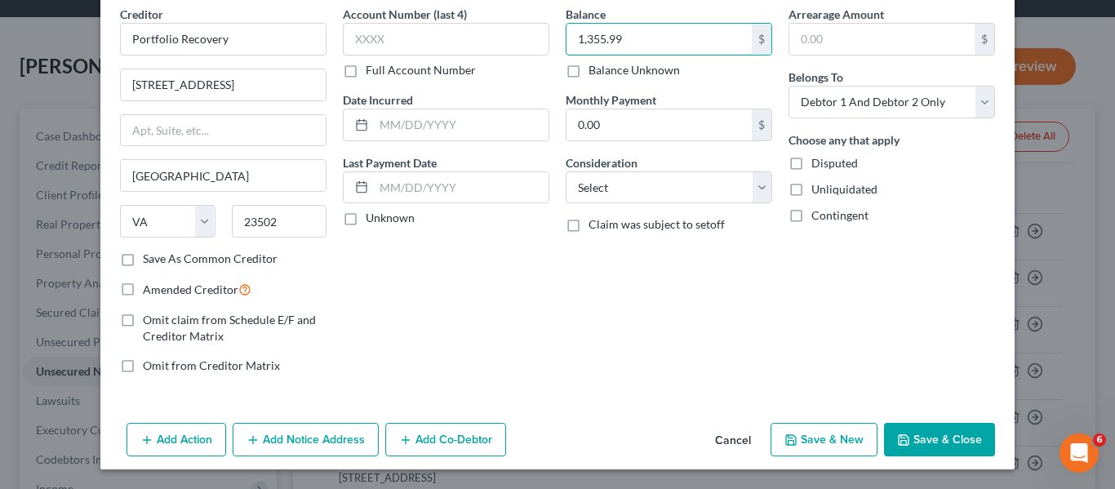
type input "1,355.99"
click at [913, 446] on button "Save & Close" at bounding box center [939, 440] width 111 height 34
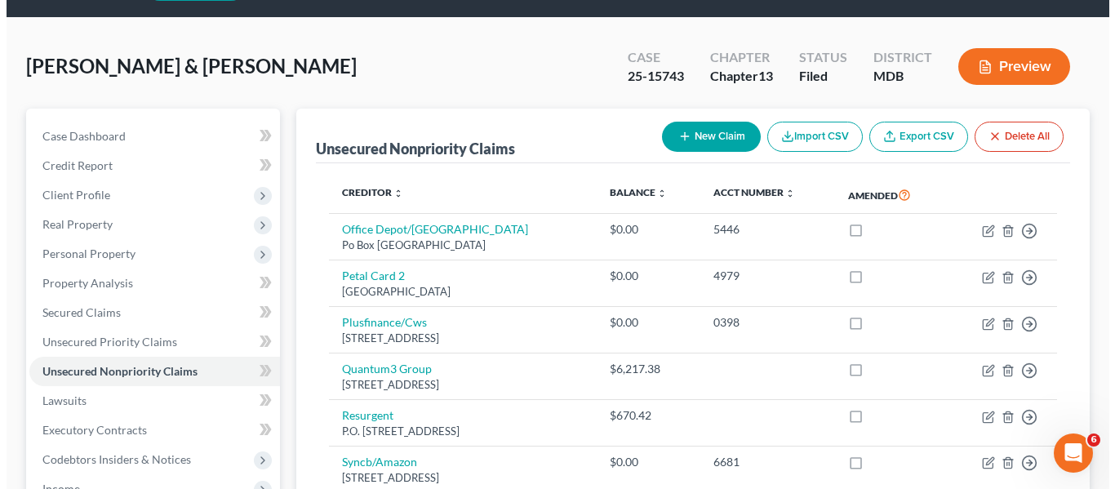
scroll to position [117, 0]
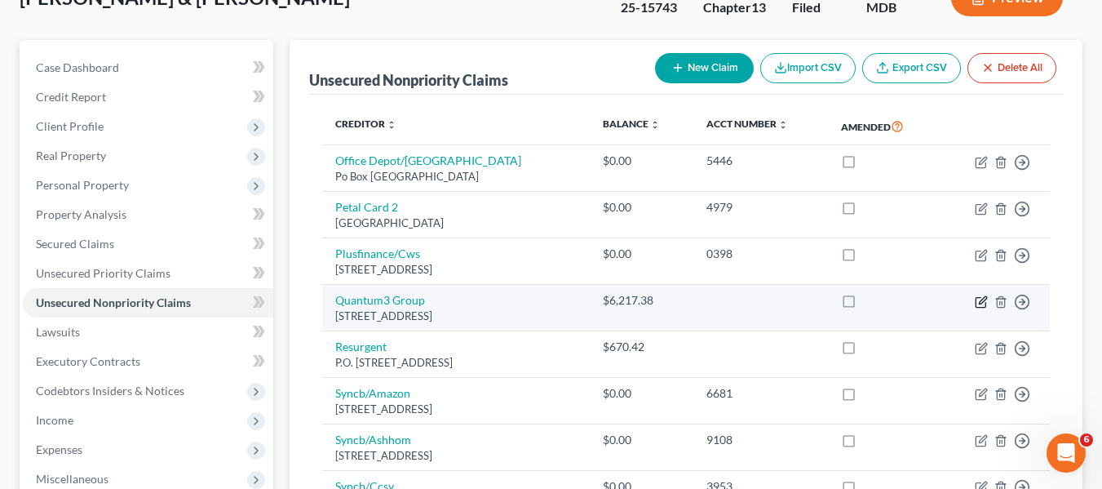
click at [979, 302] on icon "button" at bounding box center [981, 301] width 13 height 13
select select "50"
select select "2"
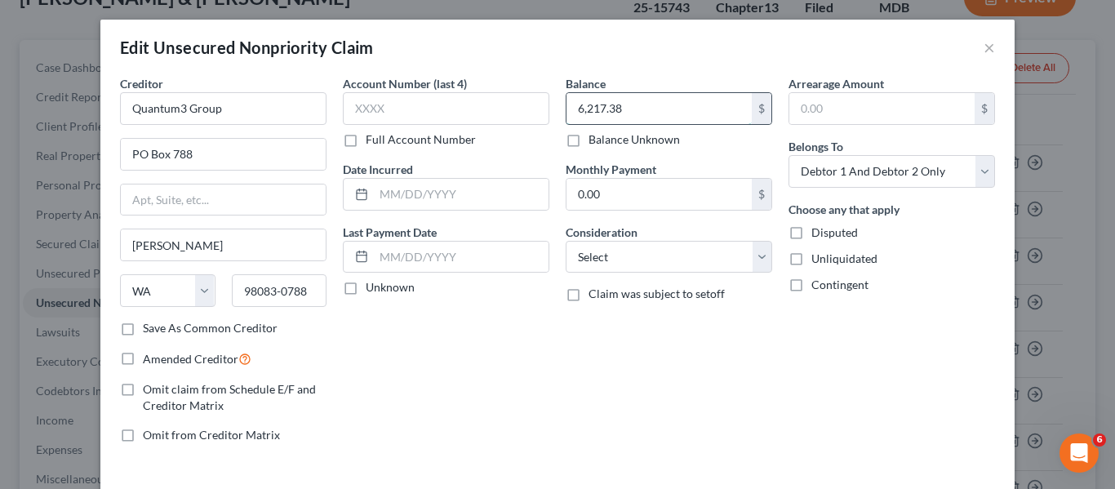
click at [619, 112] on input "6,217.38" at bounding box center [658, 108] width 185 height 31
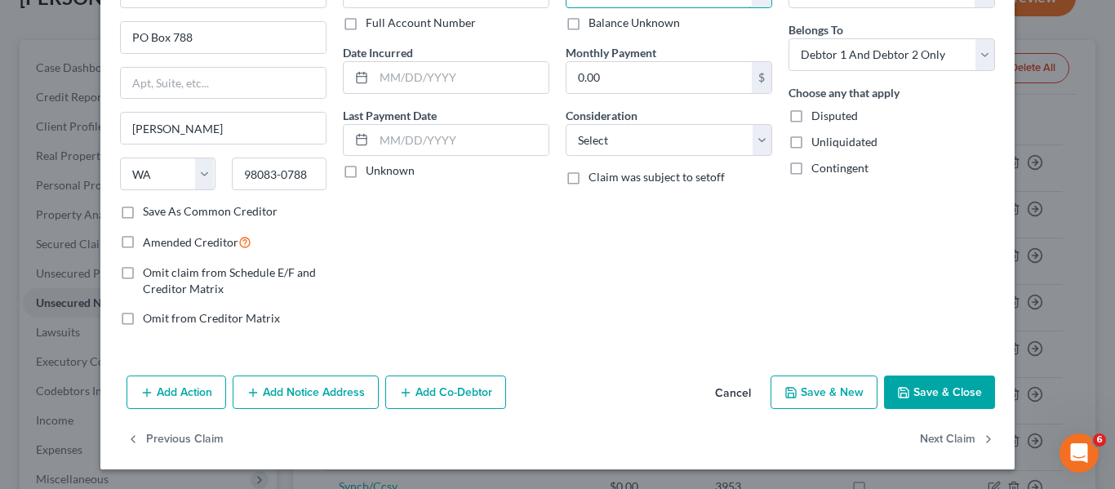
type input "13,403.11"
click at [891, 393] on button "Save & Close" at bounding box center [939, 392] width 111 height 34
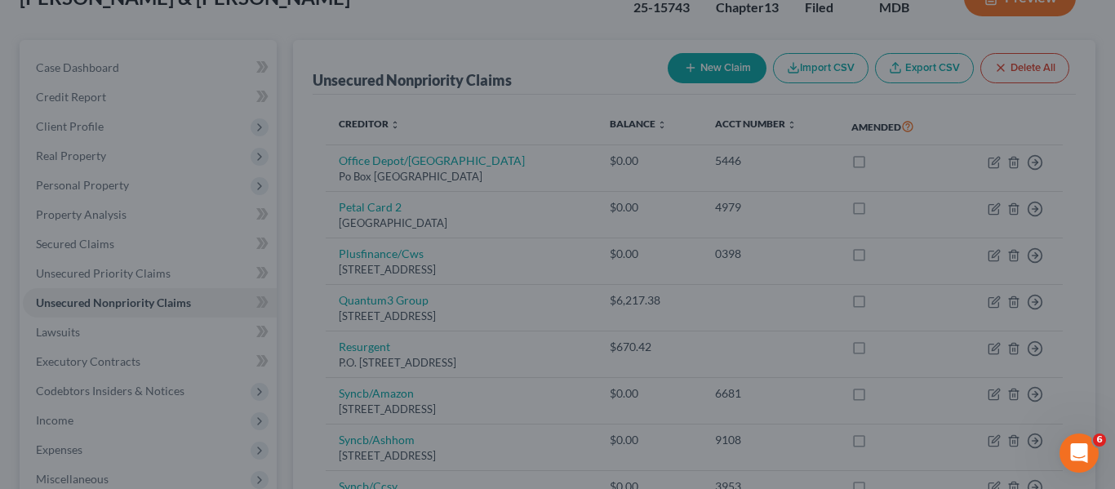
type input "0"
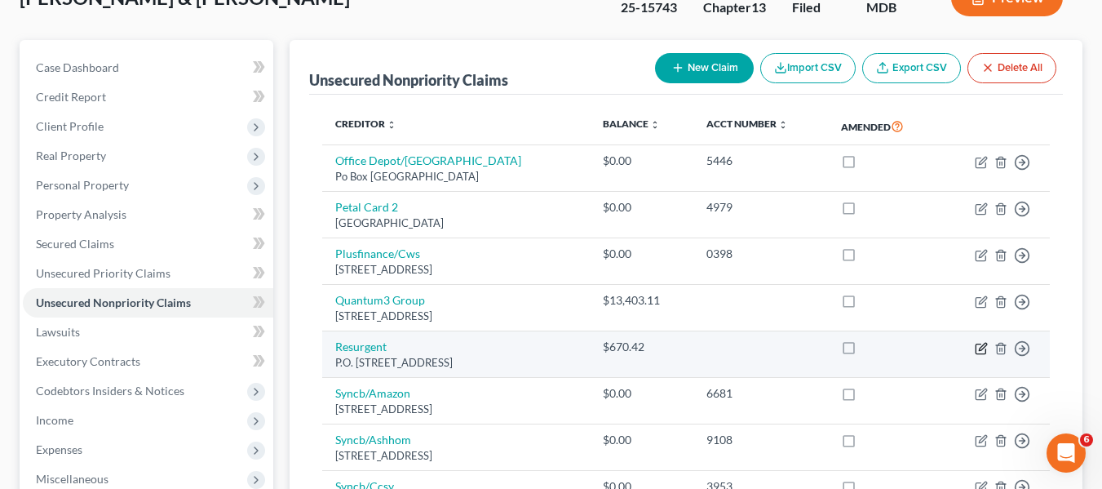
click at [980, 348] on icon "button" at bounding box center [982, 346] width 7 height 7
select select "42"
select select "2"
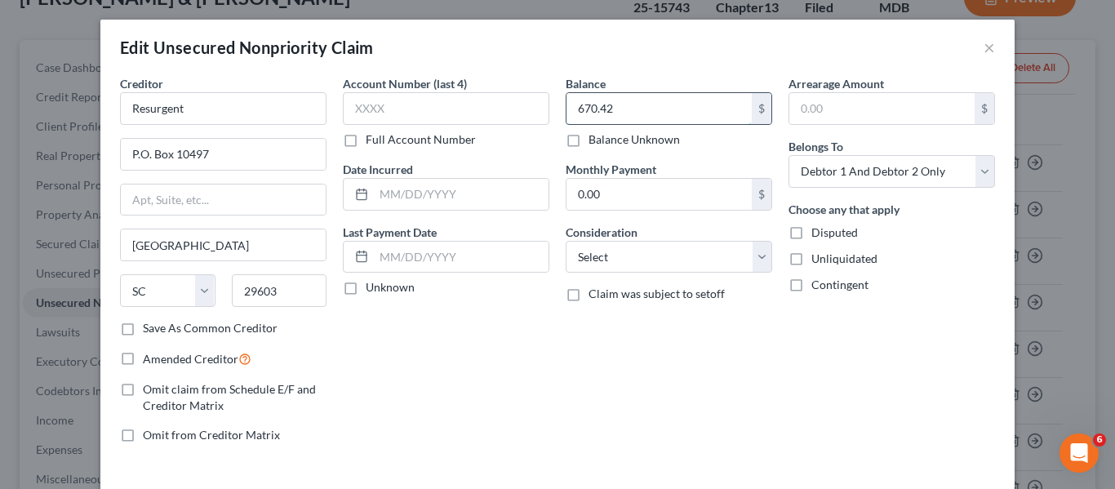
click at [668, 119] on input "670.42" at bounding box center [658, 108] width 185 height 31
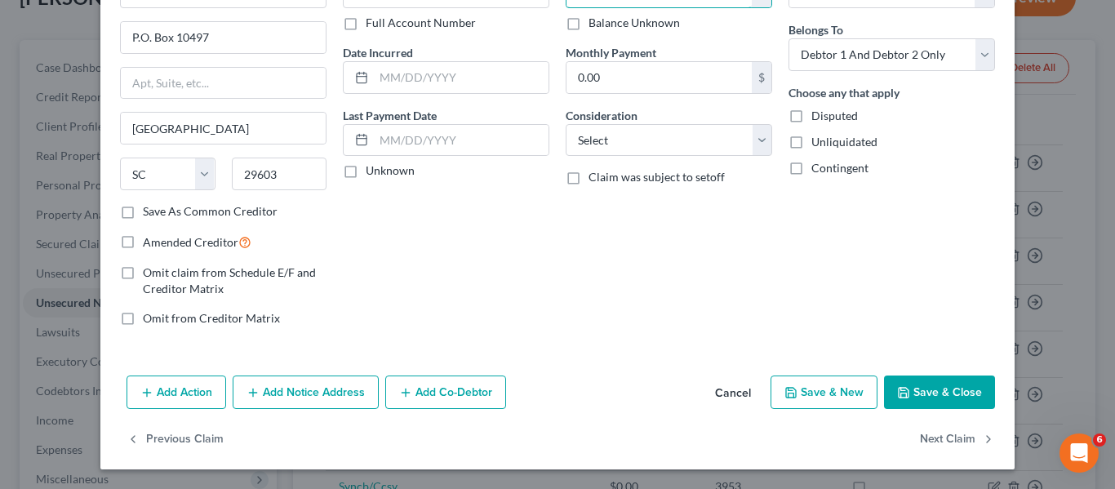
type input "2,502.15"
click at [916, 405] on button "Save & Close" at bounding box center [939, 392] width 111 height 34
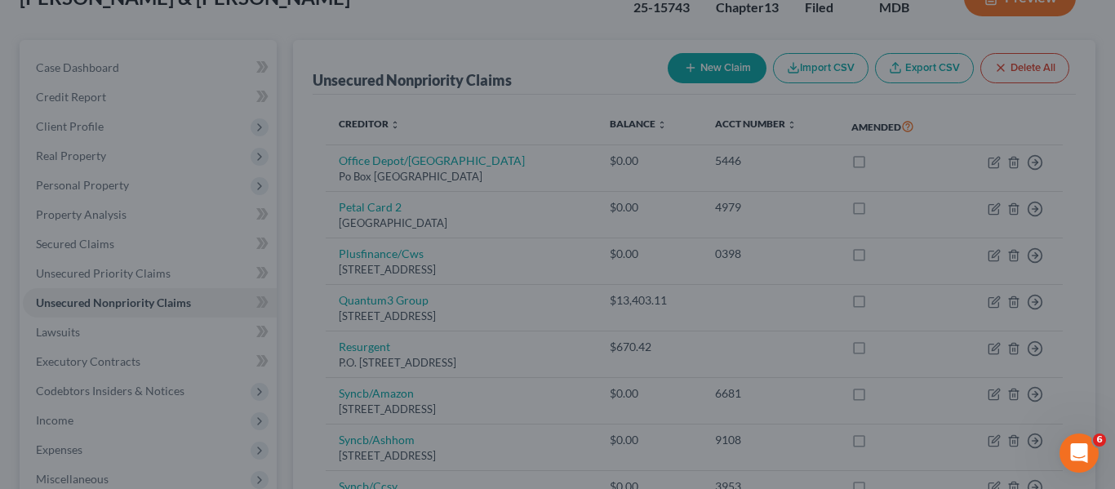
type input "0"
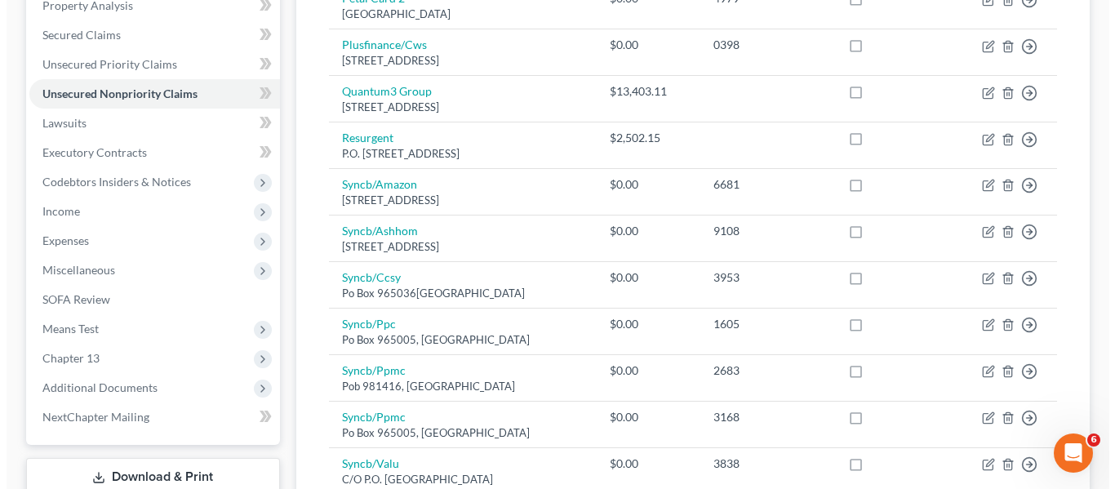
scroll to position [325, 0]
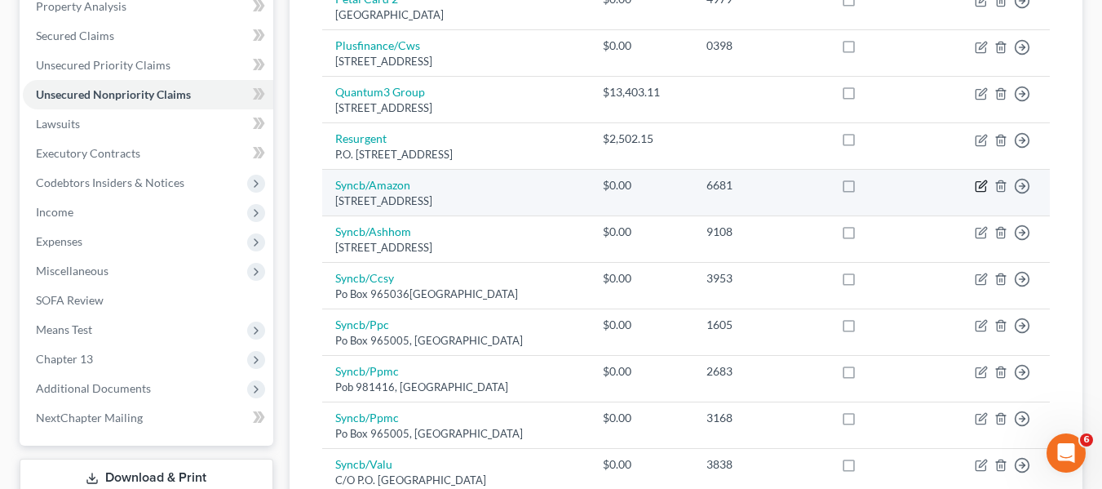
click at [978, 186] on icon "button" at bounding box center [981, 186] width 13 height 13
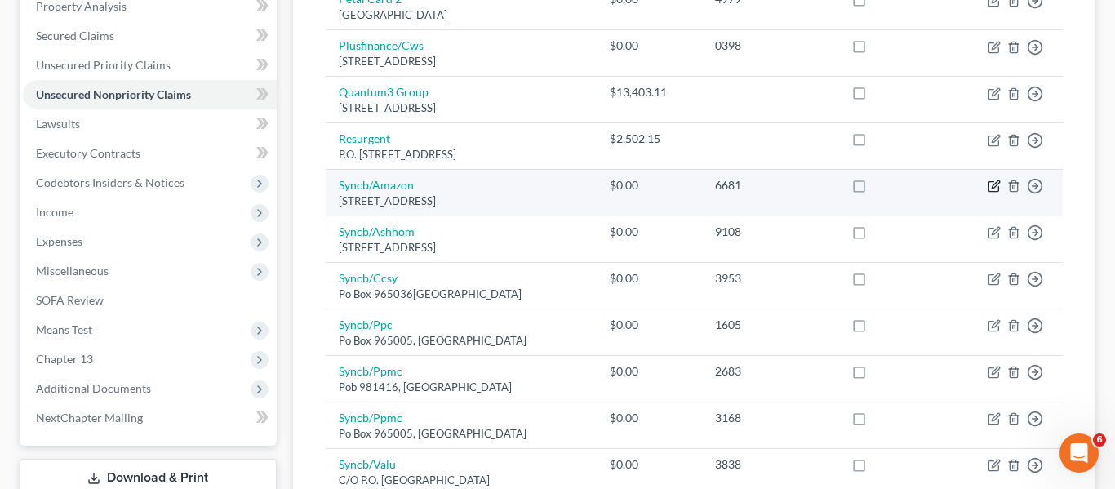
select select "45"
select select "2"
select select "0"
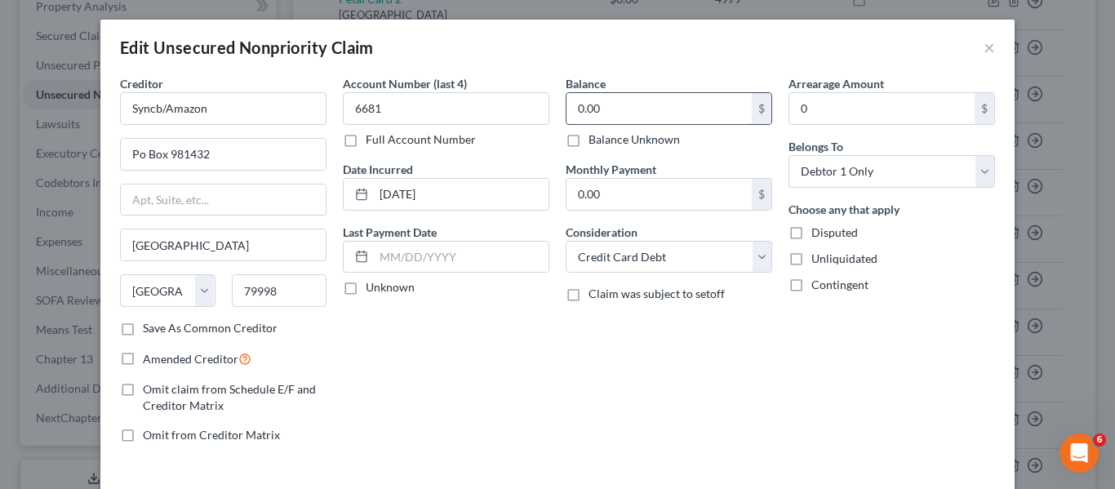
click at [619, 103] on input "0.00" at bounding box center [658, 108] width 185 height 31
type input "109.02"
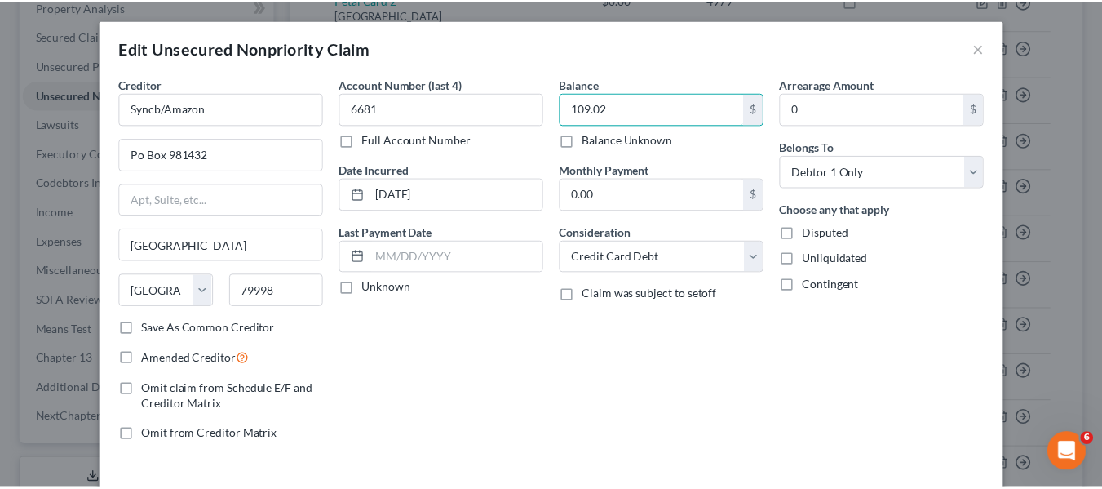
scroll to position [117, 0]
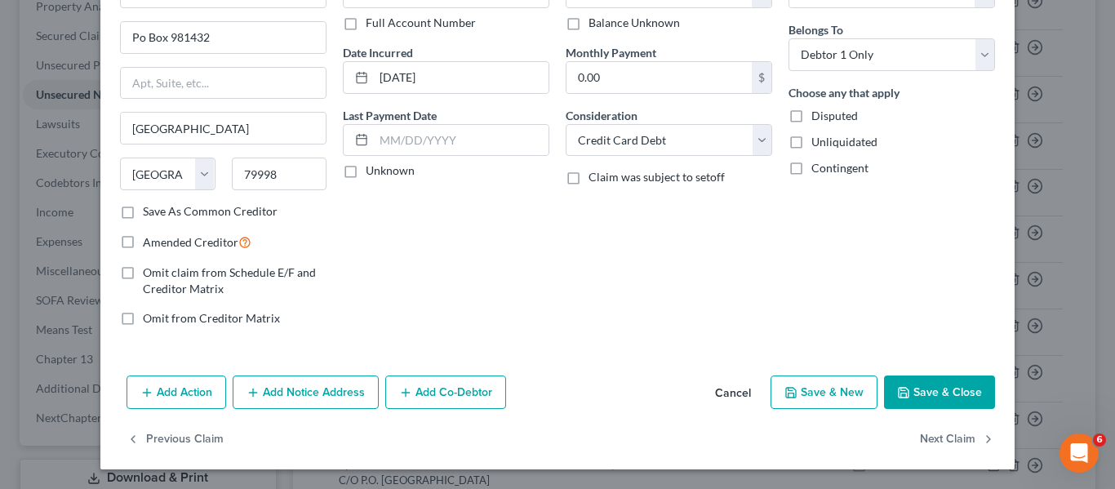
click at [914, 391] on button "Save & Close" at bounding box center [939, 392] width 111 height 34
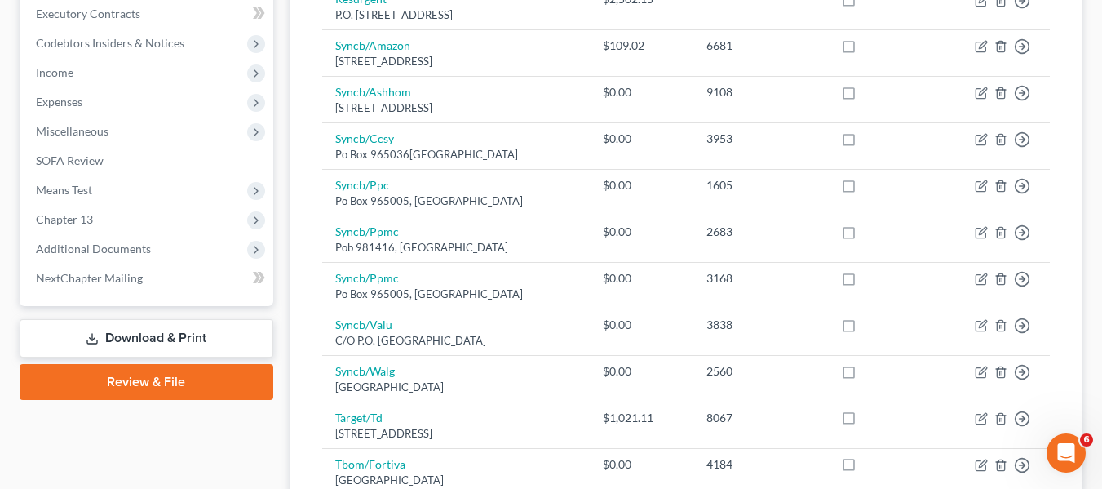
scroll to position [463, 0]
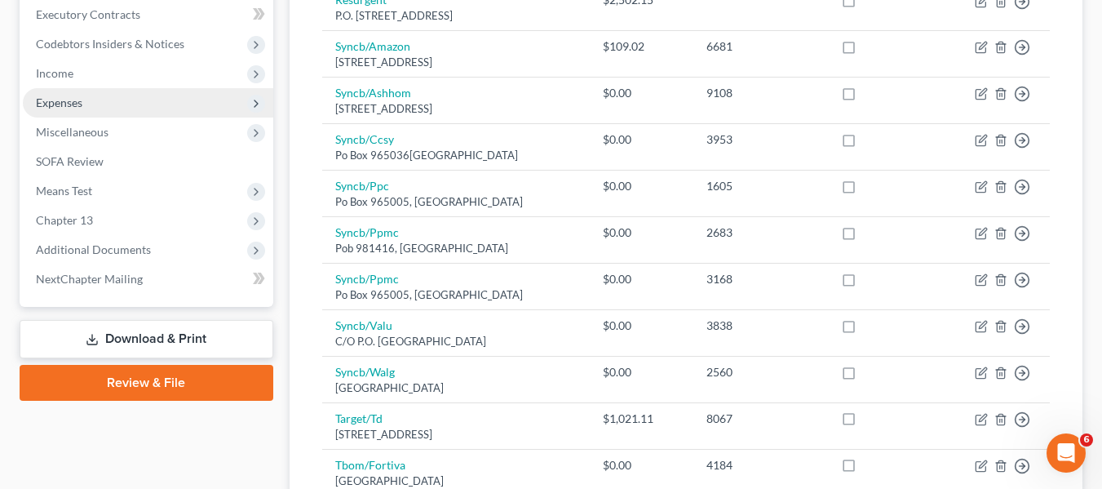
click at [51, 112] on span "Expenses" at bounding box center [148, 102] width 251 height 29
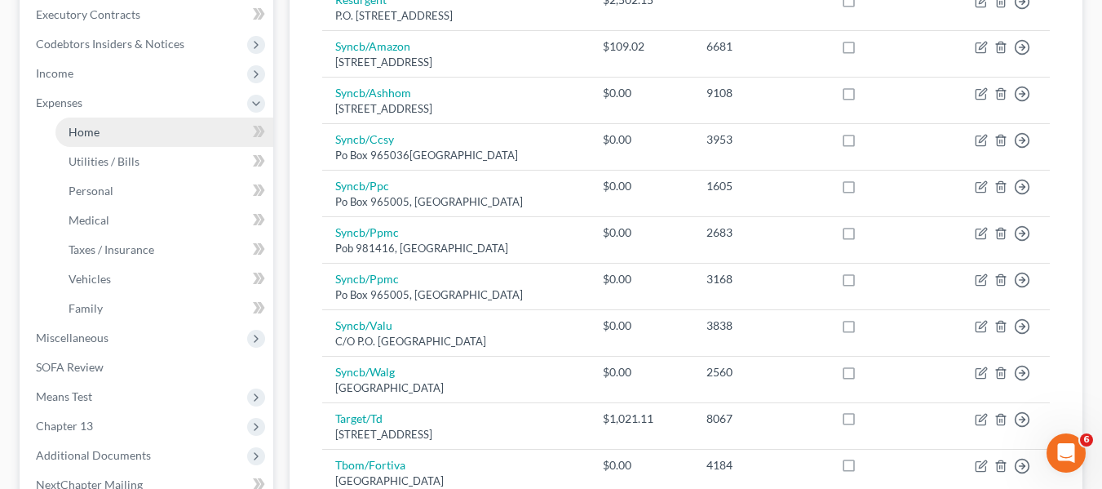
click at [69, 135] on span "Home" at bounding box center [84, 132] width 31 height 14
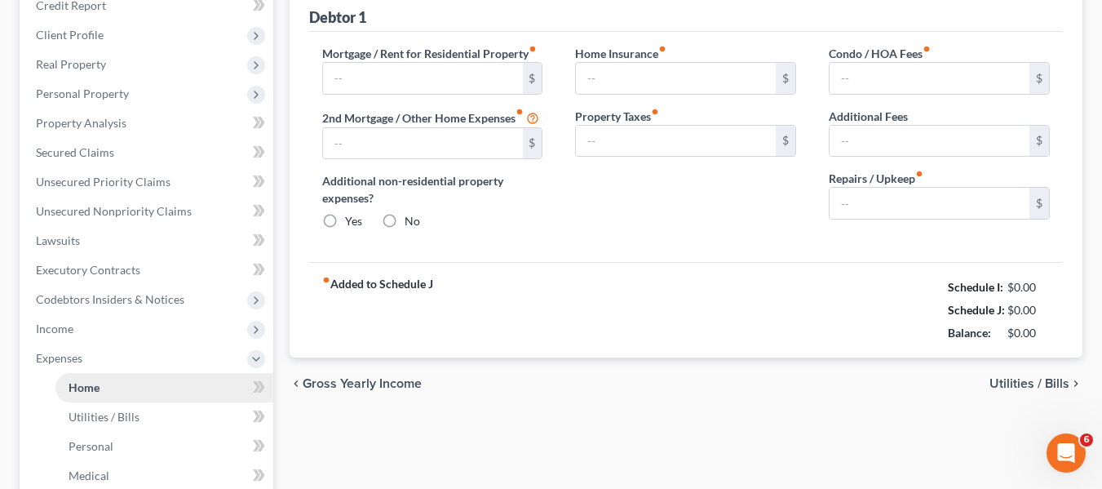
type input "1,525.00"
type input "0.00"
radio input "true"
type input "0.00"
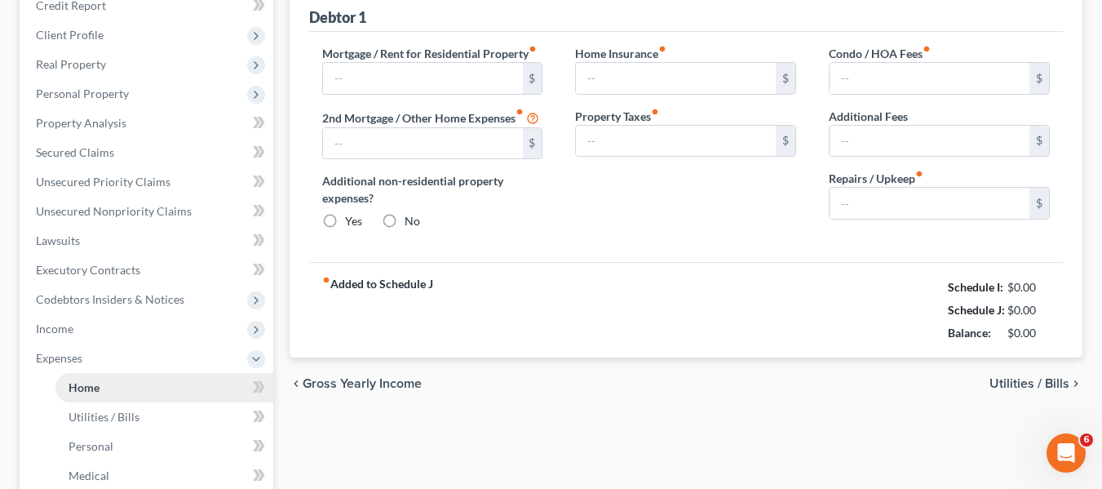
type input "0.00"
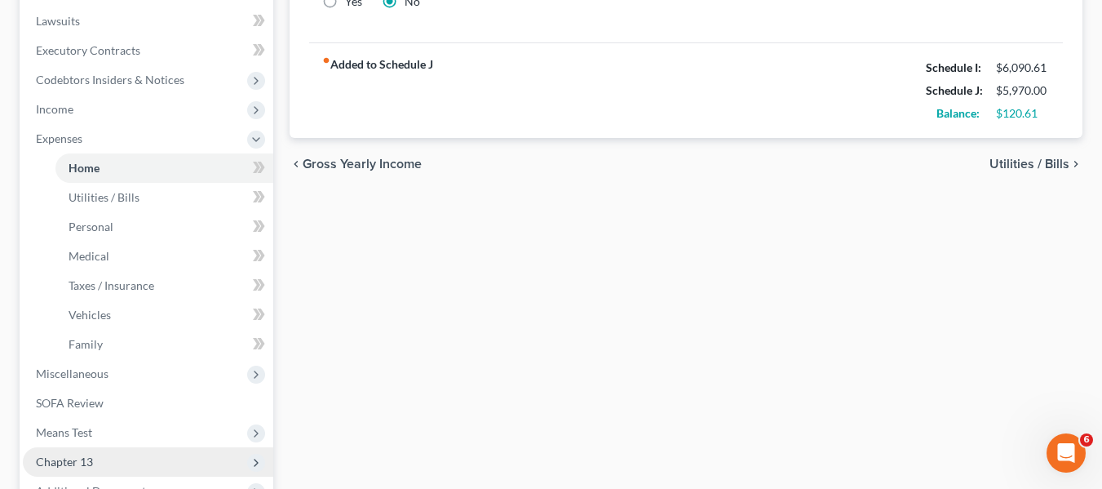
scroll to position [643, 0]
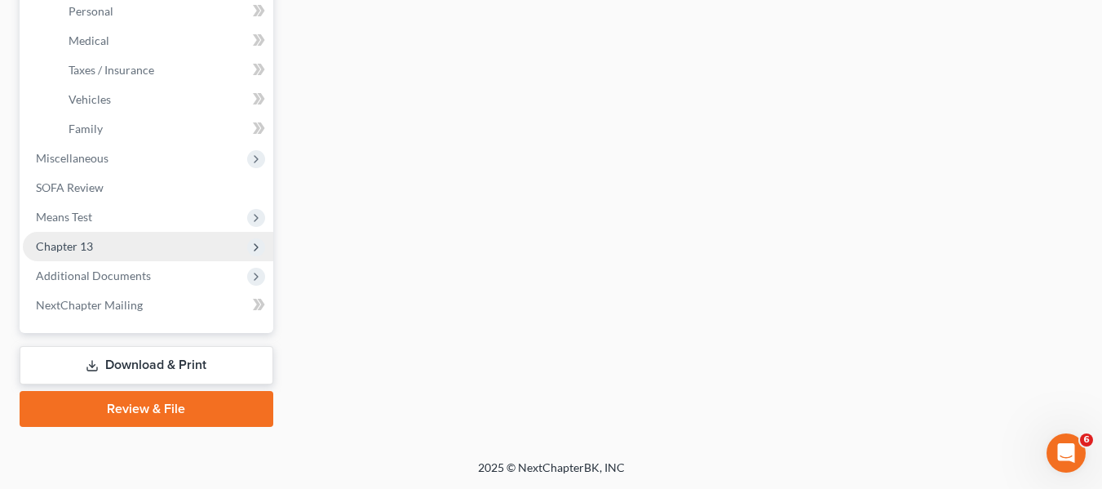
click at [113, 237] on span "Chapter 13" at bounding box center [148, 246] width 251 height 29
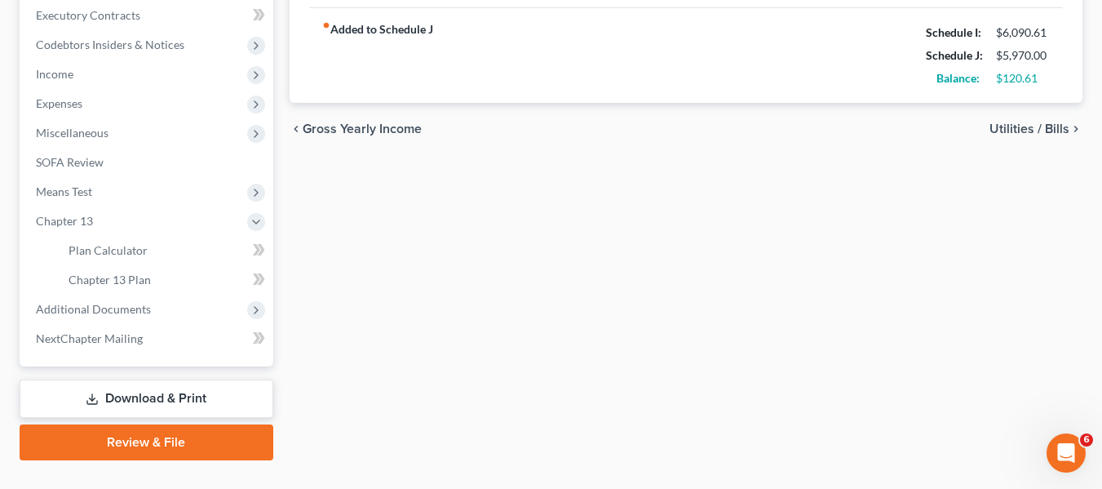
scroll to position [496, 0]
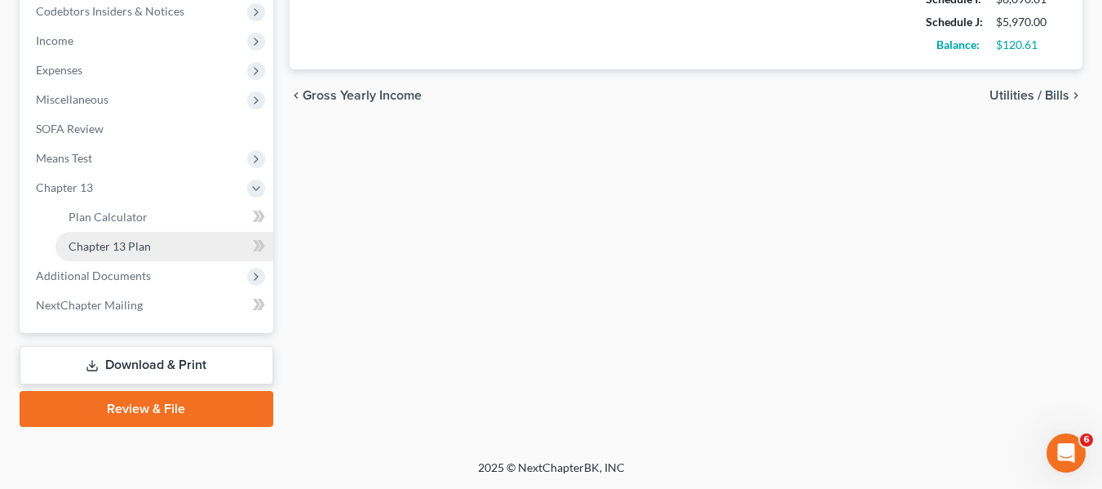
click at [124, 244] on span "Chapter 13 Plan" at bounding box center [110, 246] width 82 height 14
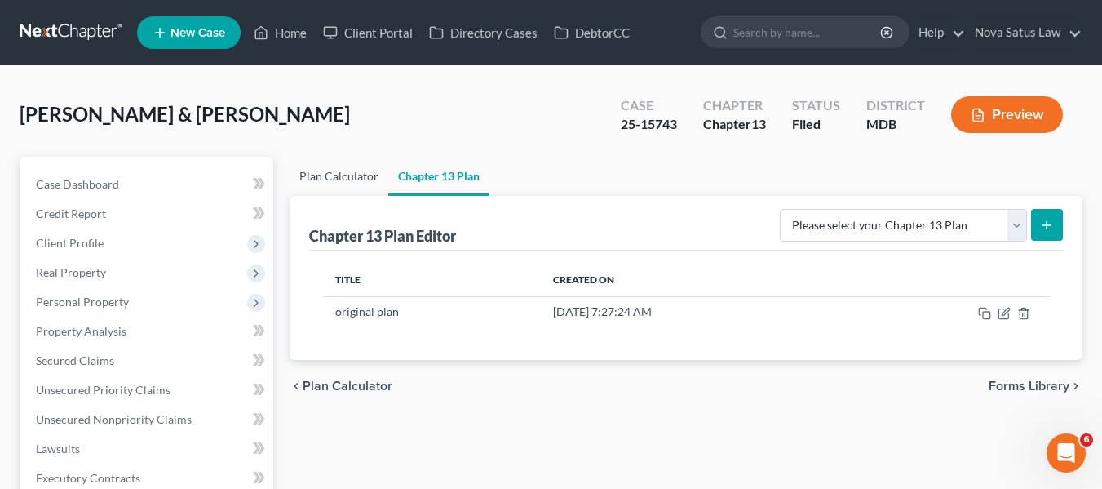
click at [350, 171] on link "Plan Calculator" at bounding box center [339, 176] width 99 height 39
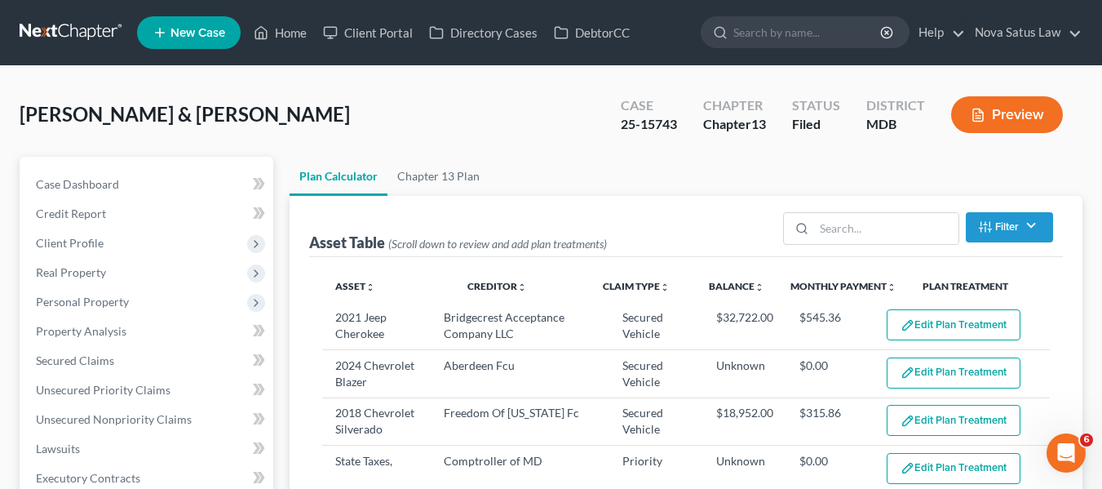
select select "59"
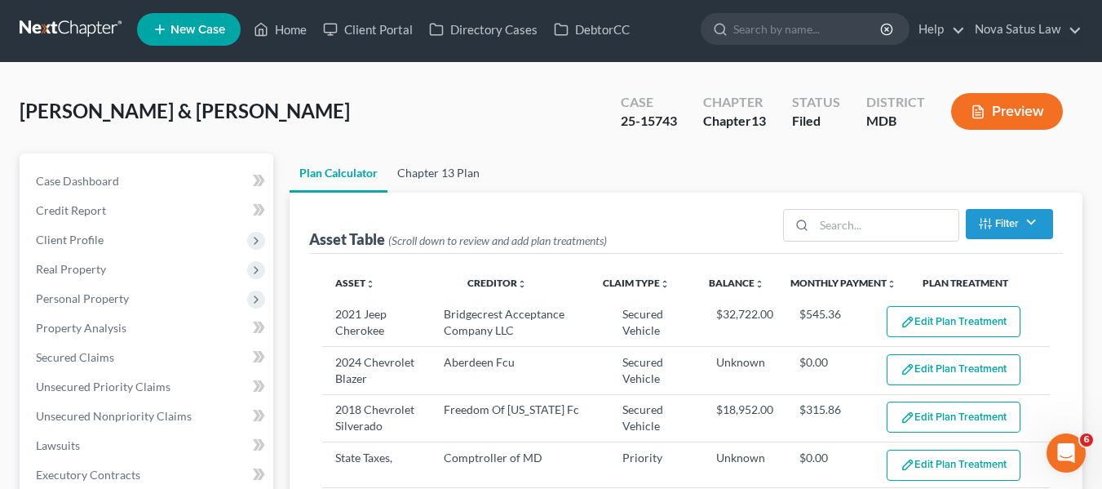
click at [444, 164] on link "Chapter 13 Plan" at bounding box center [439, 172] width 102 height 39
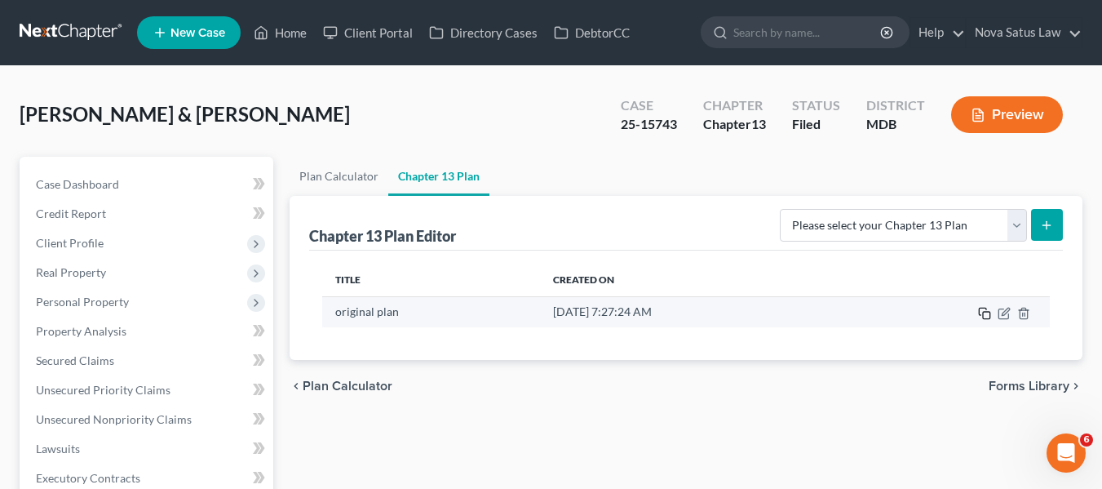
click at [982, 310] on icon "button" at bounding box center [984, 313] width 13 height 13
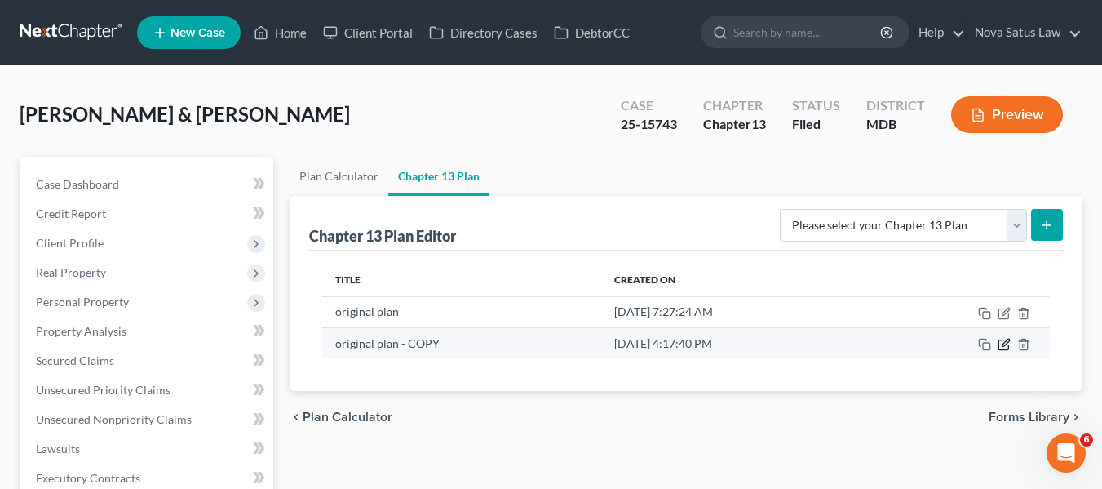
click at [1009, 338] on icon "button" at bounding box center [1004, 344] width 13 height 13
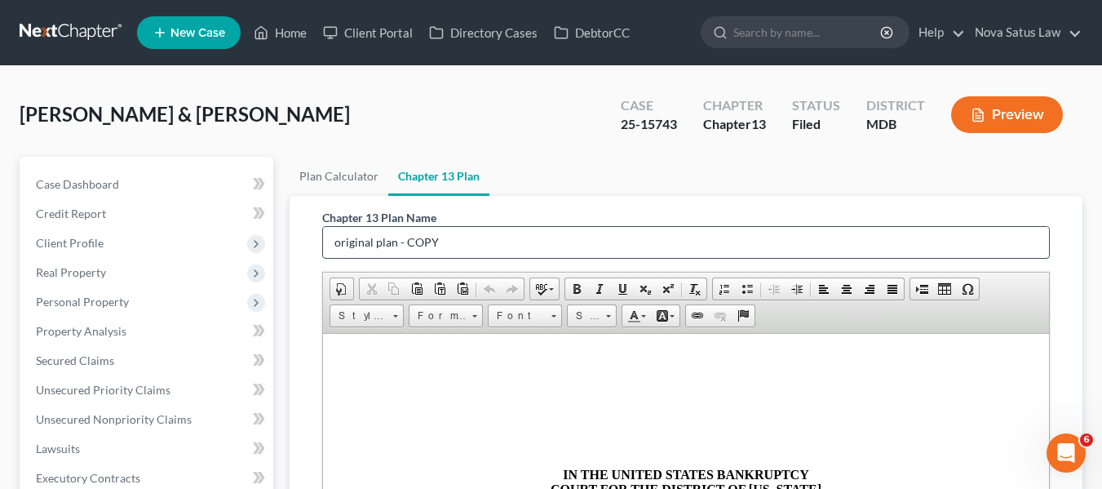
click at [497, 233] on input "original plan - COPY" at bounding box center [686, 242] width 726 height 31
type input "o"
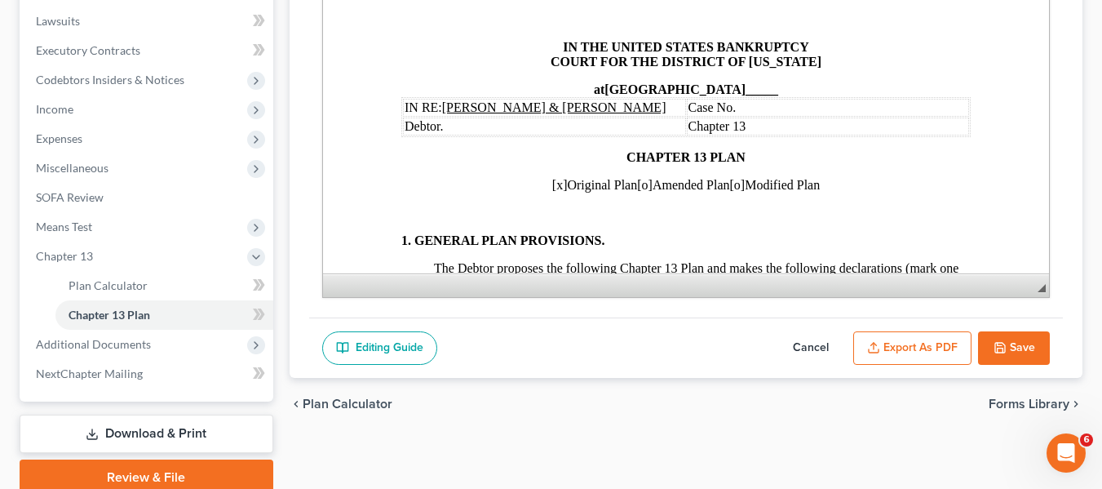
type input "amended plan 091025"
click at [552, 192] on span "[x]" at bounding box center [560, 185] width 16 height 14
click at [637, 192] on span "[o]" at bounding box center [644, 185] width 16 height 14
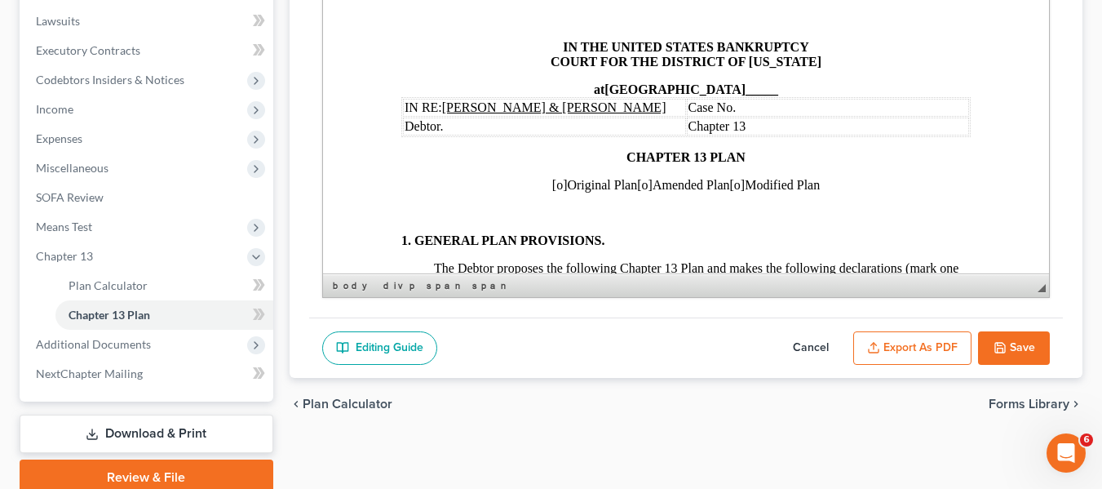
click at [636, 192] on span "[o]" at bounding box center [644, 185] width 16 height 14
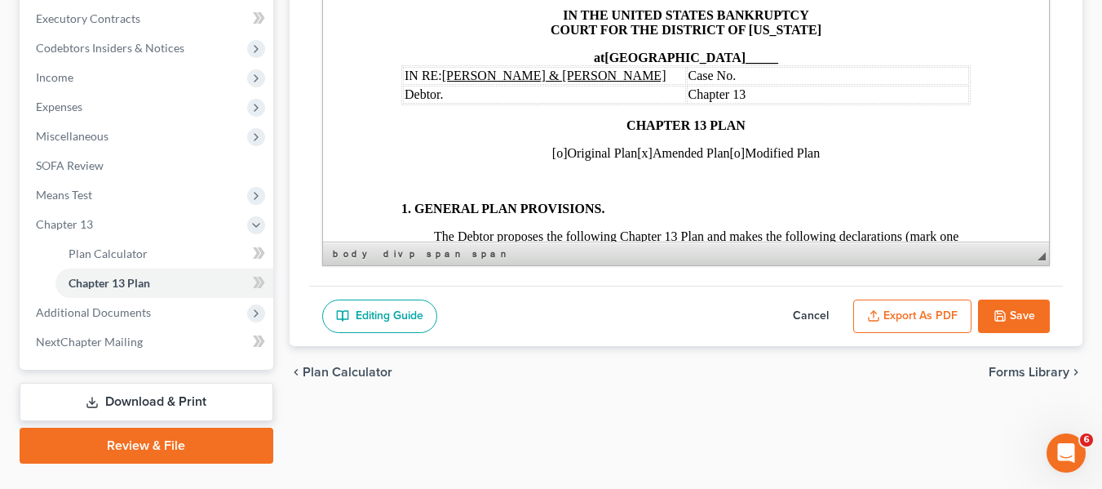
scroll to position [496, 0]
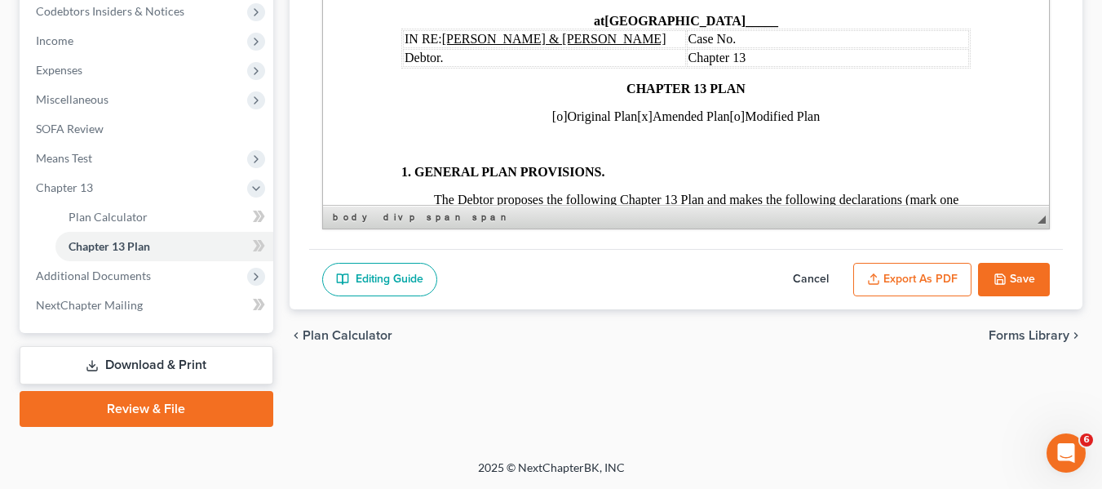
click at [735, 46] on span "Case No." at bounding box center [712, 39] width 48 height 14
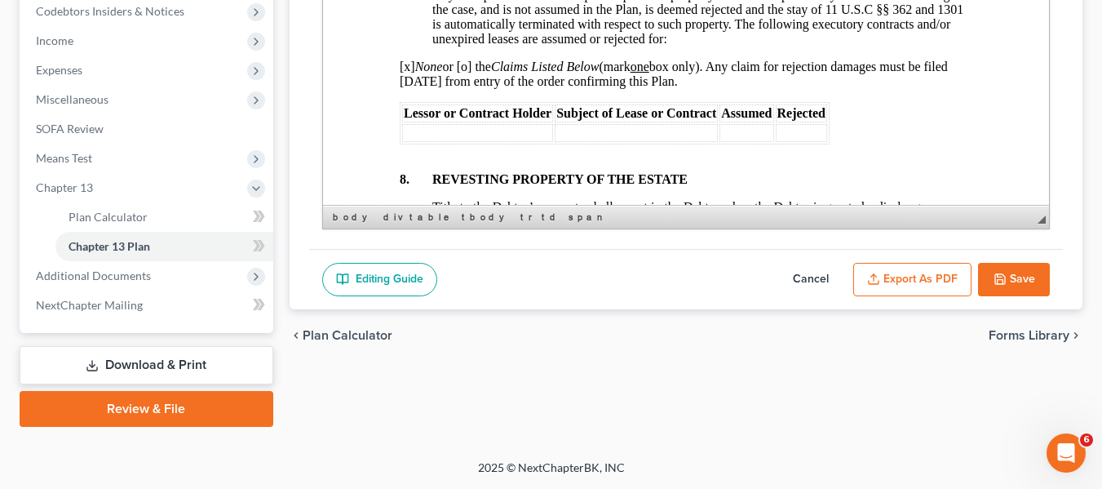
scroll to position [6386, 2]
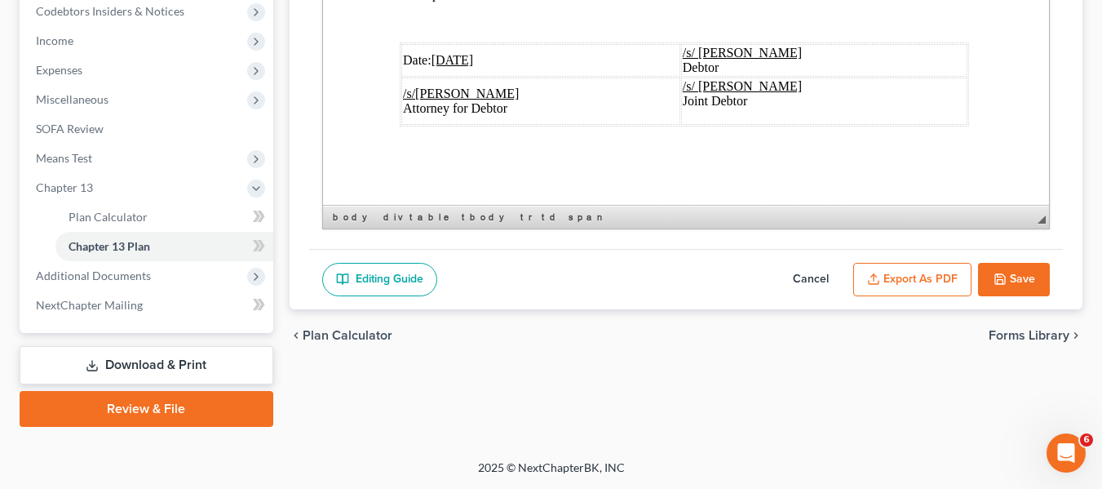
click at [441, 53] on u "[DATE]" at bounding box center [452, 60] width 42 height 14
click at [898, 264] on button "Export as PDF" at bounding box center [912, 280] width 118 height 34
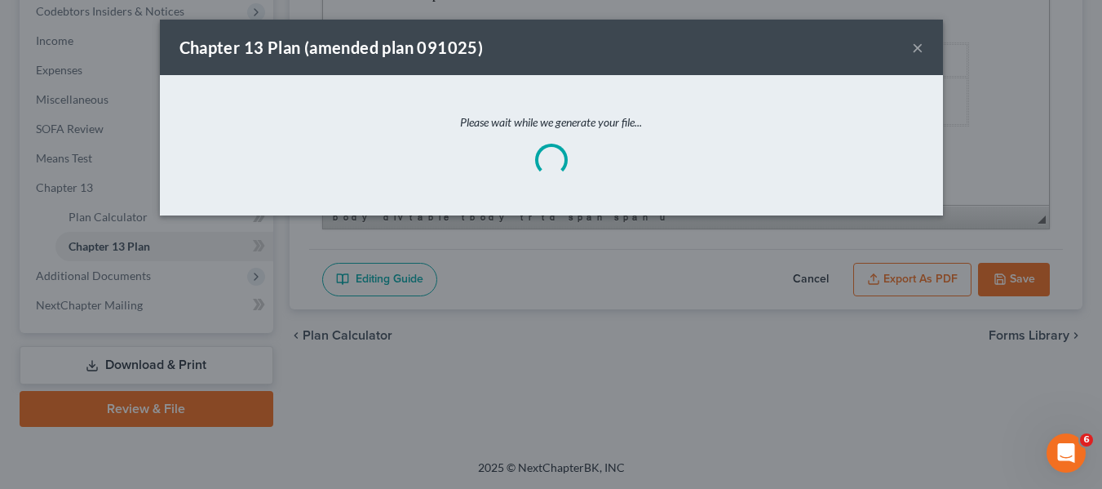
scroll to position [6327, 2]
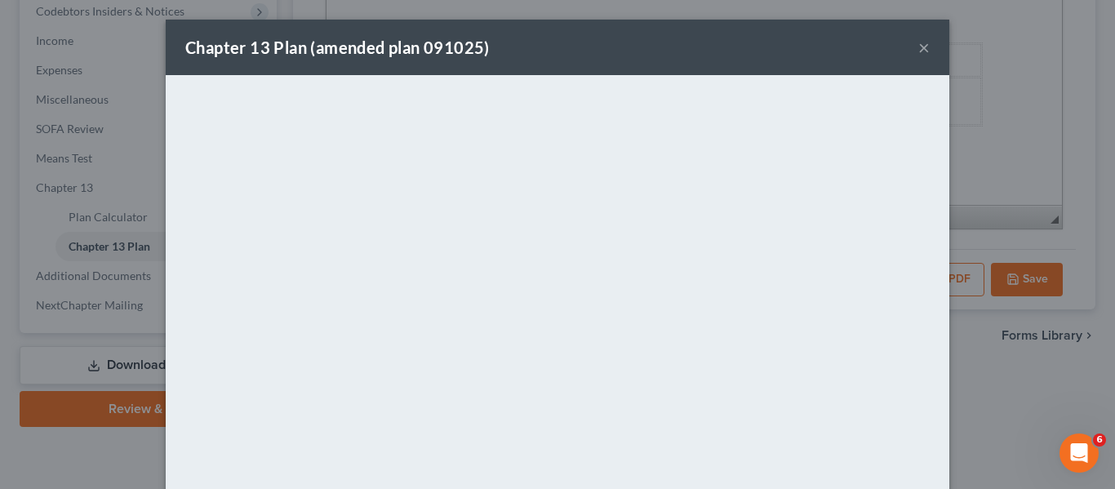
click at [611, 57] on div "Chapter 13 Plan (amended plan 091025) ×" at bounding box center [557, 47] width 783 height 55
click at [920, 47] on button "×" at bounding box center [923, 48] width 11 height 20
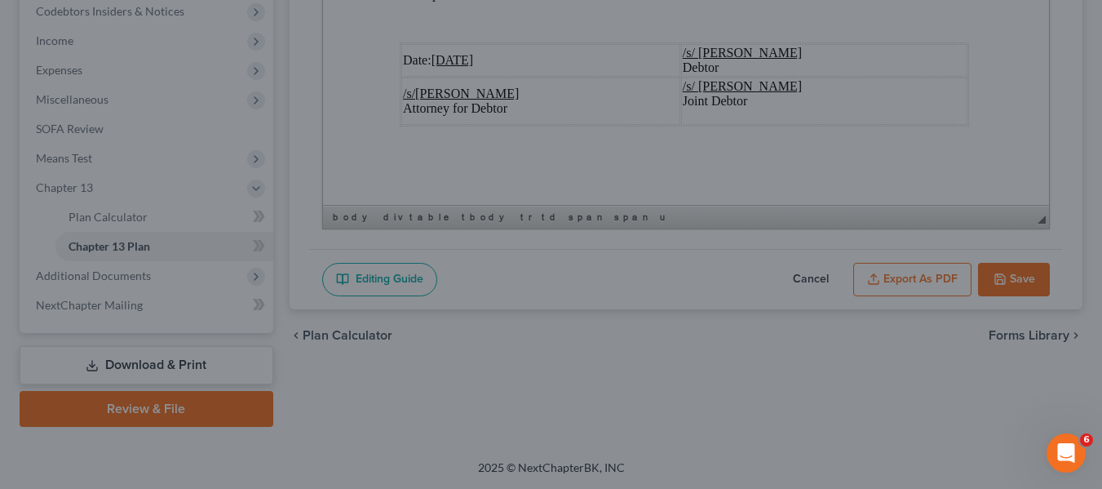
scroll to position [6386, 2]
